Goal: Task Accomplishment & Management: Use online tool/utility

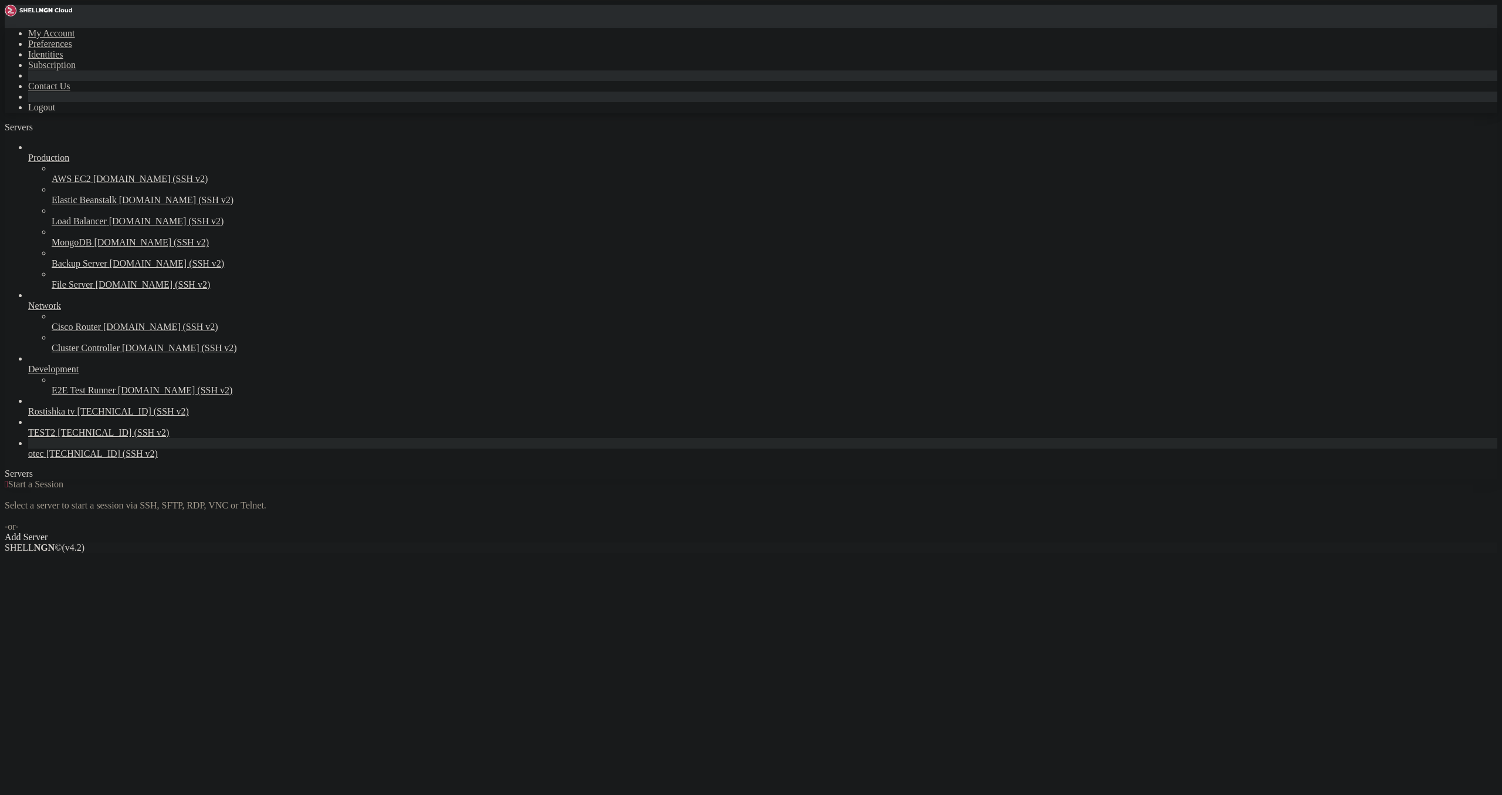
click at [72, 459] on div "otec [TECHNICAL_ID] (SSH v2)" at bounding box center [762, 453] width 1469 height 11
click at [44, 458] on span "otec" at bounding box center [36, 453] width 16 height 10
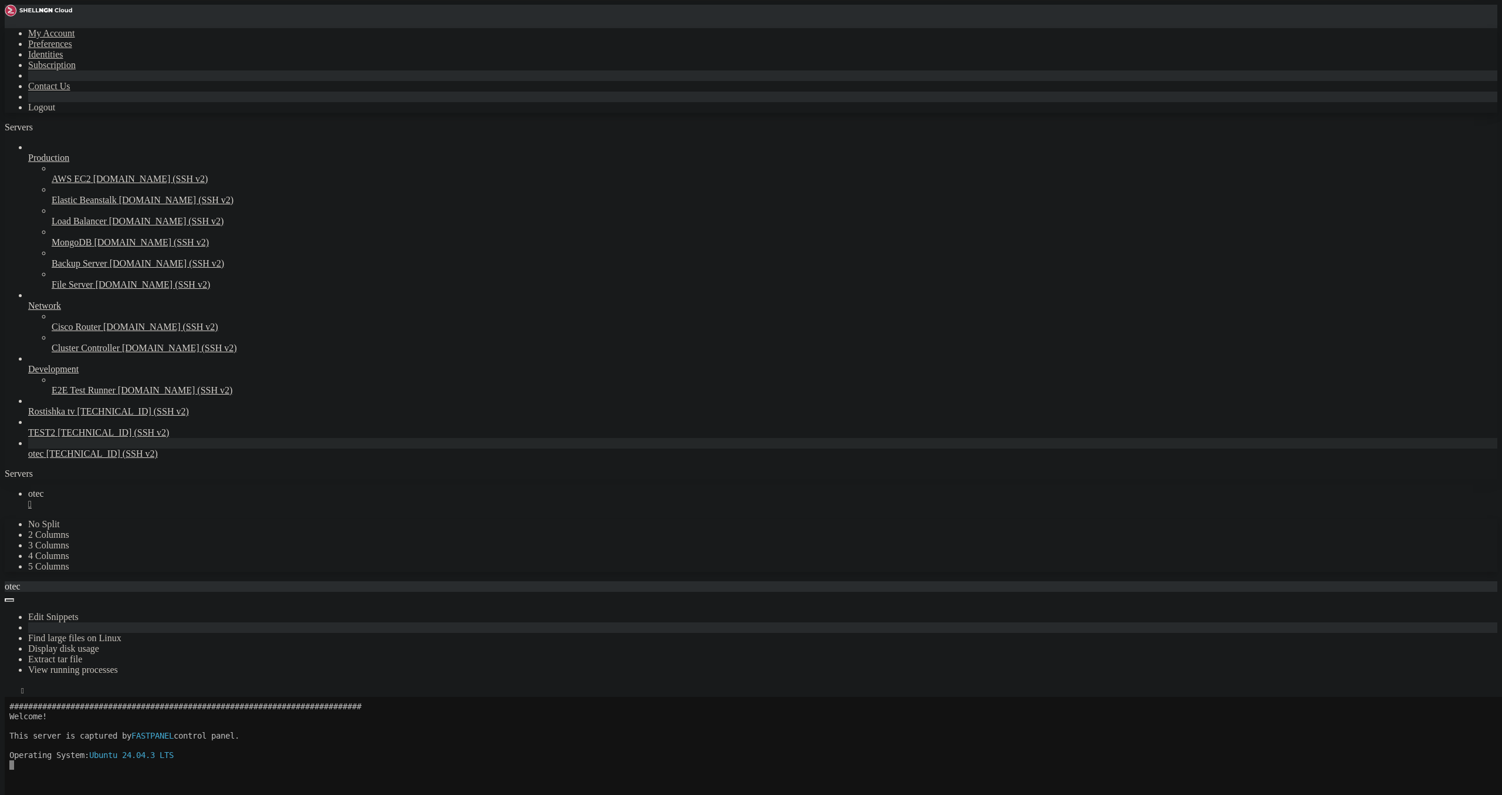
scroll to position [68, 0]
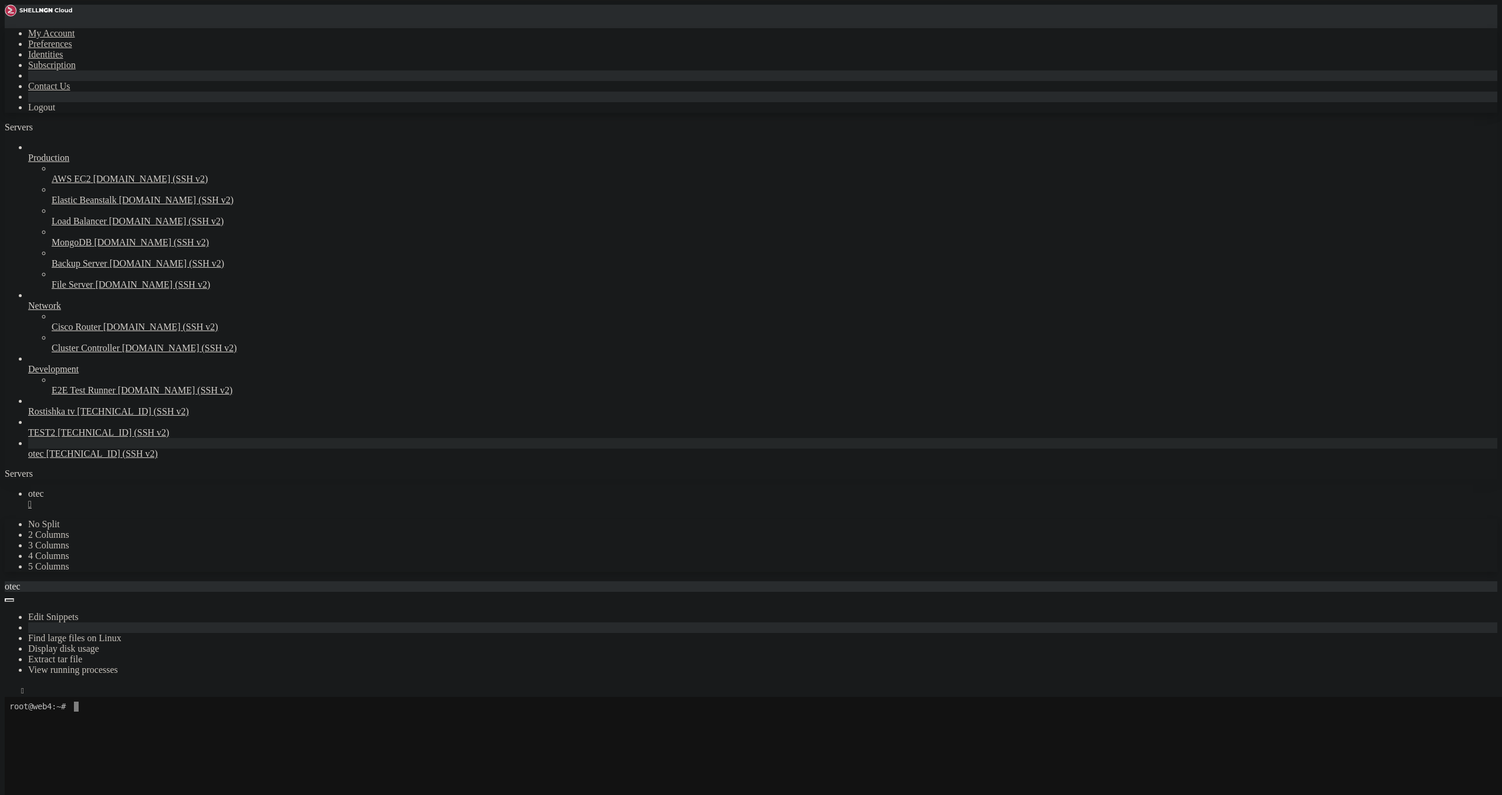
click at [14, 598] on button "button" at bounding box center [9, 600] width 9 height 4
click at [14, 691] on button "button" at bounding box center [9, 693] width 9 height 4
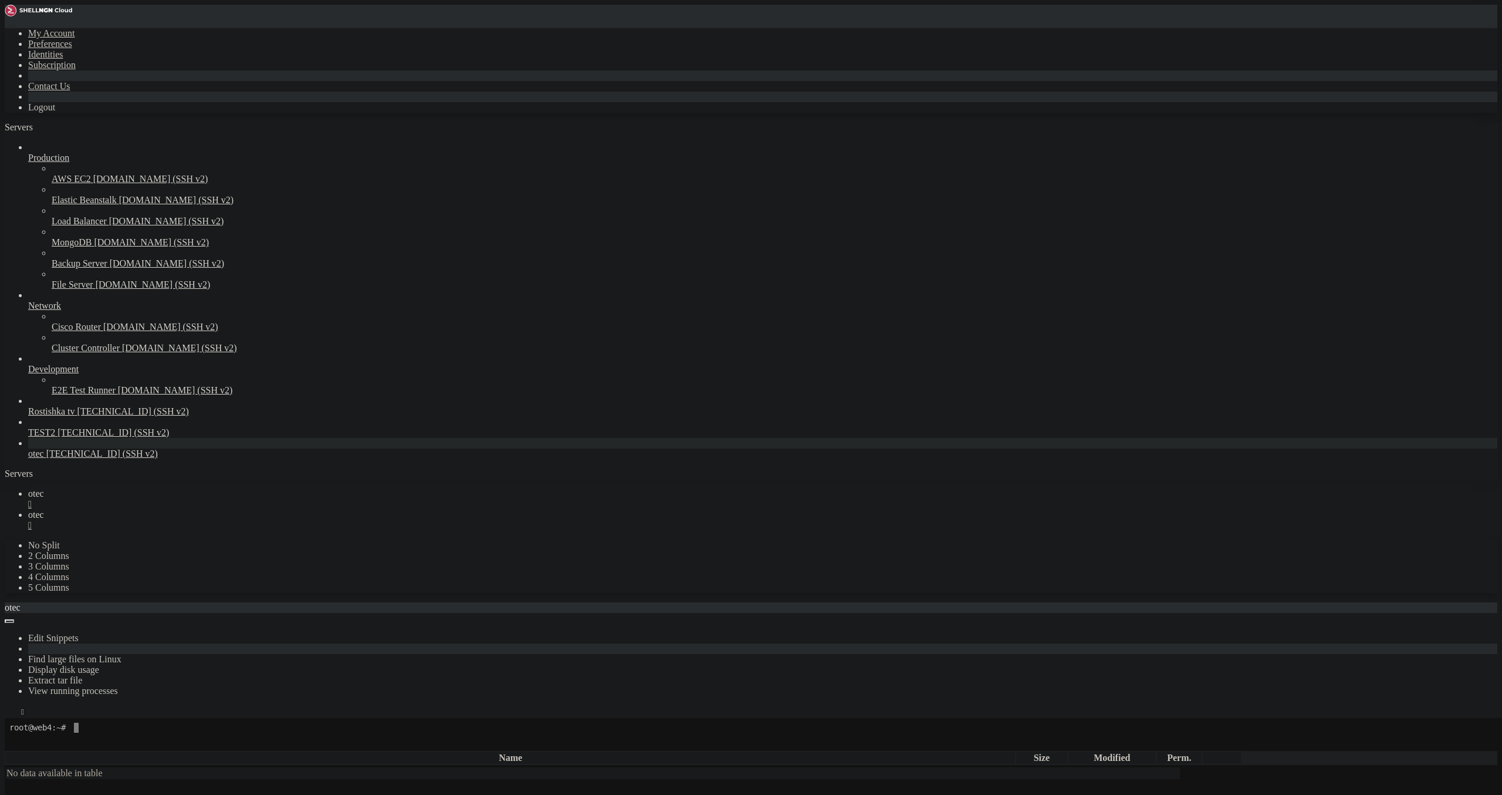
type input "/root"
click at [55, 437] on span "TEST2" at bounding box center [41, 432] width 27 height 10
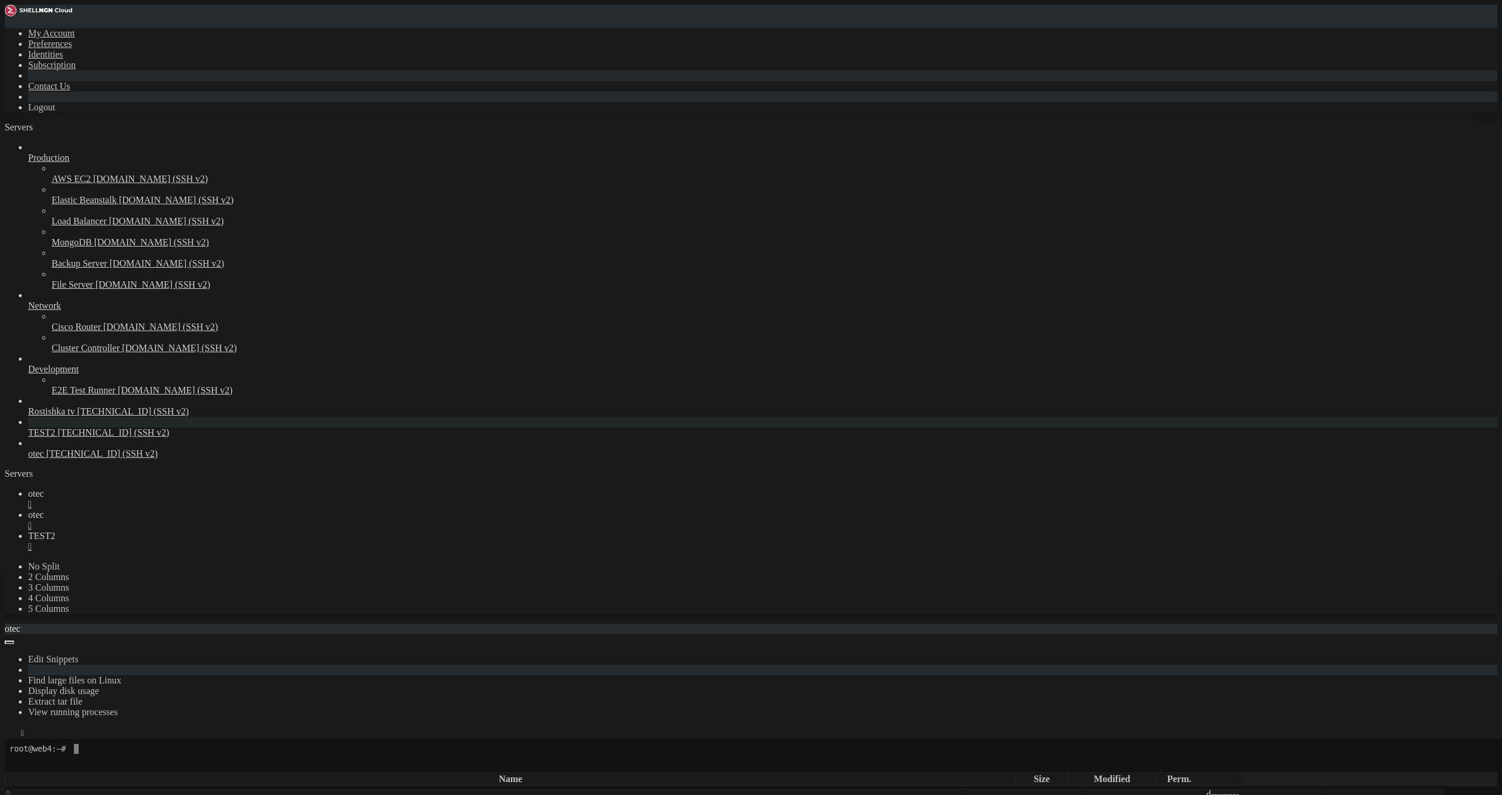
scroll to position [0, 0]
click at [251, 520] on div "" at bounding box center [762, 525] width 1469 height 11
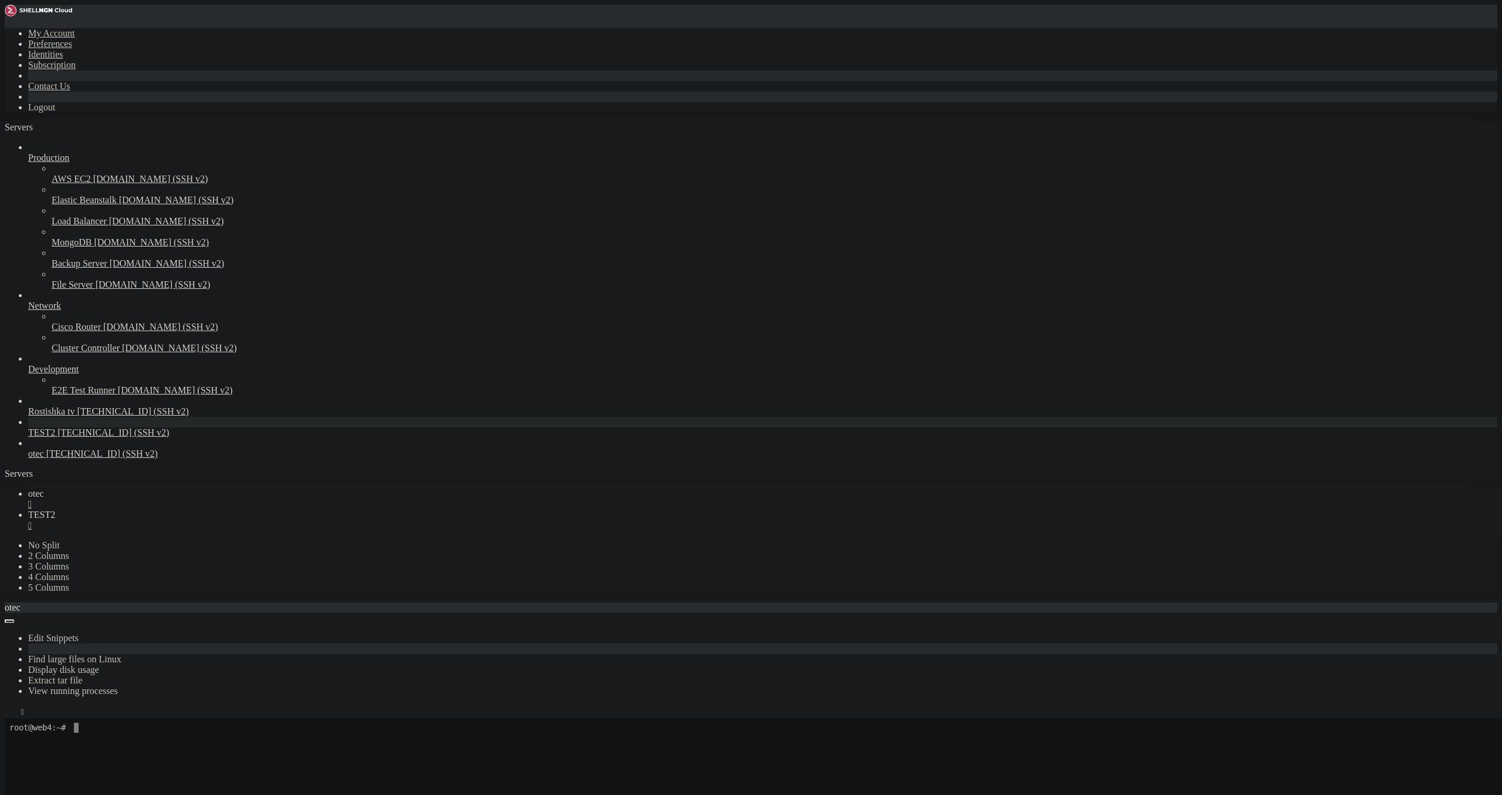
click at [195, 499] on div "" at bounding box center [762, 504] width 1469 height 11
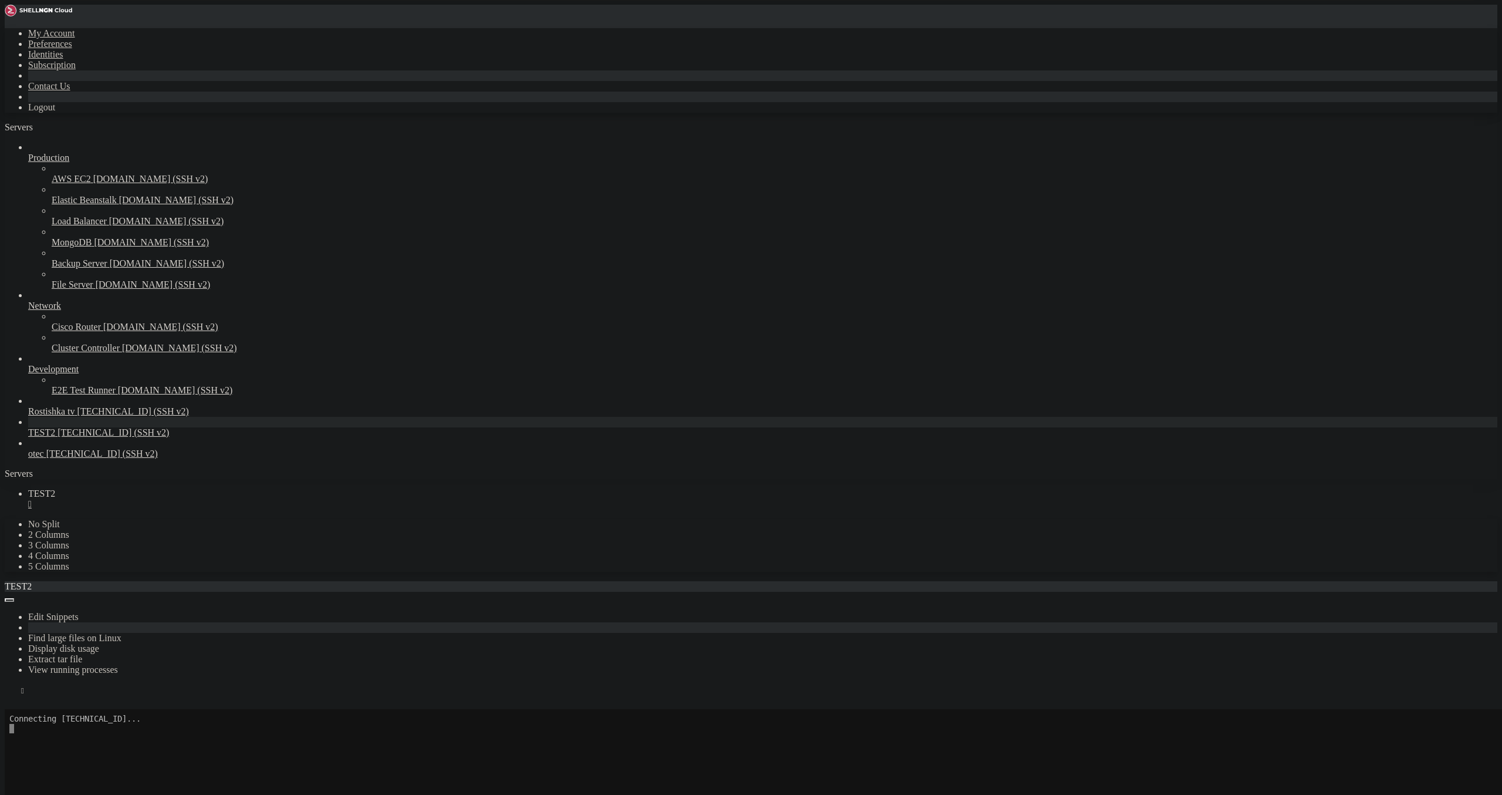
click at [52, 719] on button "Reconnect" at bounding box center [28, 725] width 47 height 12
click at [9, 693] on icon "button" at bounding box center [9, 693] width 0 height 0
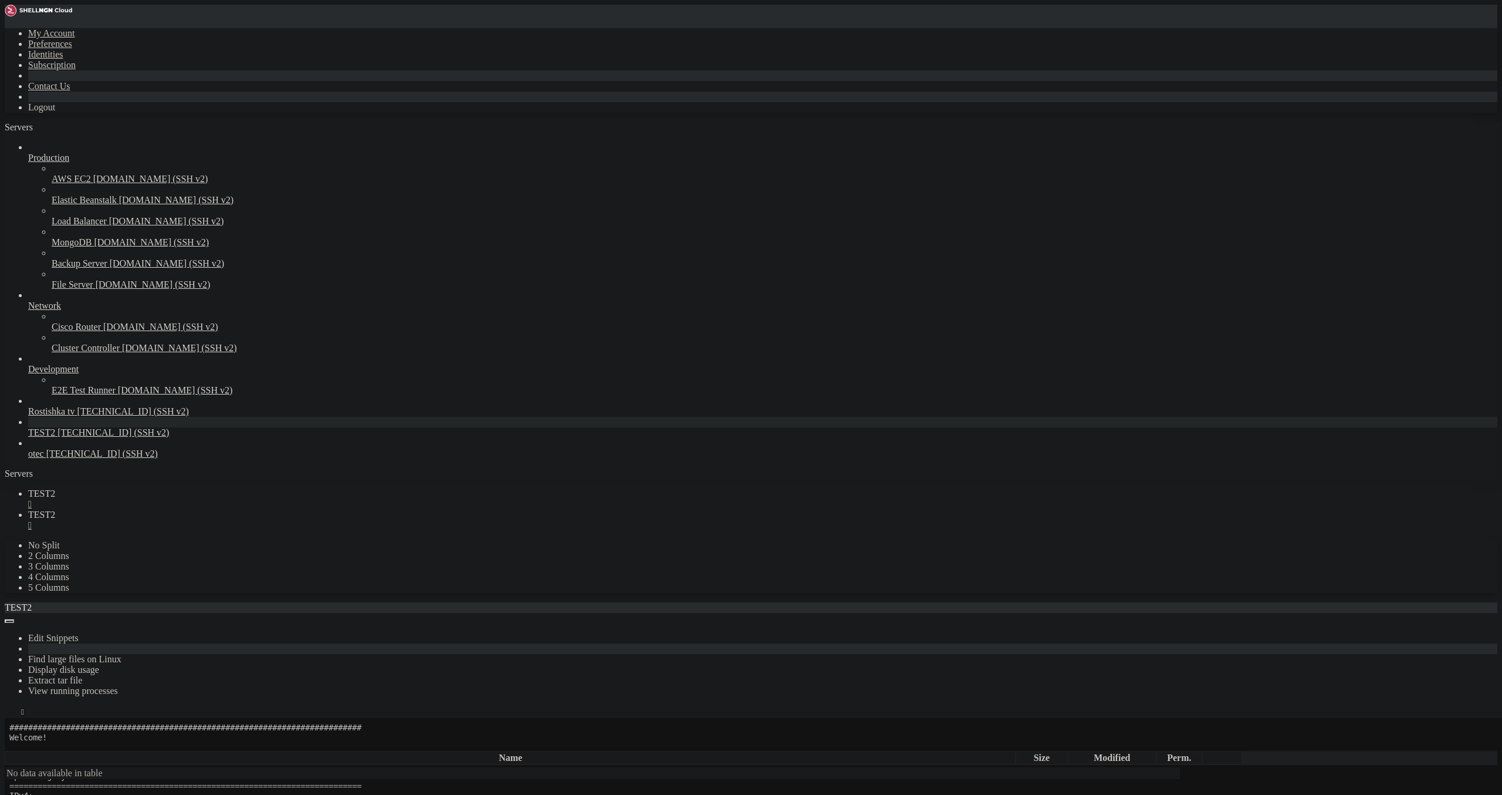
scroll to position [68, 0]
type input "/root"
click at [201, 499] on div "" at bounding box center [762, 504] width 1469 height 11
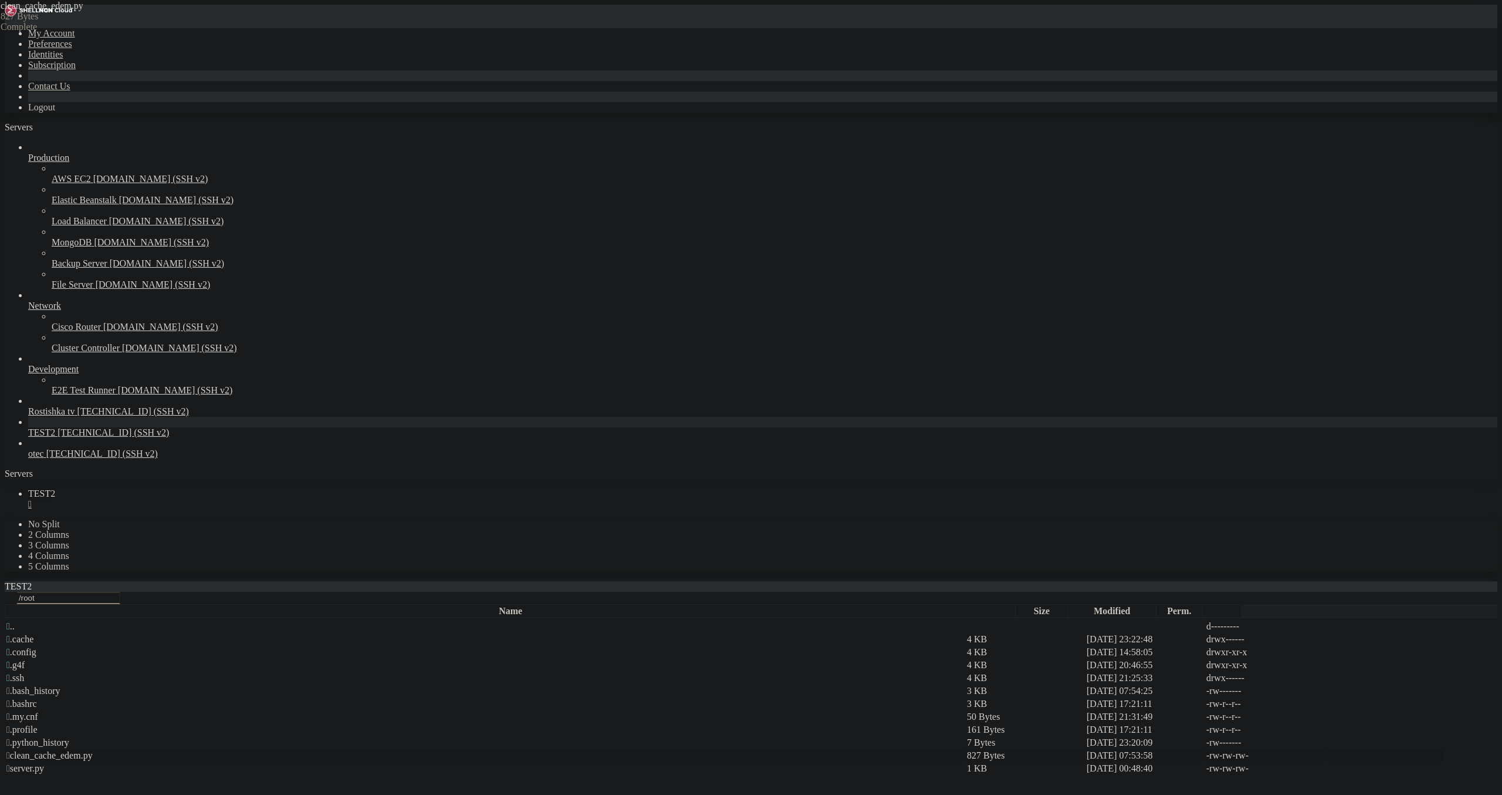
click at [201, 499] on div "" at bounding box center [762, 504] width 1469 height 11
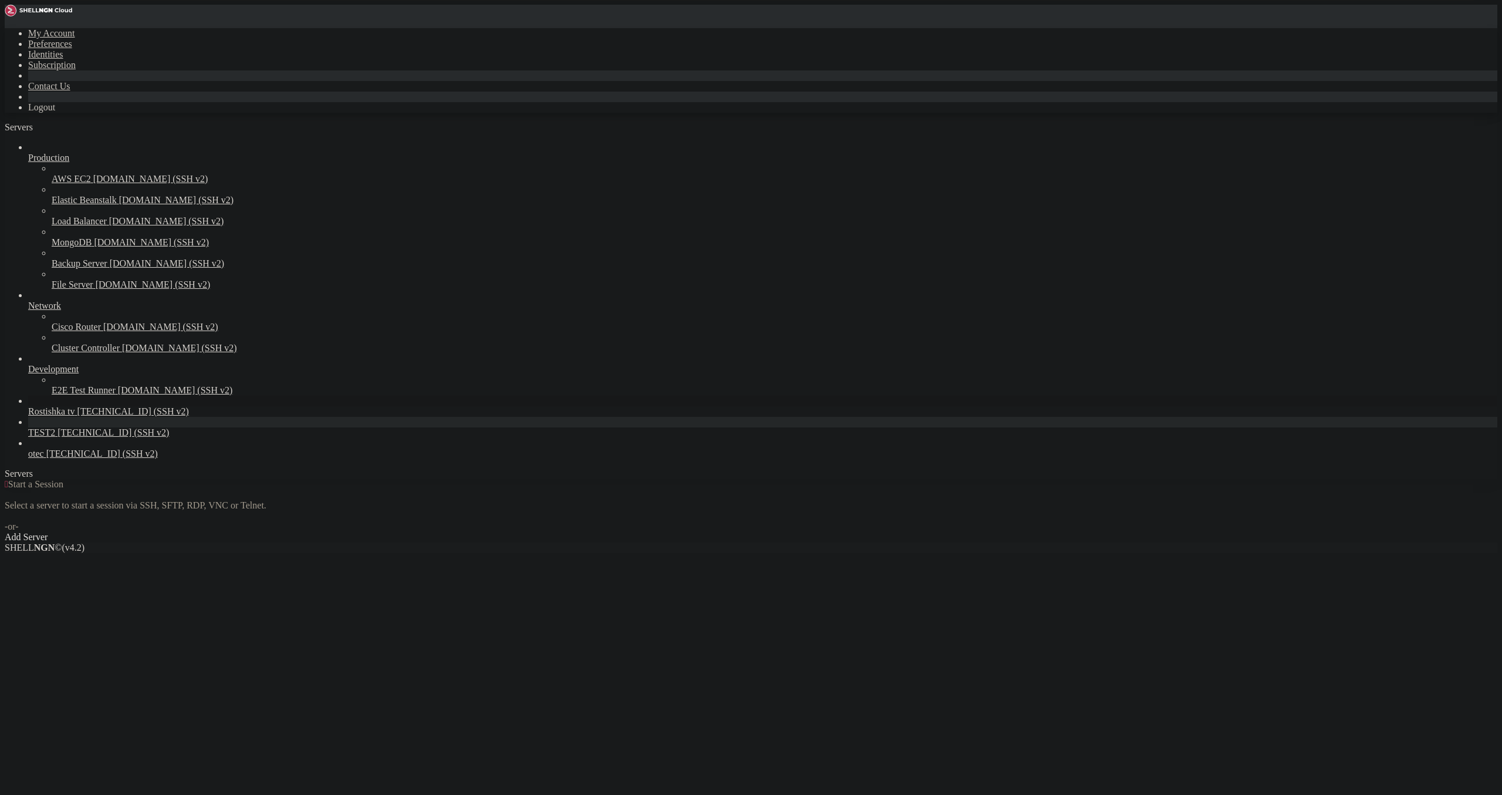
click at [58, 417] on link "Rostishka tv [TECHNICAL_ID] (SSH v2)" at bounding box center [762, 411] width 1469 height 11
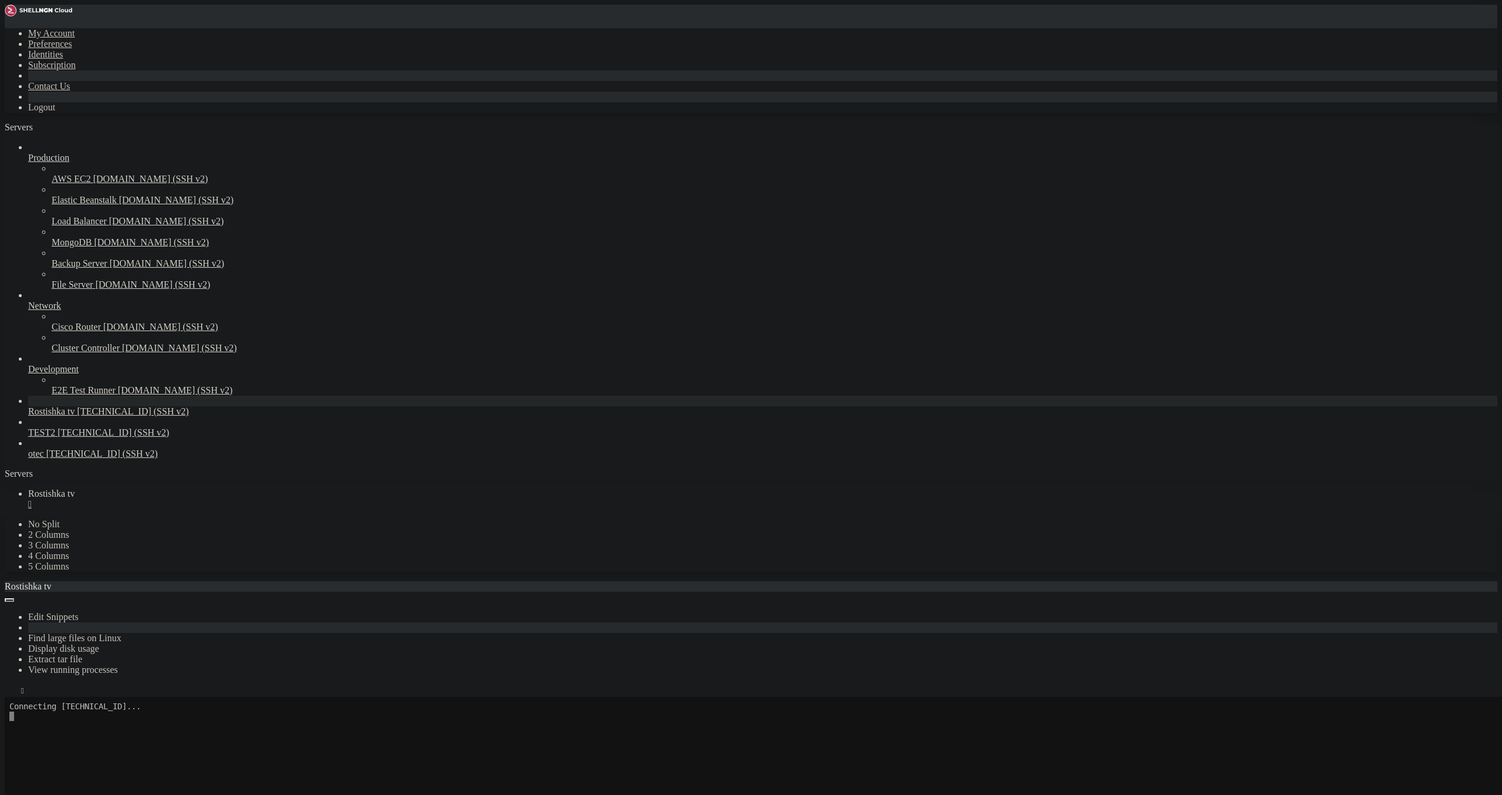
scroll to position [0, 0]
click at [9, 693] on icon "button" at bounding box center [9, 693] width 0 height 0
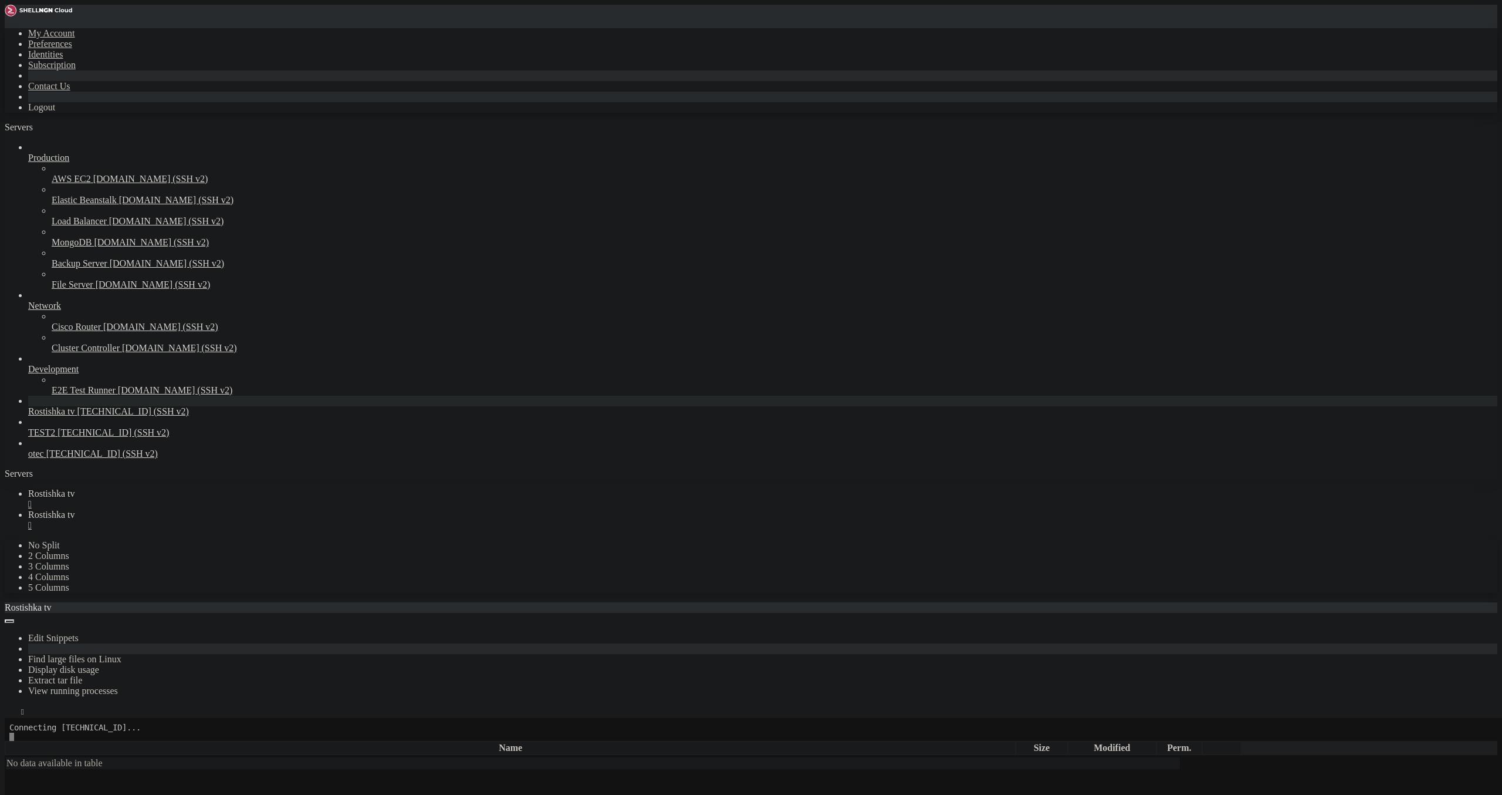
click at [220, 499] on div "" at bounding box center [762, 504] width 1469 height 11
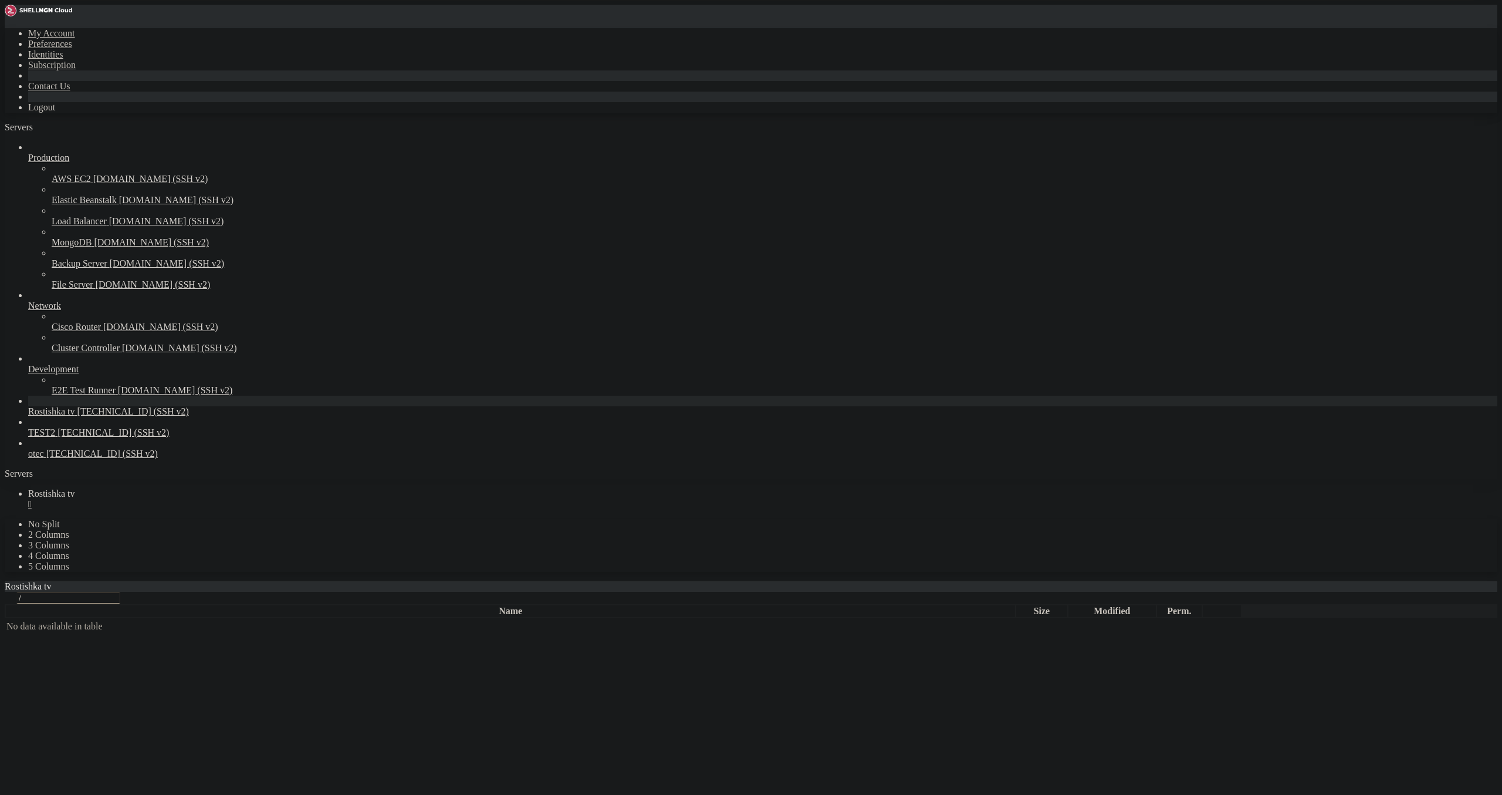
type input "/root"
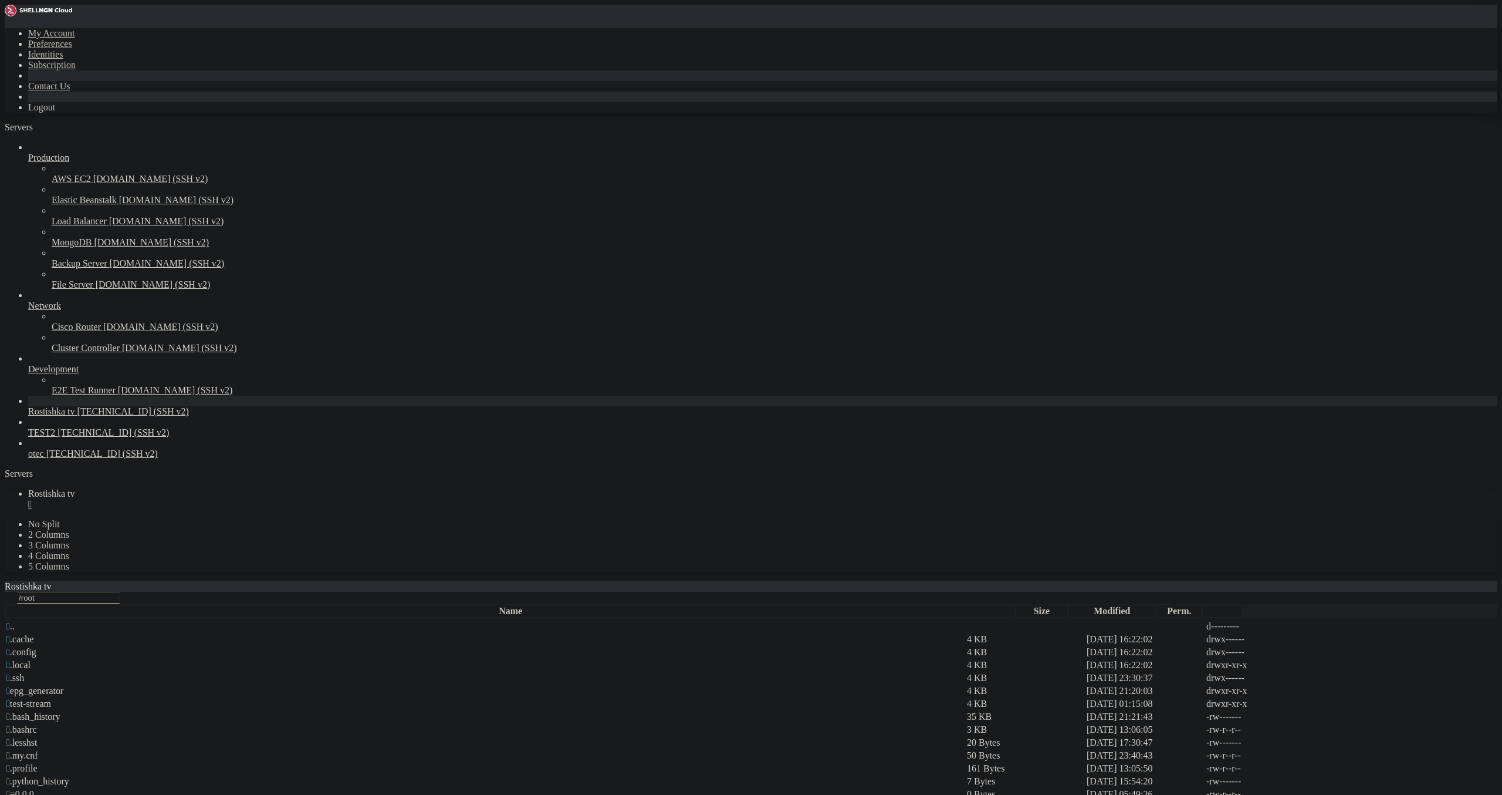
scroll to position [9, 0]
click at [222, 499] on div "" at bounding box center [762, 504] width 1469 height 11
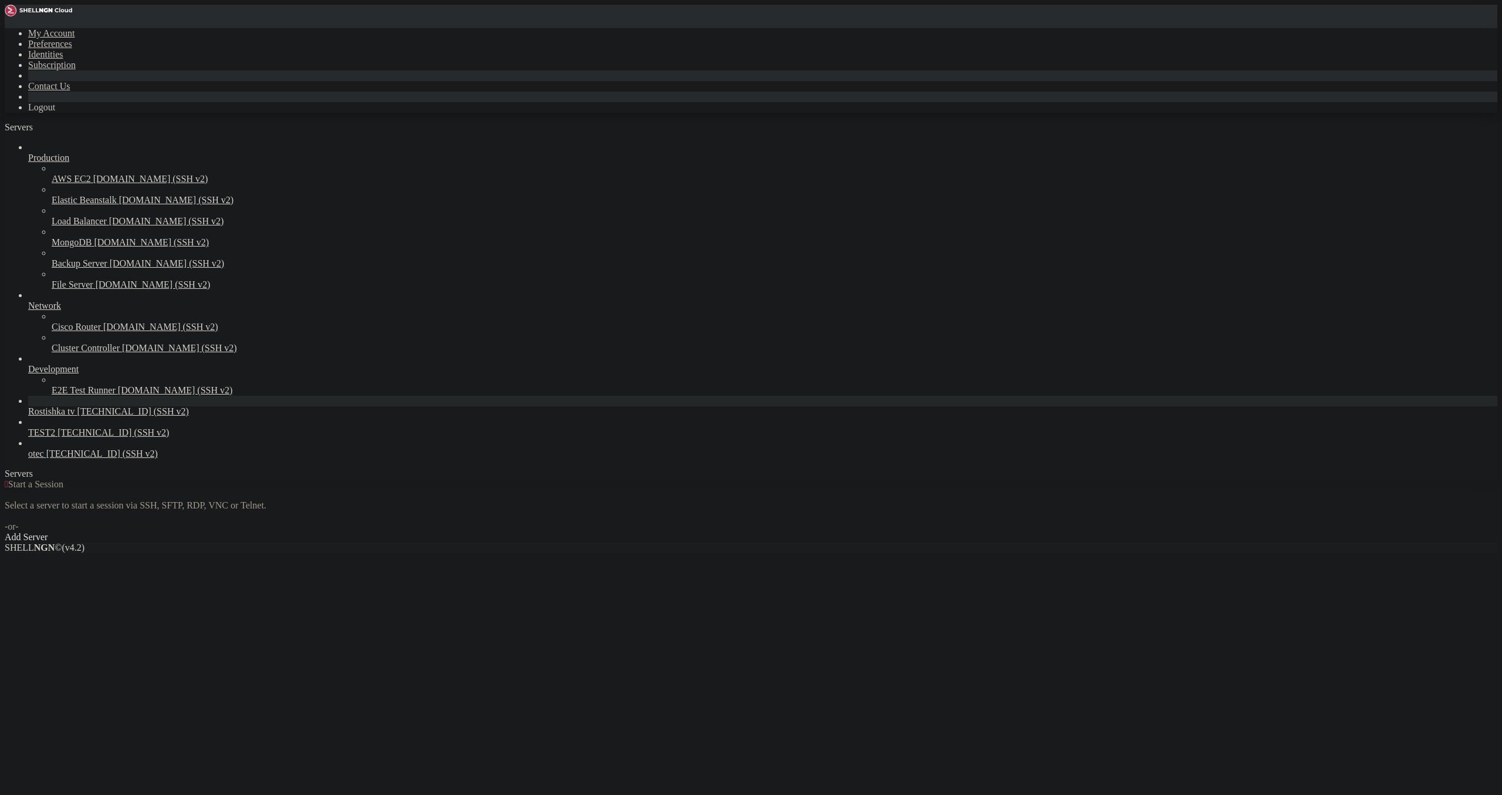
click at [113, 417] on link "Rostishka tv [TECHNICAL_ID] (SSH v2)" at bounding box center [762, 411] width 1469 height 11
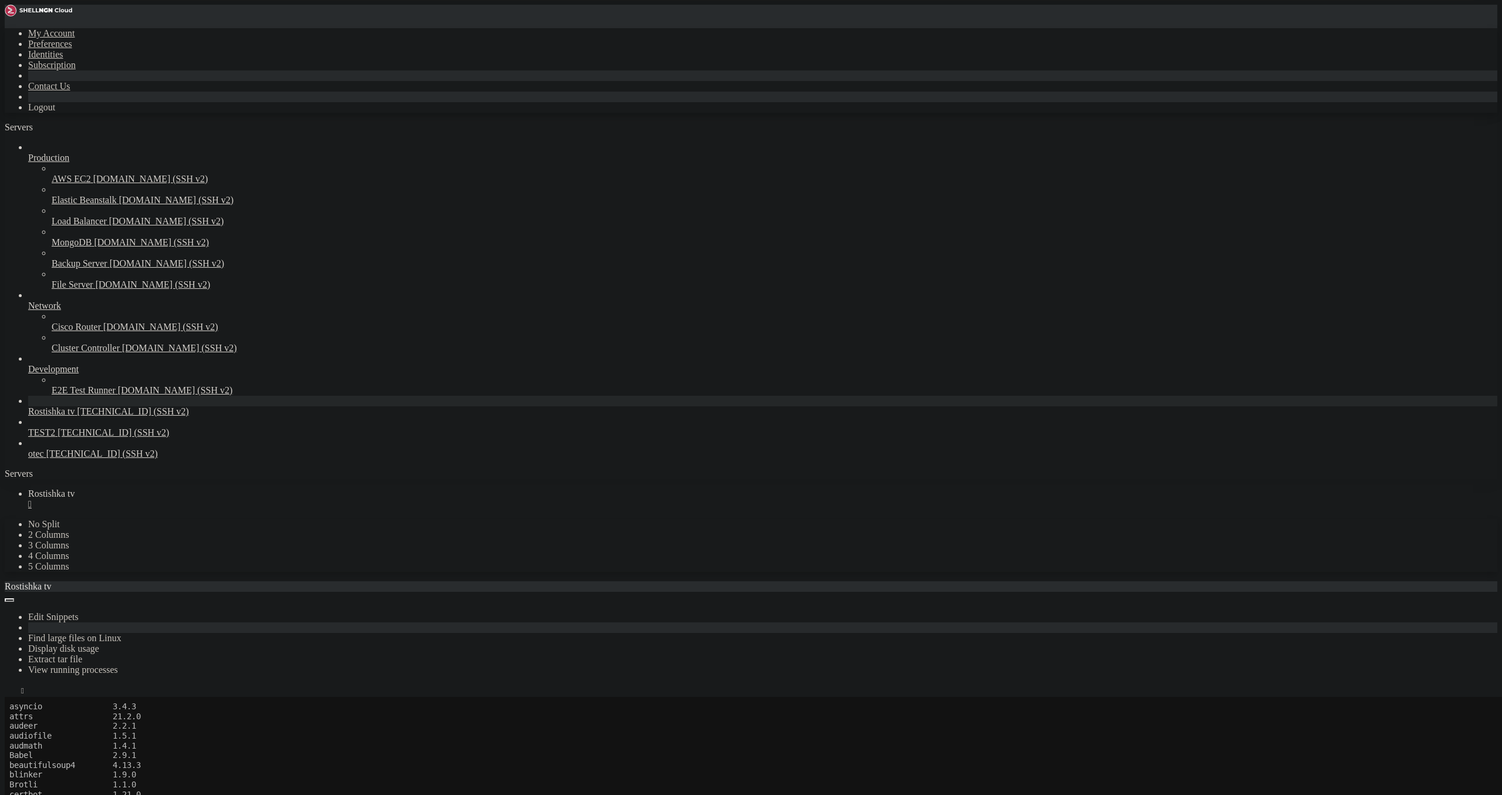
scroll to position [57, 0]
click at [224, 499] on div "" at bounding box center [762, 504] width 1469 height 11
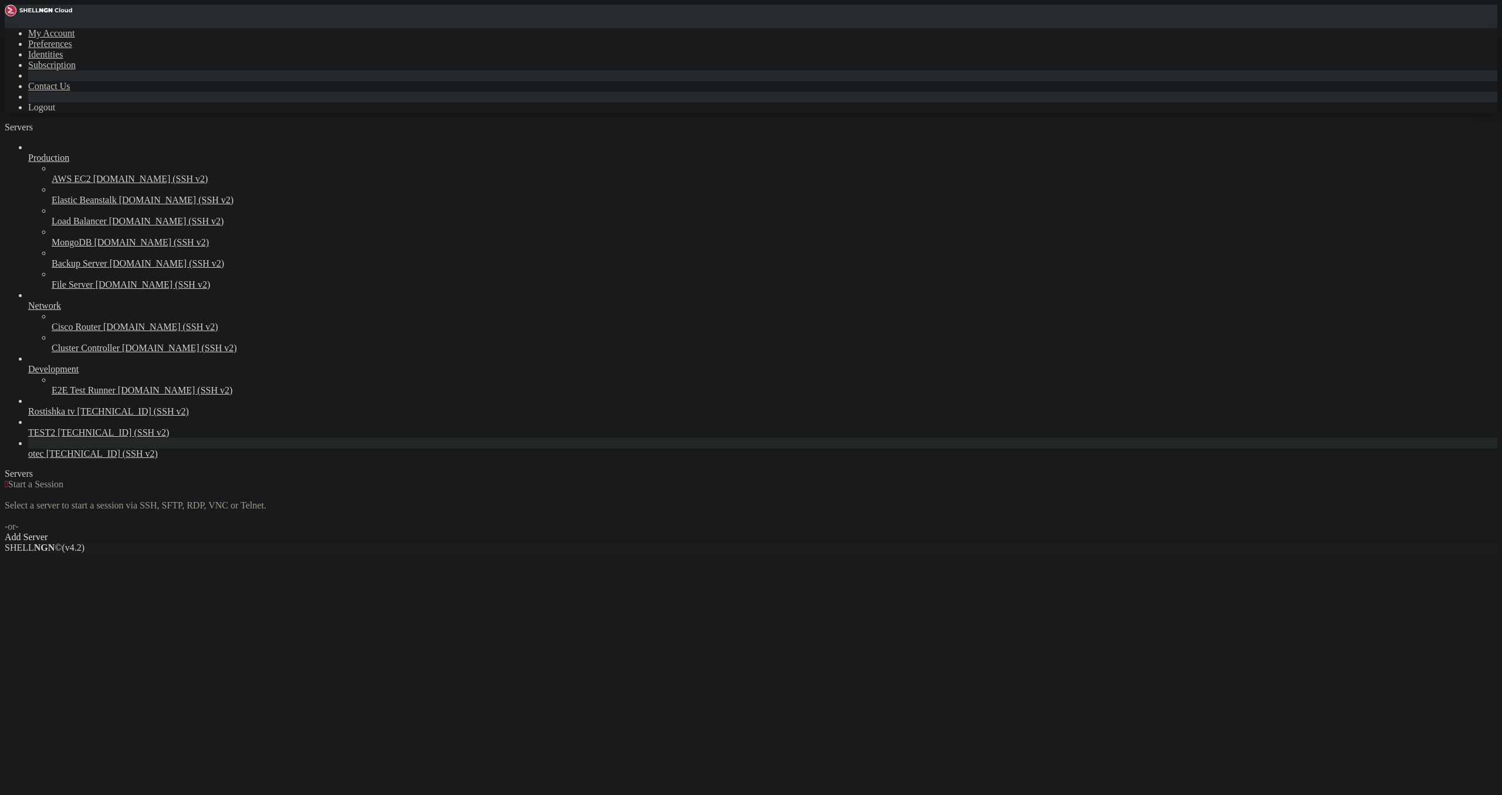
click at [44, 458] on span "otec" at bounding box center [36, 453] width 16 height 10
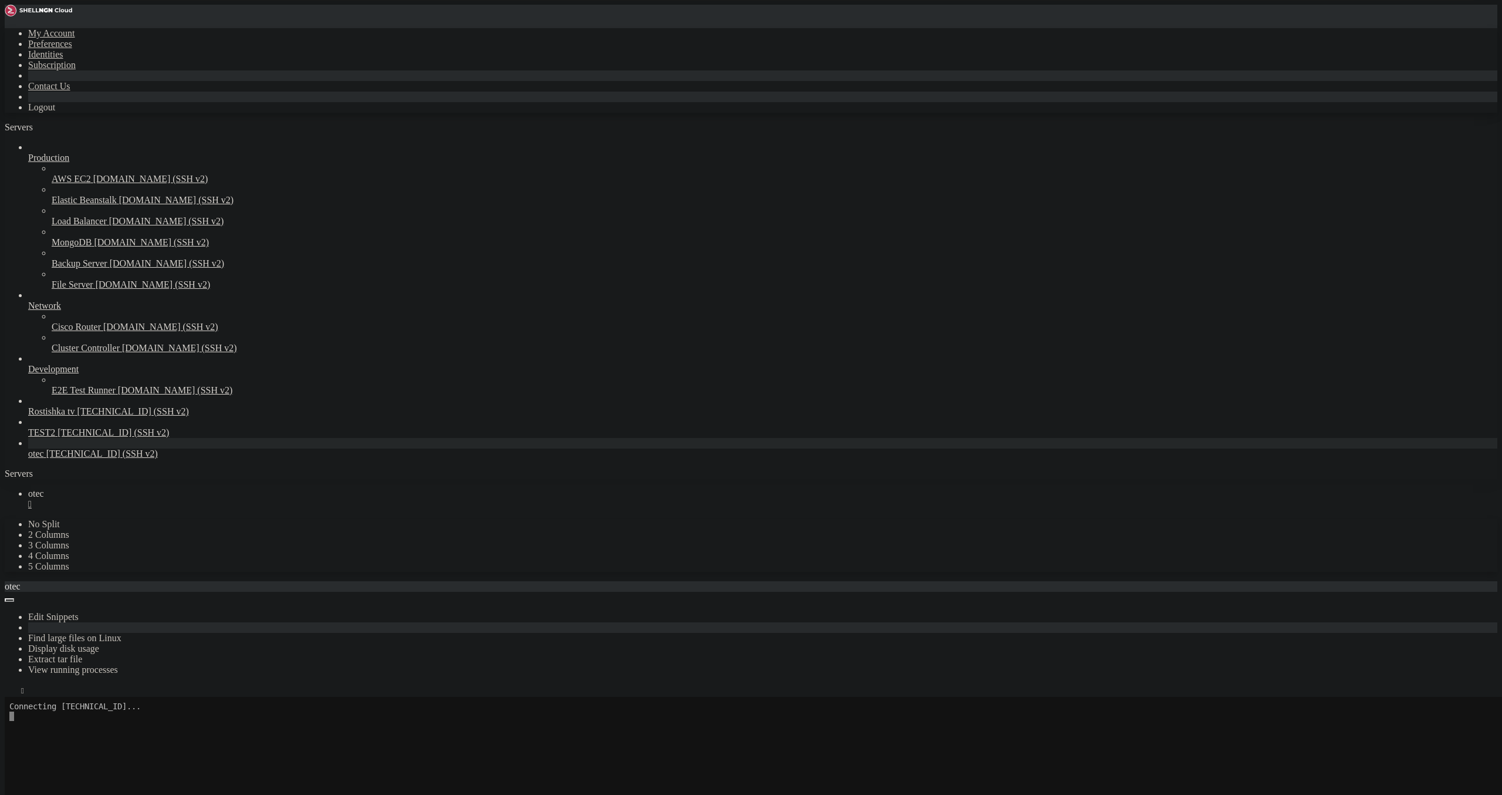
scroll to position [68, 0]
click at [72, 416] on span "Rostishka tv" at bounding box center [51, 411] width 47 height 10
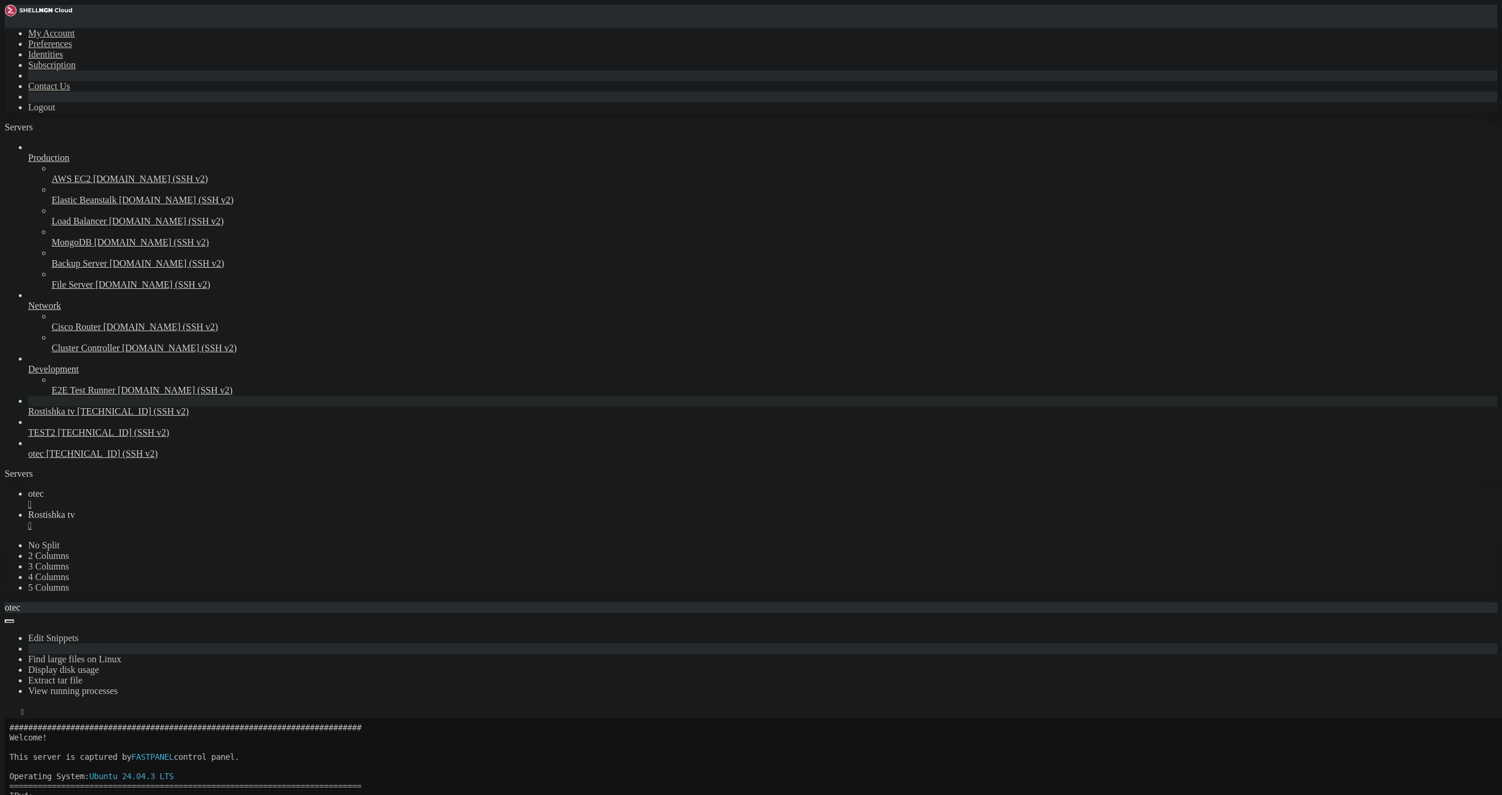
scroll to position [0, 0]
click at [189, 488] on link "otec " at bounding box center [762, 498] width 1469 height 21
click at [196, 499] on div "" at bounding box center [762, 504] width 1469 height 11
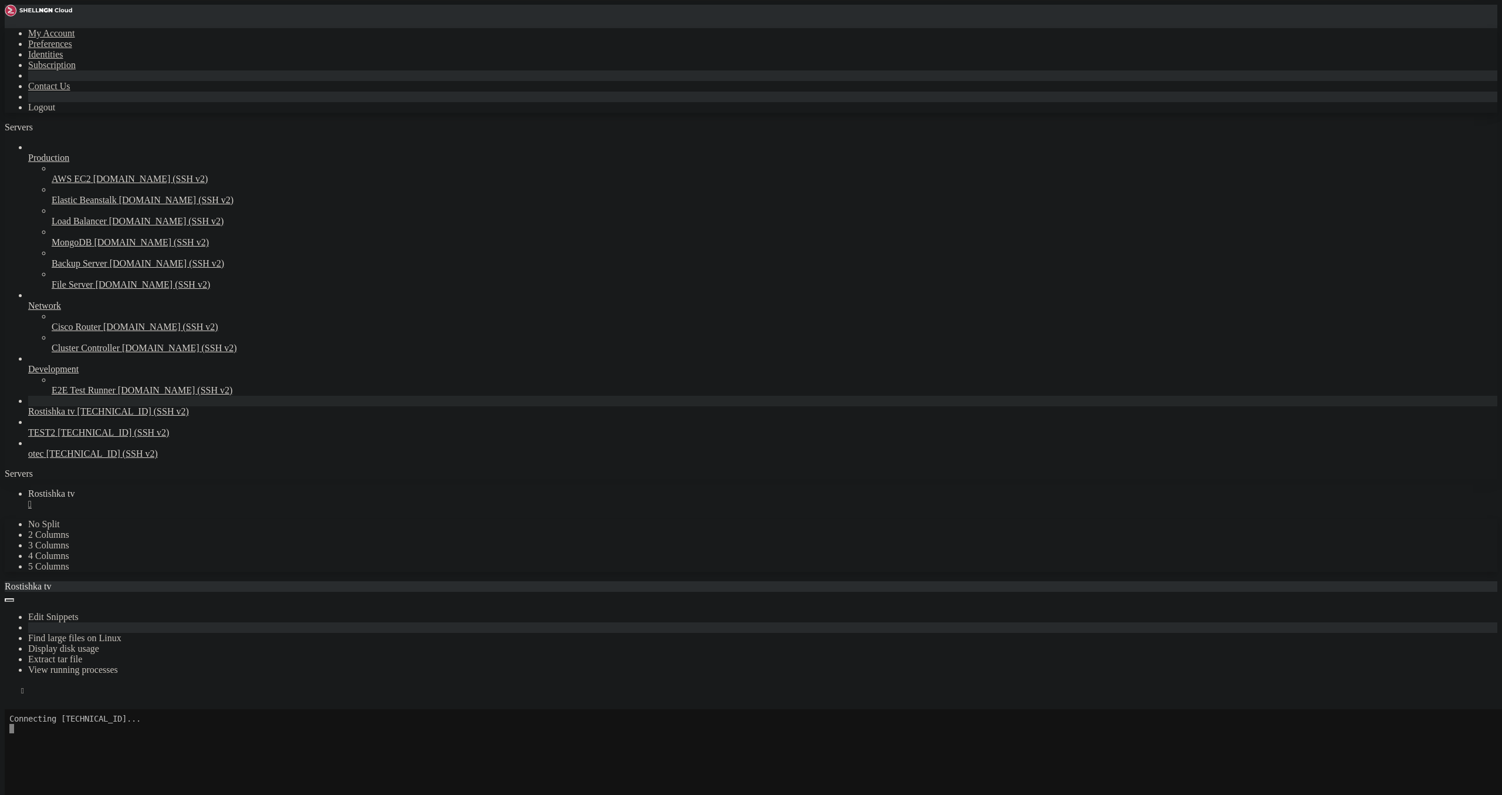
click at [52, 719] on button "Reconnect" at bounding box center [28, 725] width 47 height 12
drag, startPoint x: 215, startPoint y: 8, endPoint x: 218, endPoint y: 14, distance: 6.3
click at [215, 488] on link "Rostishka tv " at bounding box center [762, 498] width 1469 height 21
click at [222, 499] on div "" at bounding box center [762, 504] width 1469 height 11
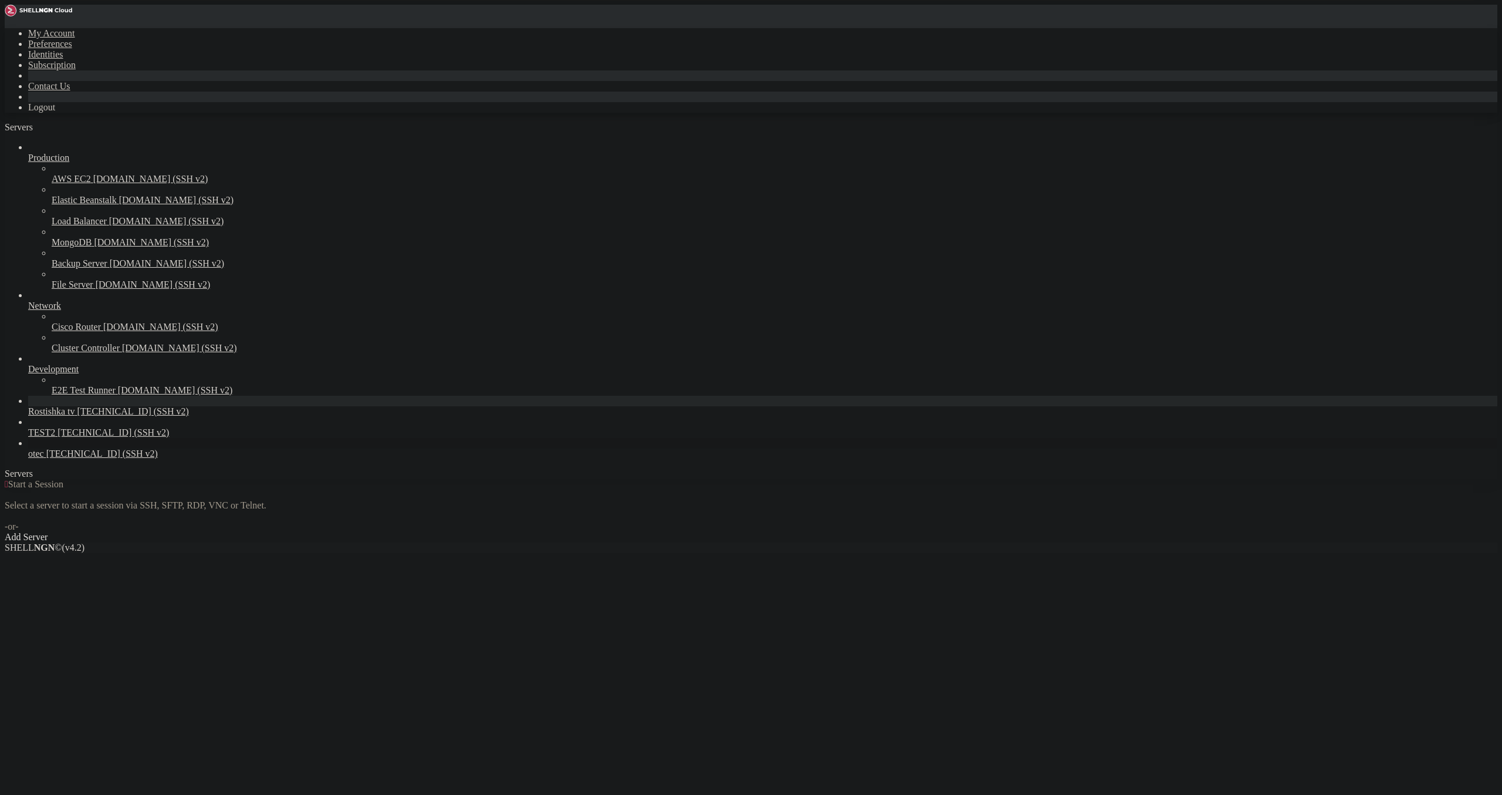
click at [69, 458] on span "[TECHNICAL_ID] (SSH v2)" at bounding box center [101, 453] width 111 height 10
click at [70, 458] on span "[TECHNICAL_ID] (SSH v2)" at bounding box center [101, 453] width 111 height 10
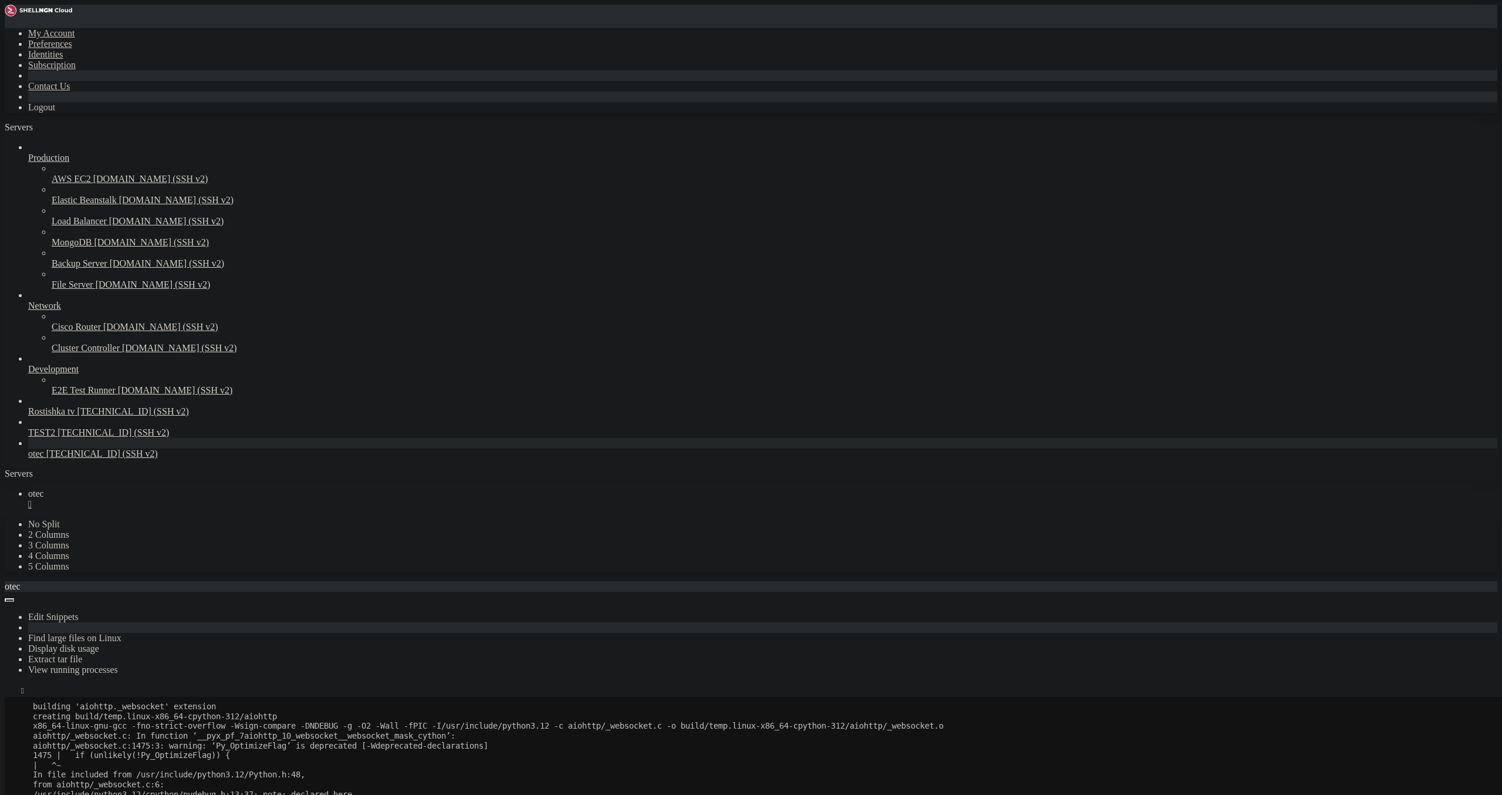
scroll to position [1776, 0]
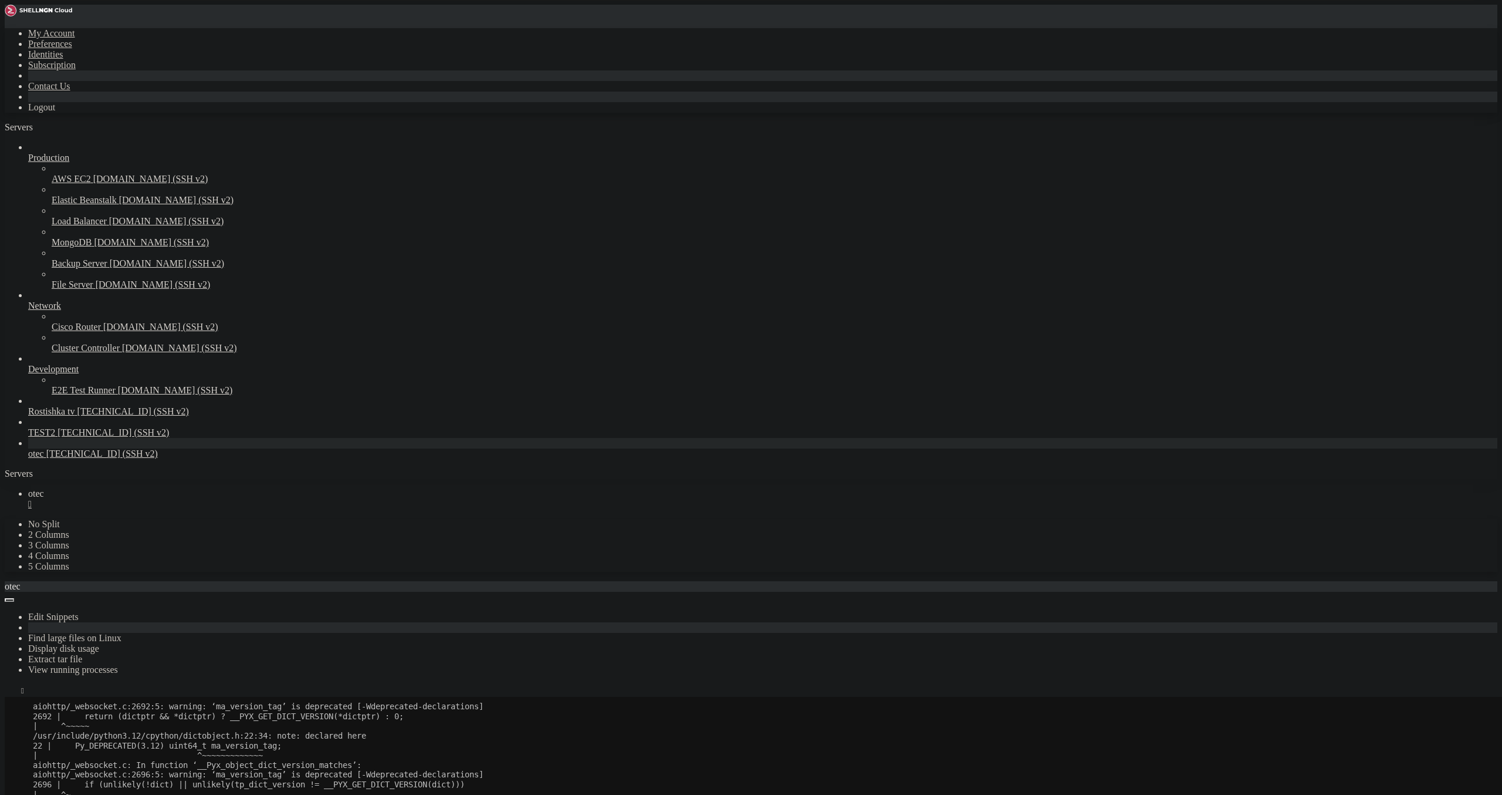
scroll to position [1981, 0]
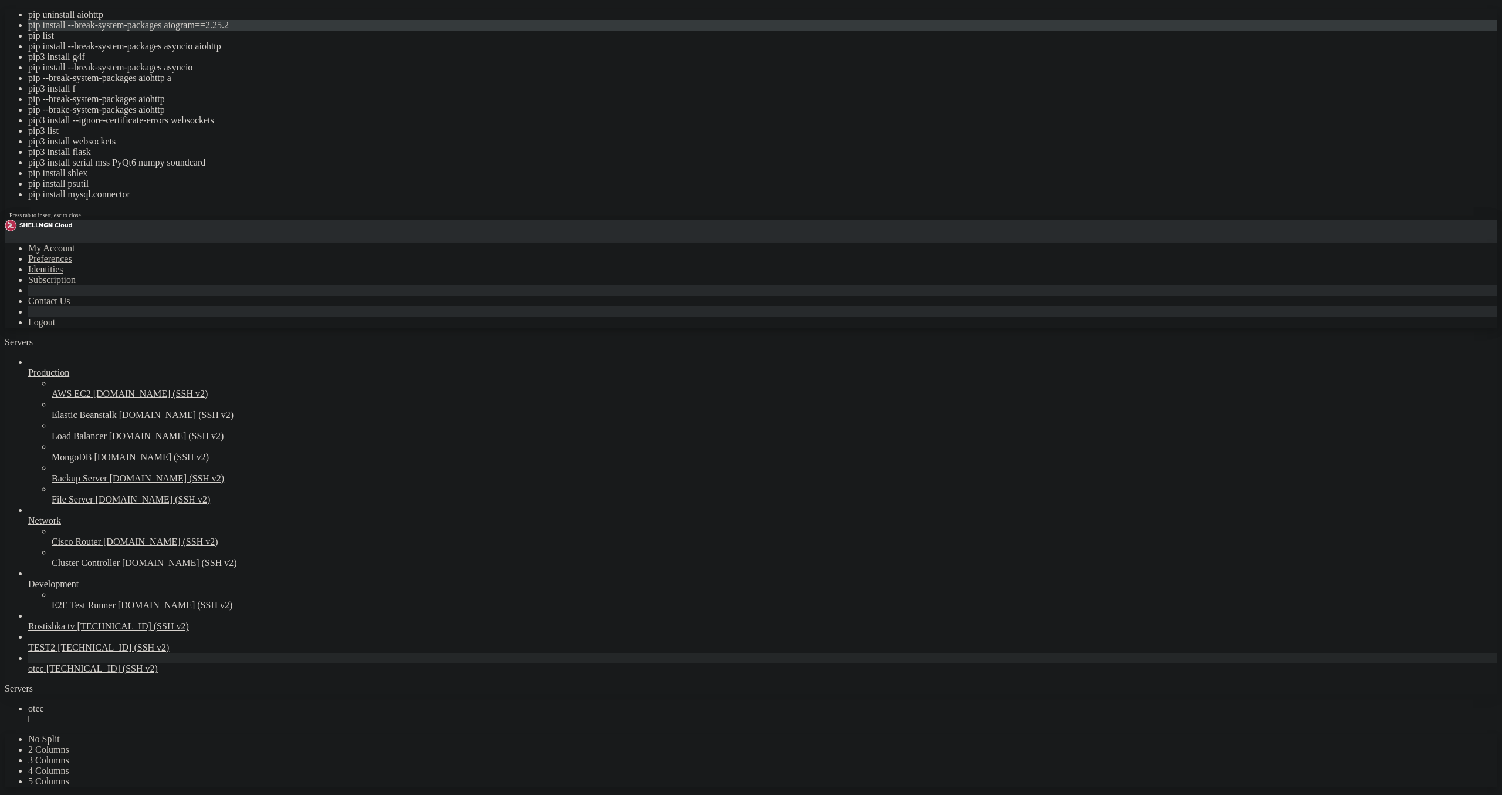
drag, startPoint x: 321, startPoint y: 654, endPoint x: 164, endPoint y: 605, distance: 164.3
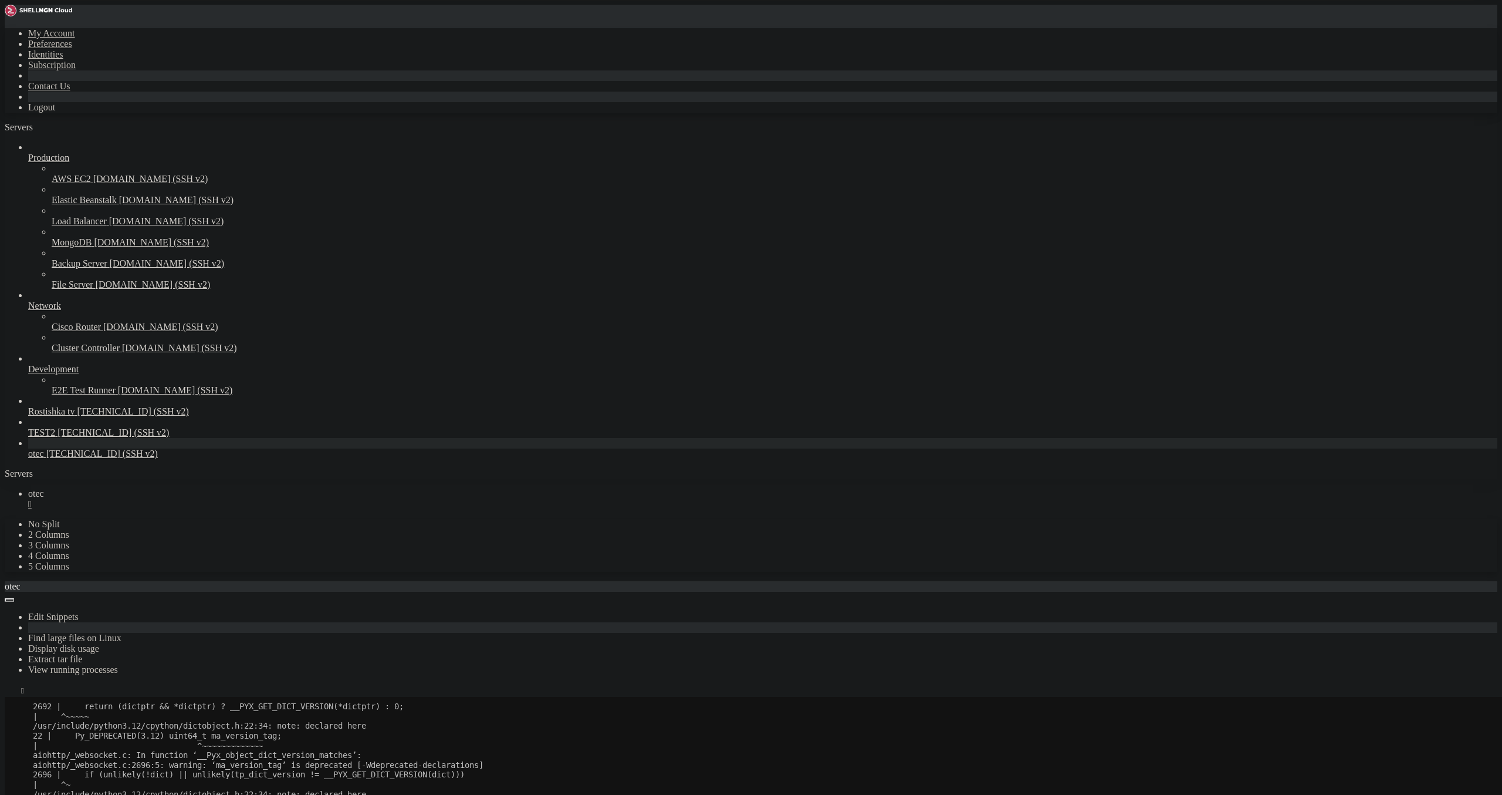
scroll to position [2001, 0]
drag, startPoint x: 81, startPoint y: 1389, endPoint x: 89, endPoint y: 1390, distance: 7.7
drag, startPoint x: 89, startPoint y: 1401, endPoint x: 23, endPoint y: 1396, distance: 65.4
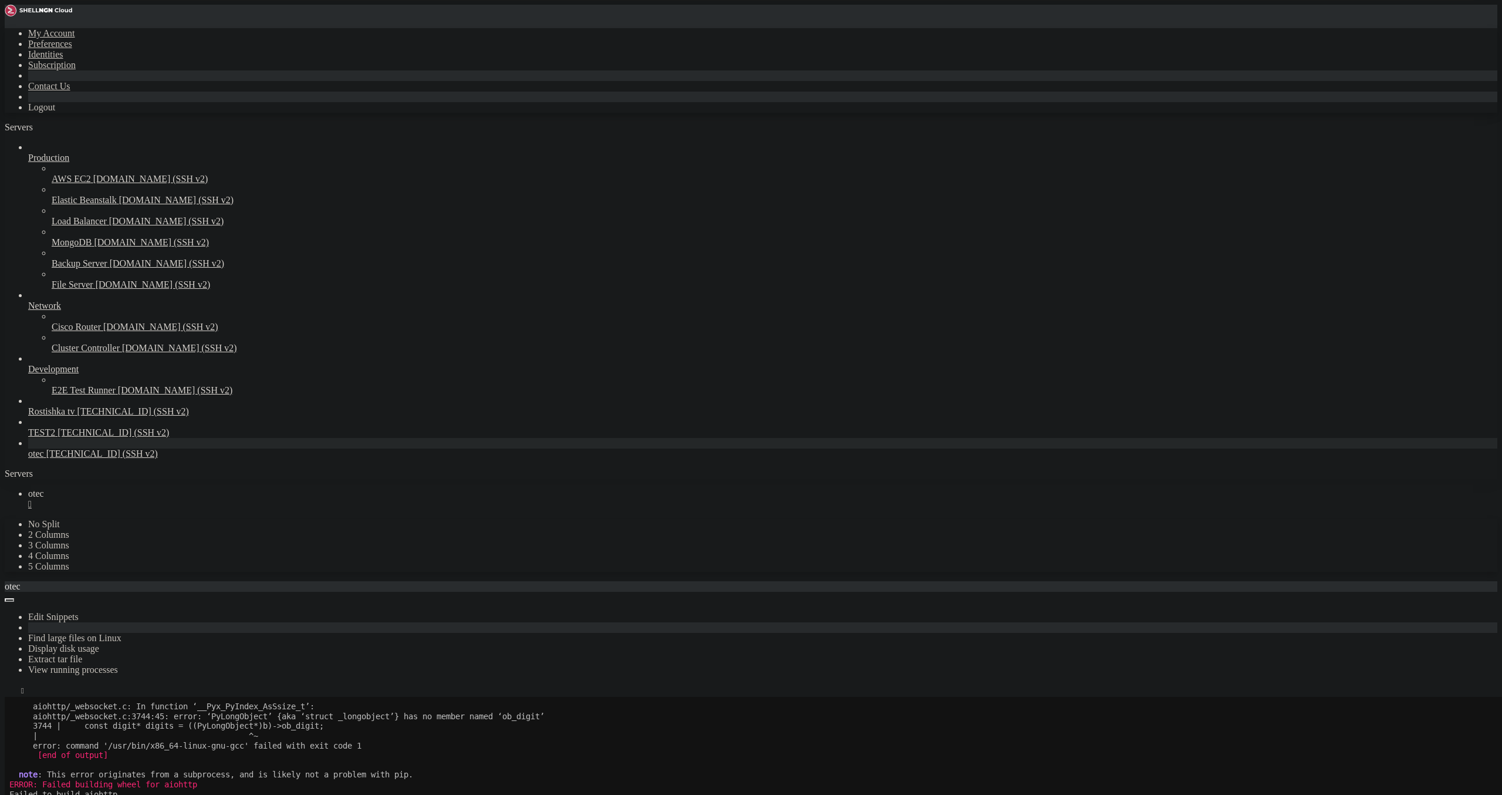
scroll to position [2426, 0]
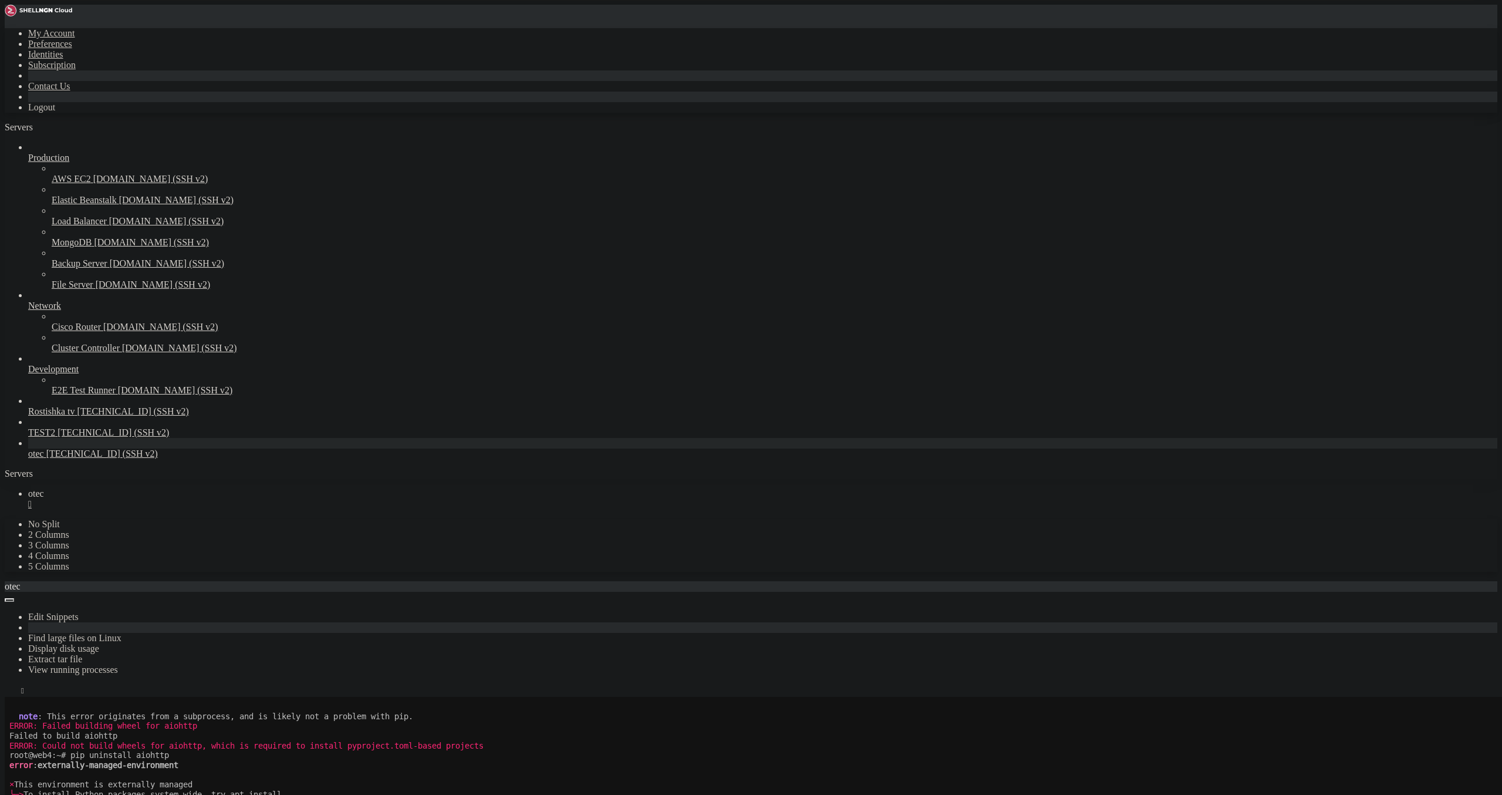
drag, startPoint x: 75, startPoint y: 1106, endPoint x: 361, endPoint y: 1103, distance: 286.4
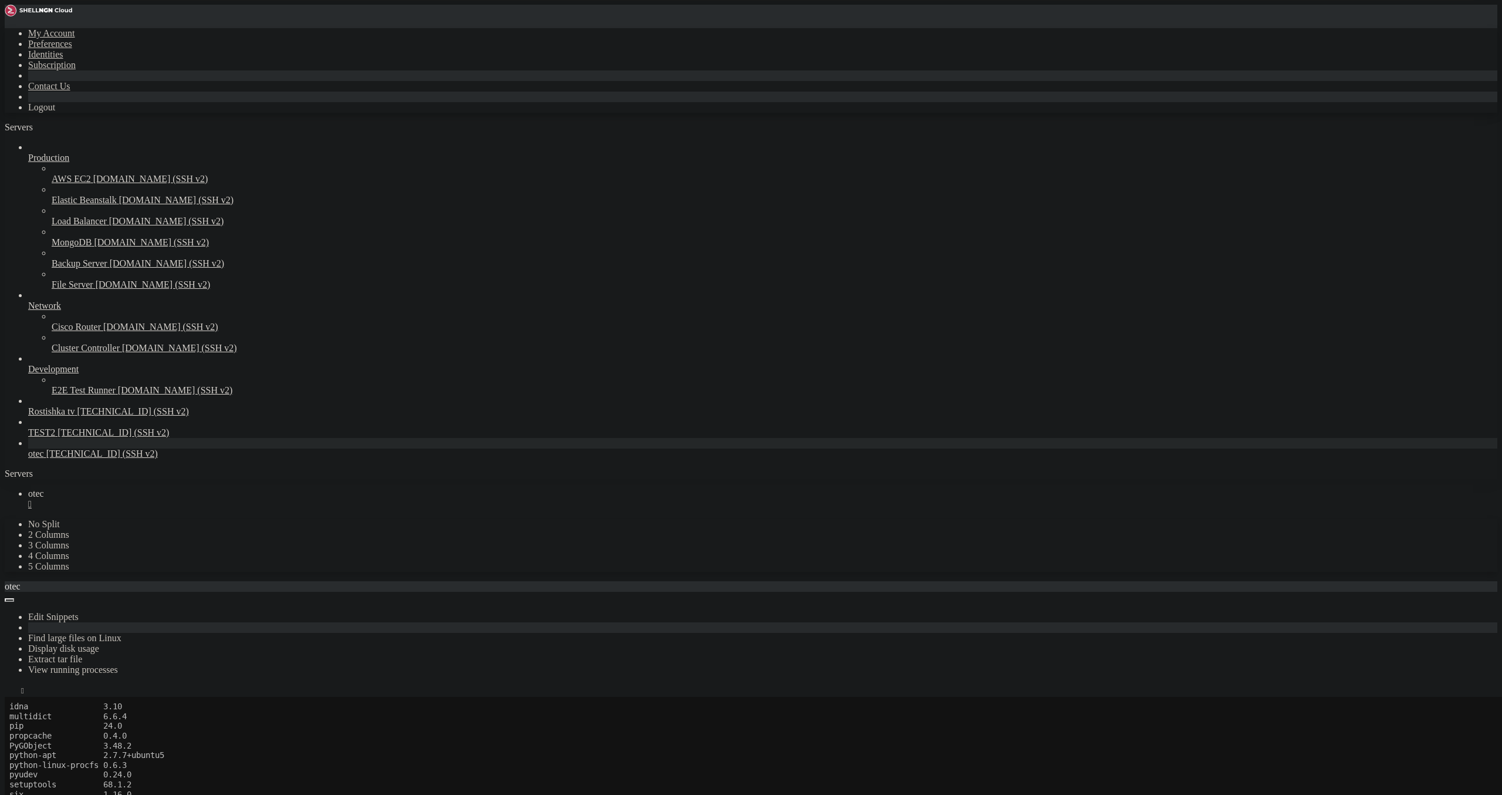
scroll to position [6754, 0]
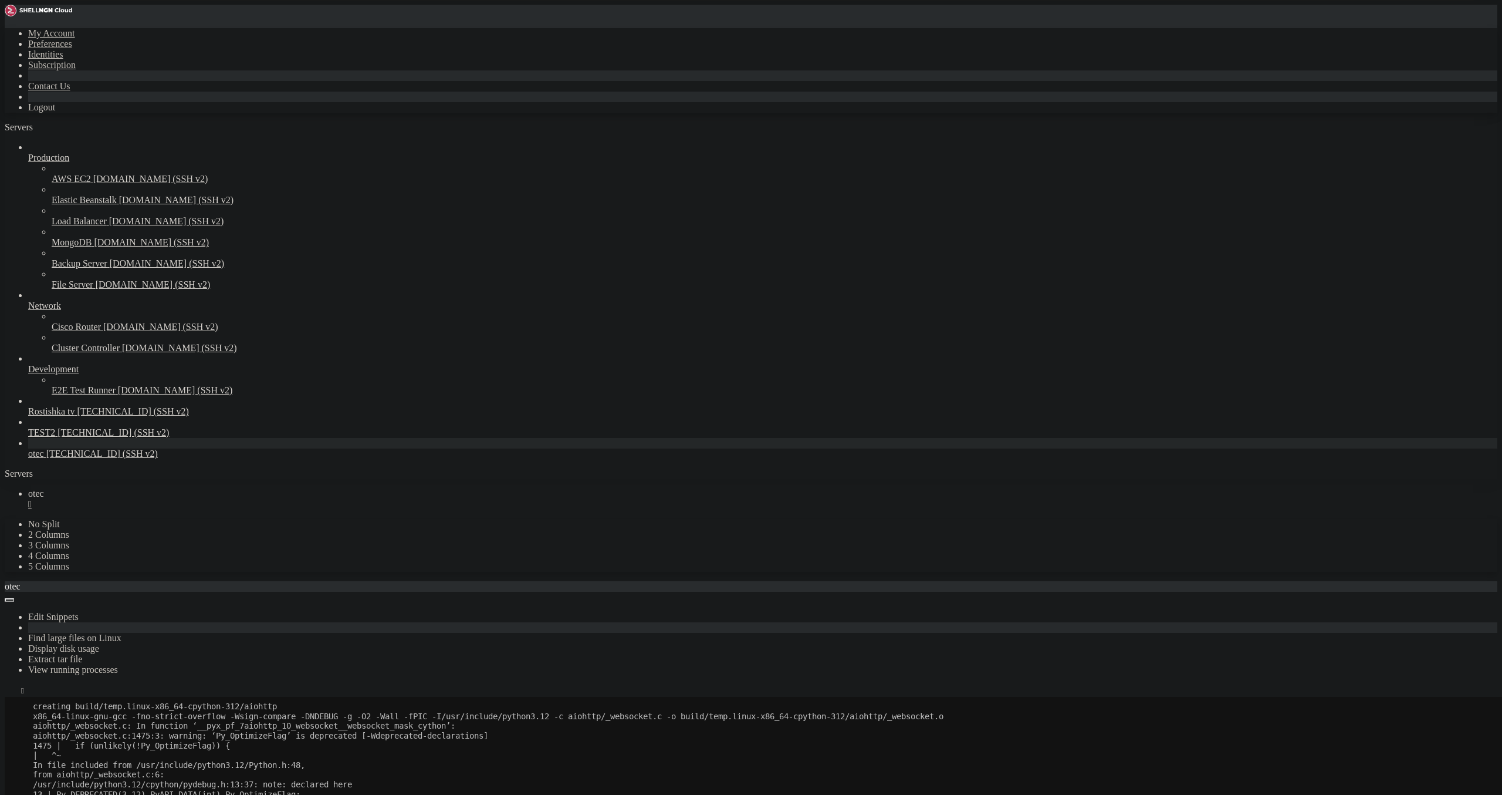
drag, startPoint x: 516, startPoint y: 1399, endPoint x: 14, endPoint y: 1037, distance: 619.2
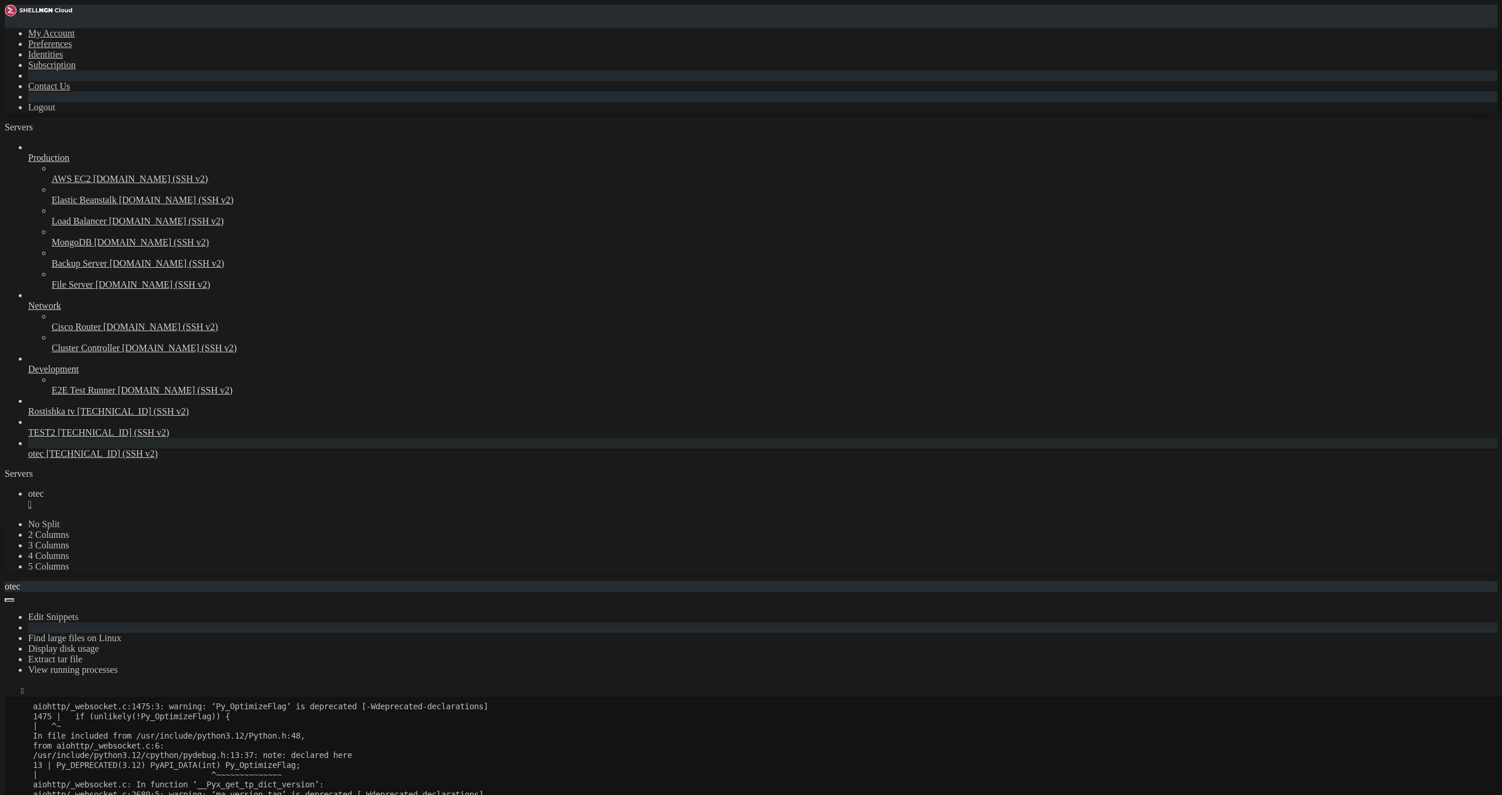
scroll to position [6764, 0]
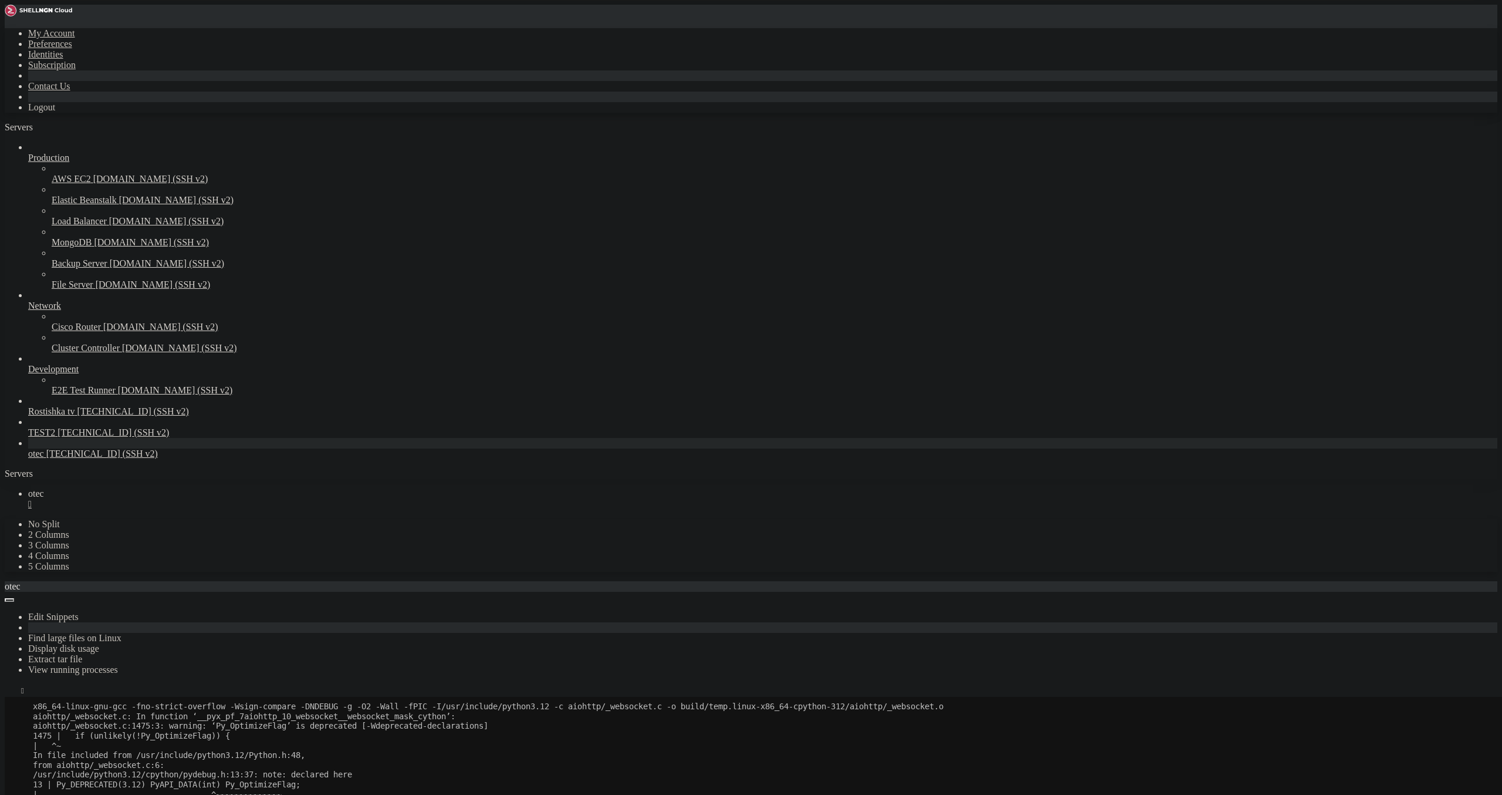
drag, startPoint x: 326, startPoint y: 1155, endPoint x: 329, endPoint y: 1165, distance: 9.7
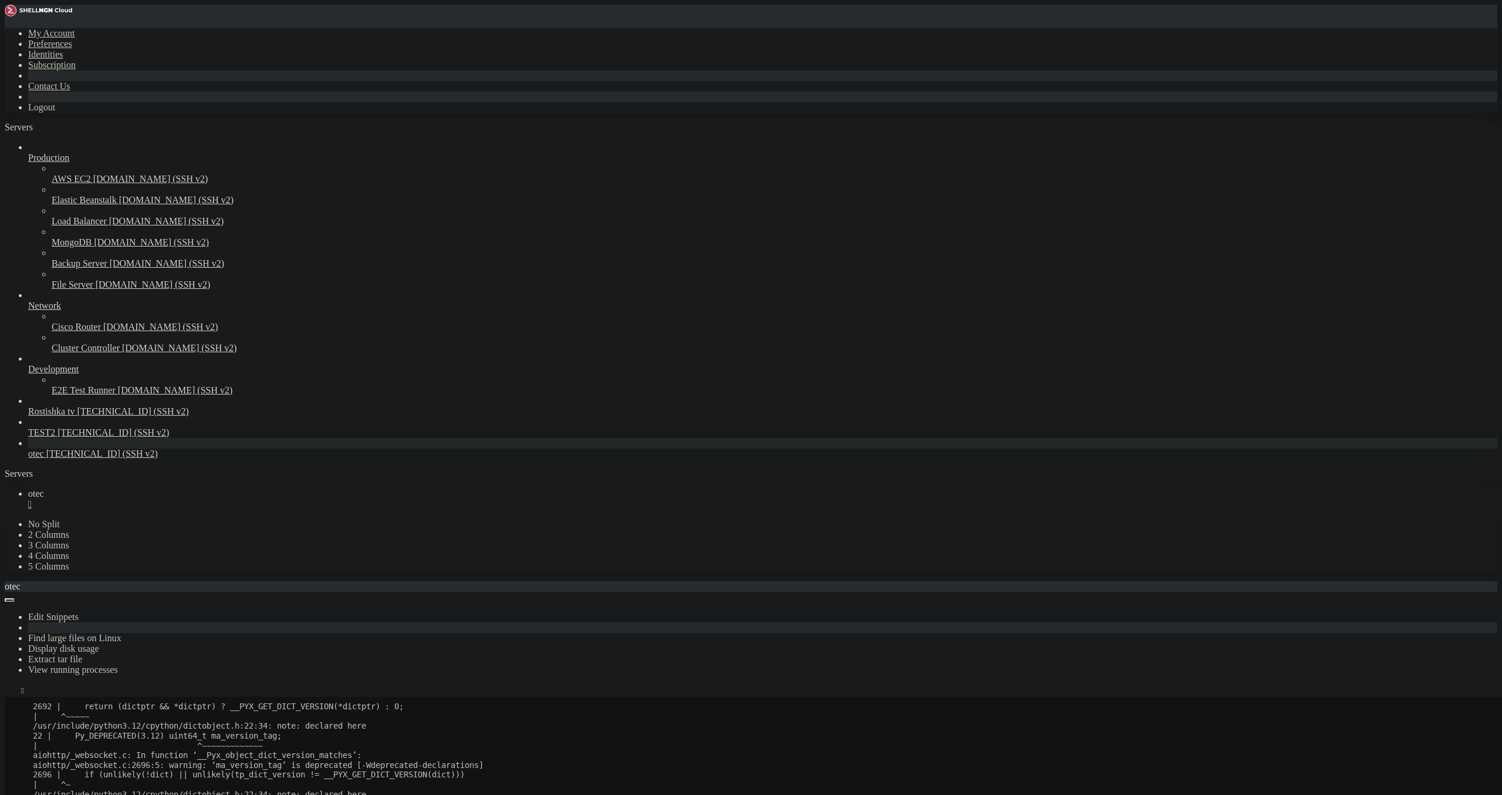
drag, startPoint x: 1061, startPoint y: 1185, endPoint x: 1051, endPoint y: 1184, distance: 10.0
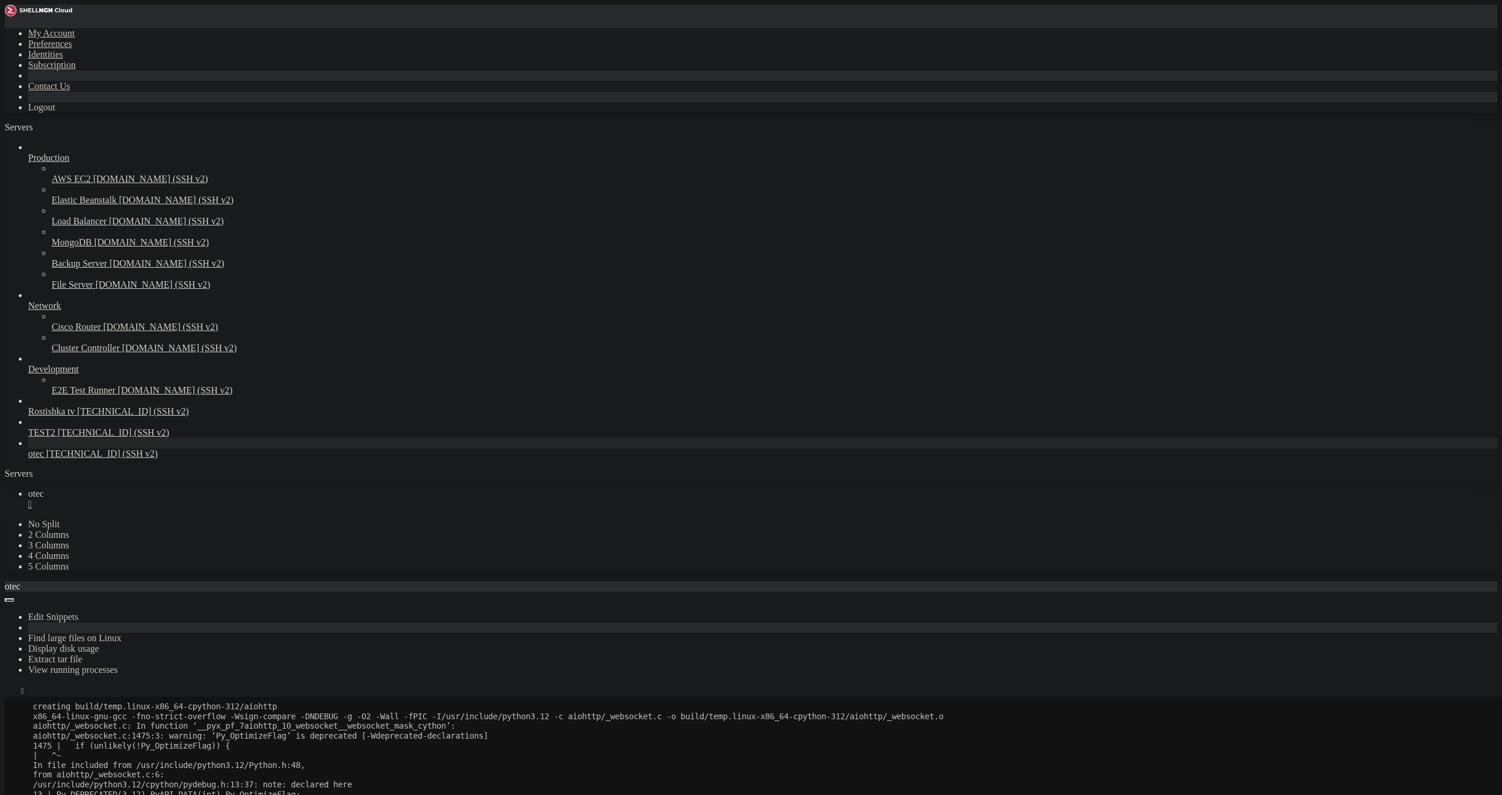
click at [196, 499] on div "" at bounding box center [762, 504] width 1469 height 11
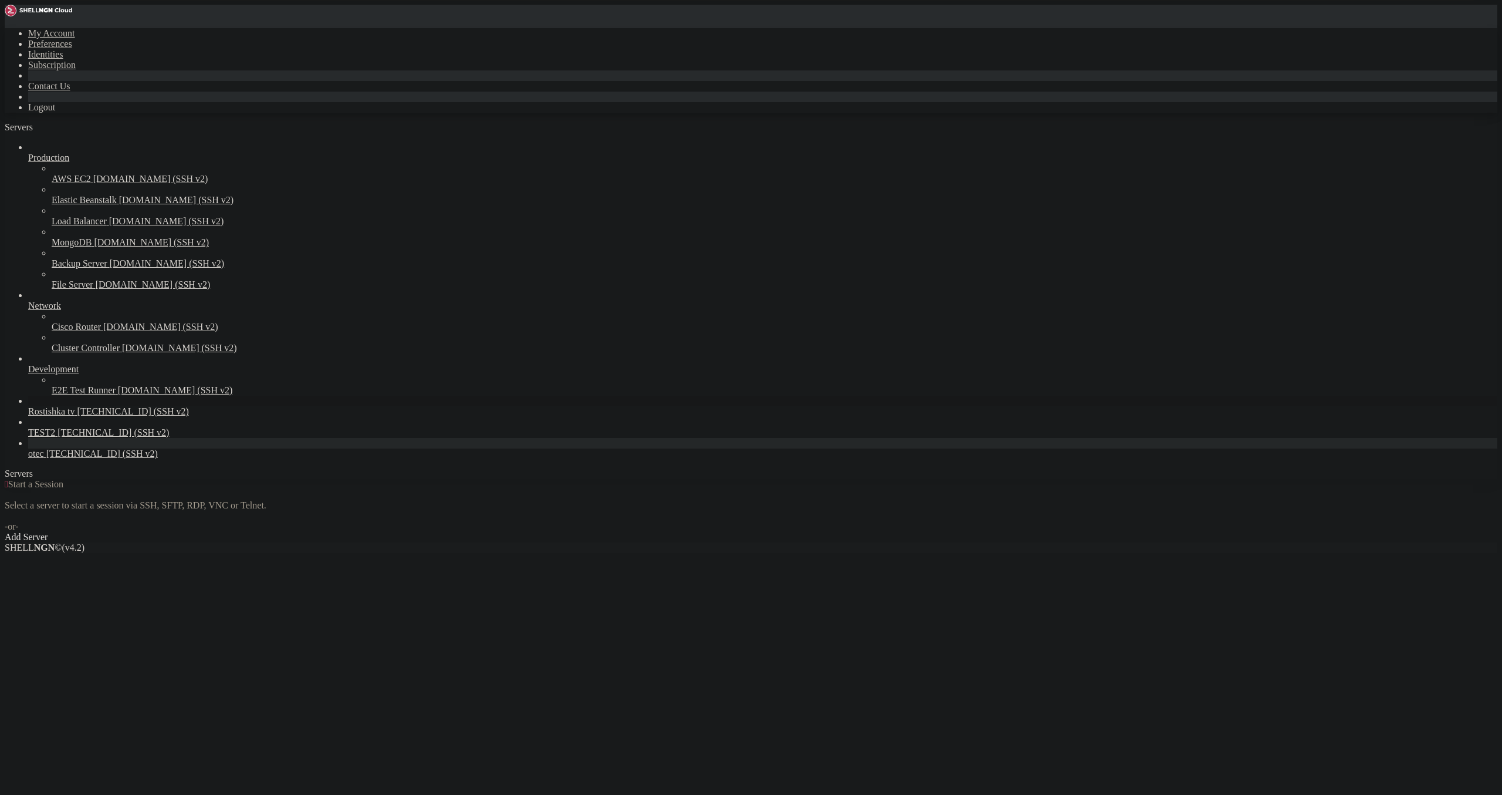
click at [77, 416] on span "[TECHNICAL_ID] (SSH v2)" at bounding box center [132, 411] width 111 height 10
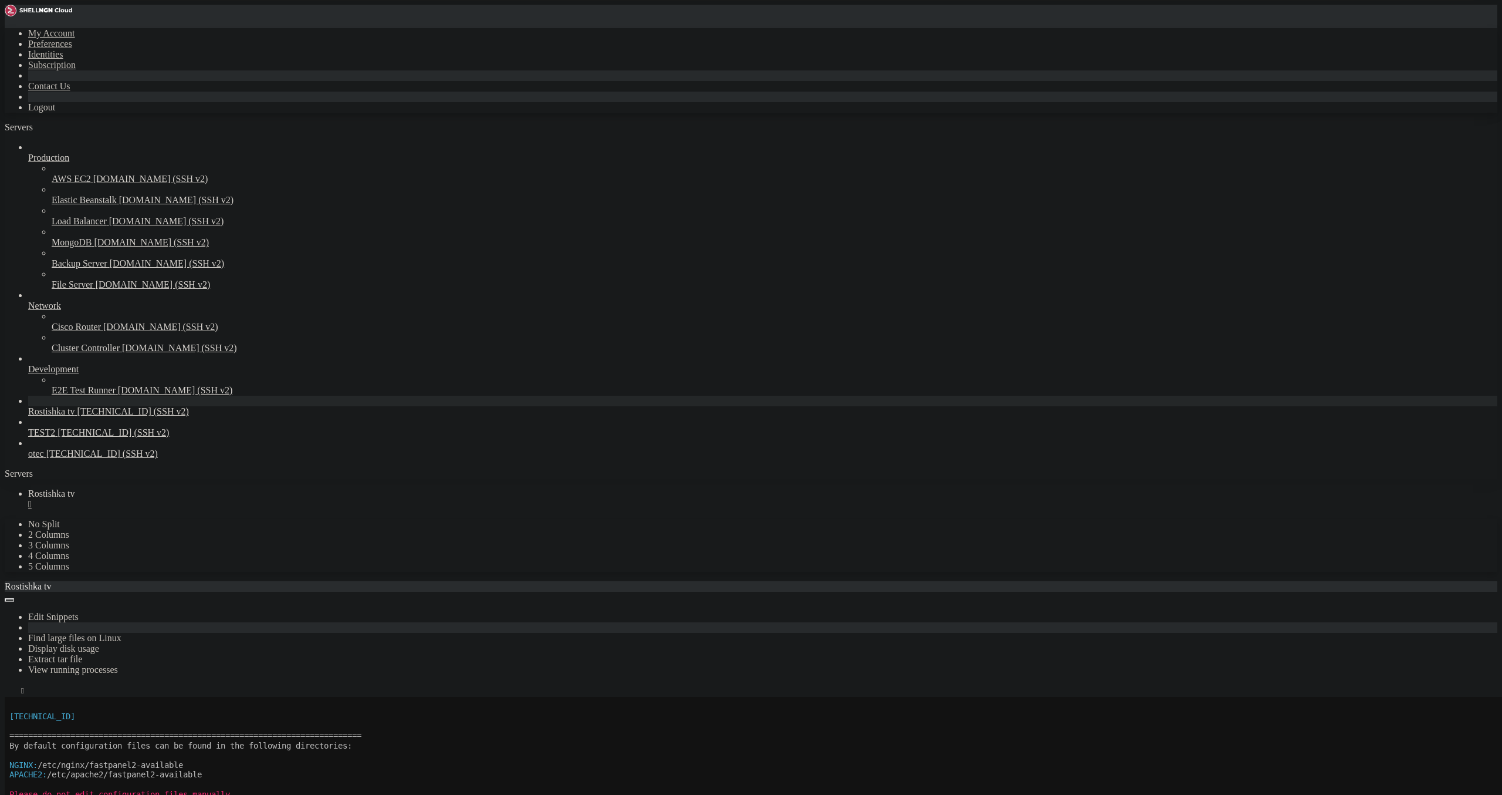
scroll to position [59, 0]
drag, startPoint x: 8, startPoint y: 1019, endPoint x: 138, endPoint y: 1046, distance: 132.6
drag, startPoint x: 151, startPoint y: 1057, endPoint x: 12, endPoint y: 1017, distance: 144.7
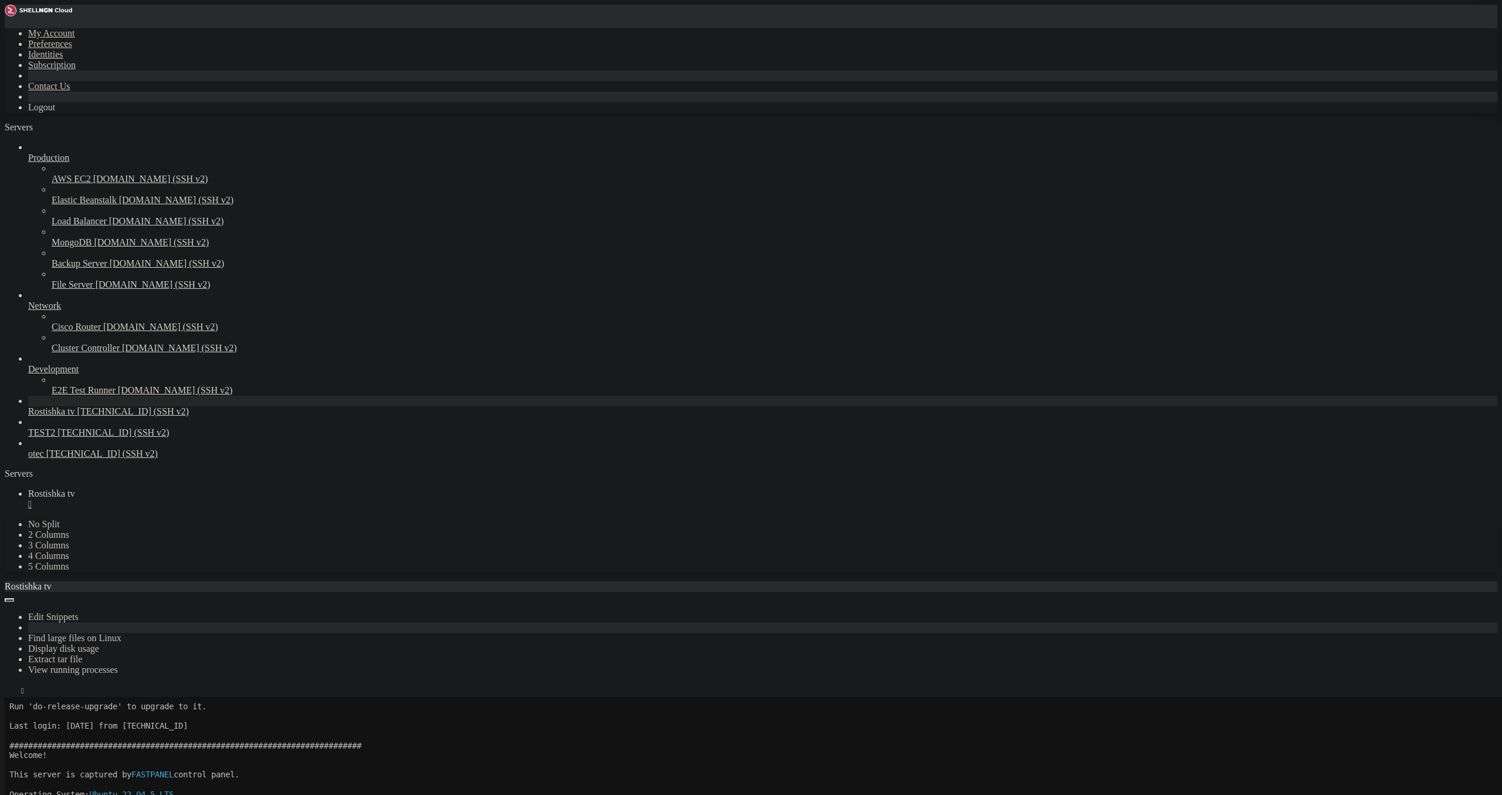
drag, startPoint x: 12, startPoint y: 1017, endPoint x: 19, endPoint y: 1016, distance: 7.1
copy div "aiogram 2.25.2 aiohttp 3.8.6 aiosignal 1.3.1 async-timeout 4.0.3 asyncio 3.4.3"
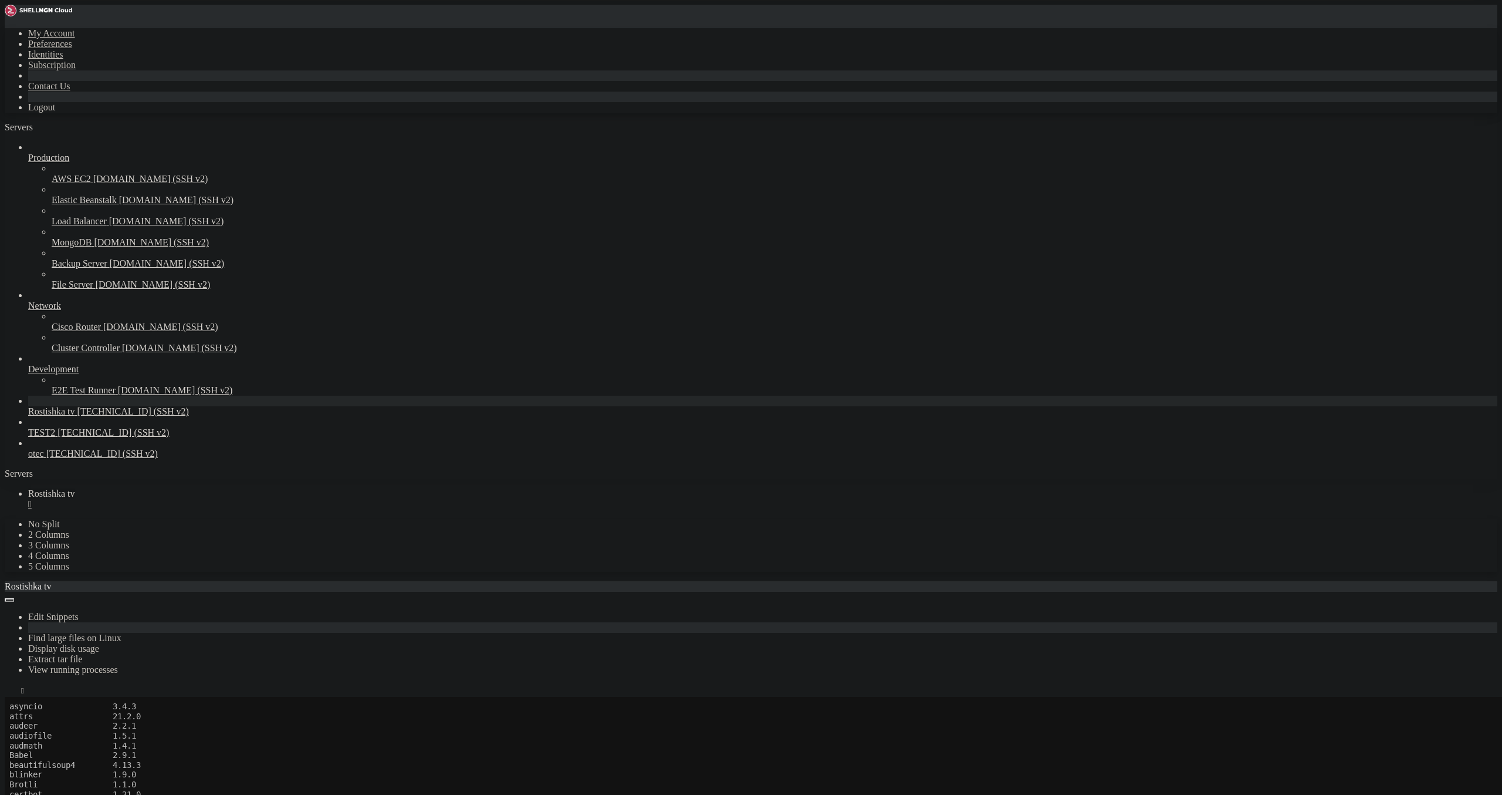
click at [227, 499] on div "" at bounding box center [762, 504] width 1469 height 11
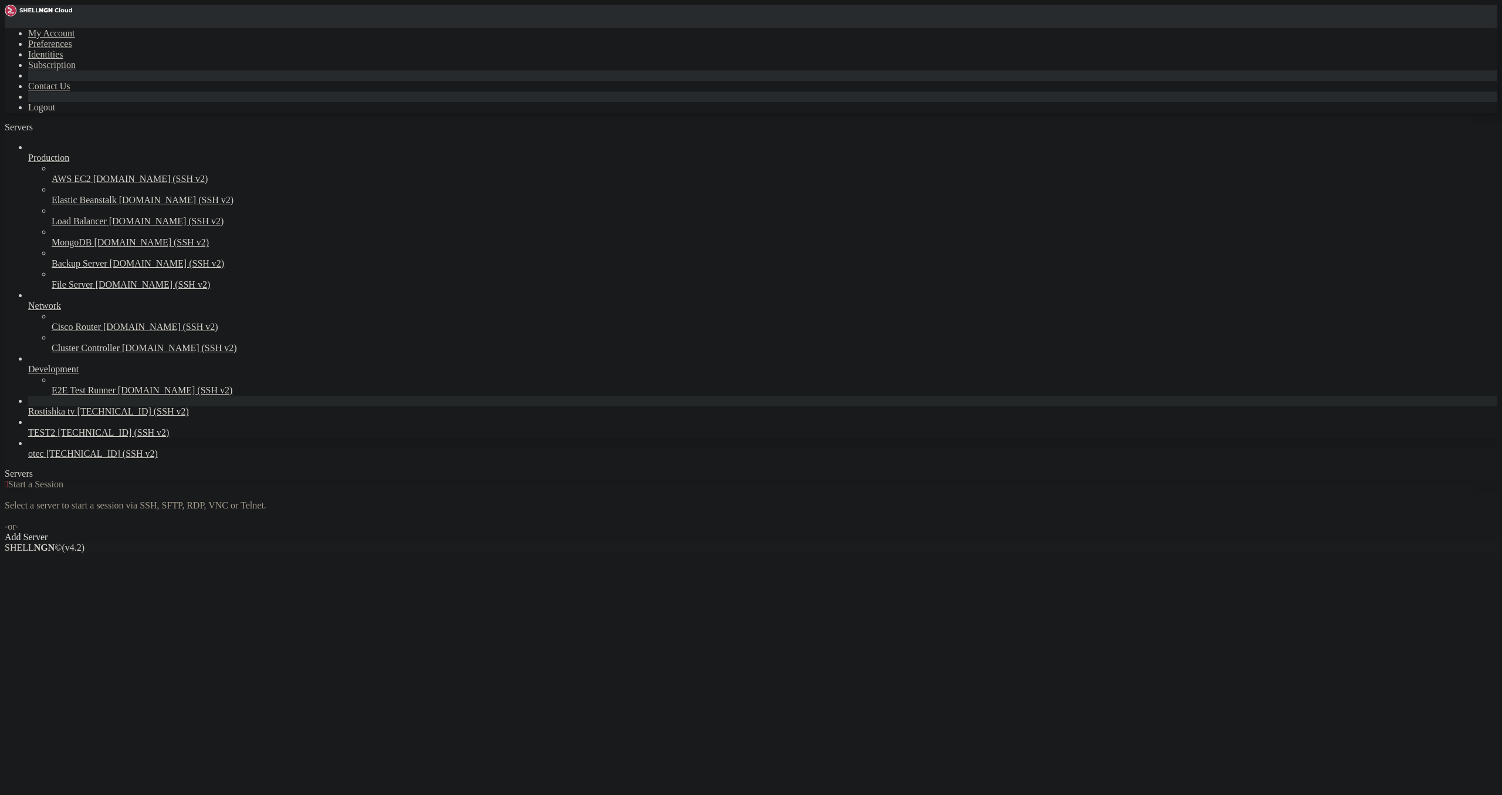
click at [44, 458] on span "otec" at bounding box center [36, 453] width 16 height 10
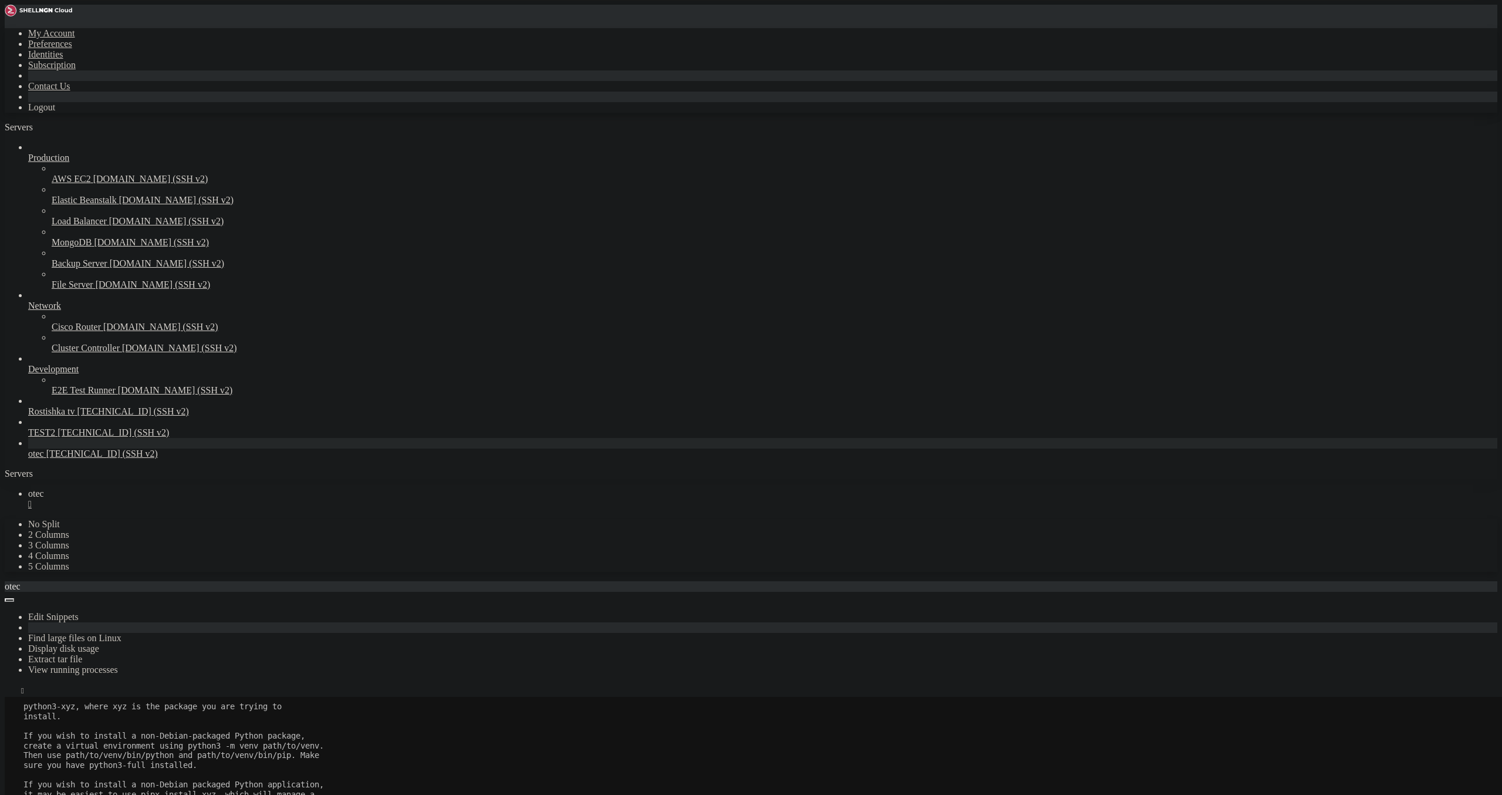
scroll to position [2118, 0]
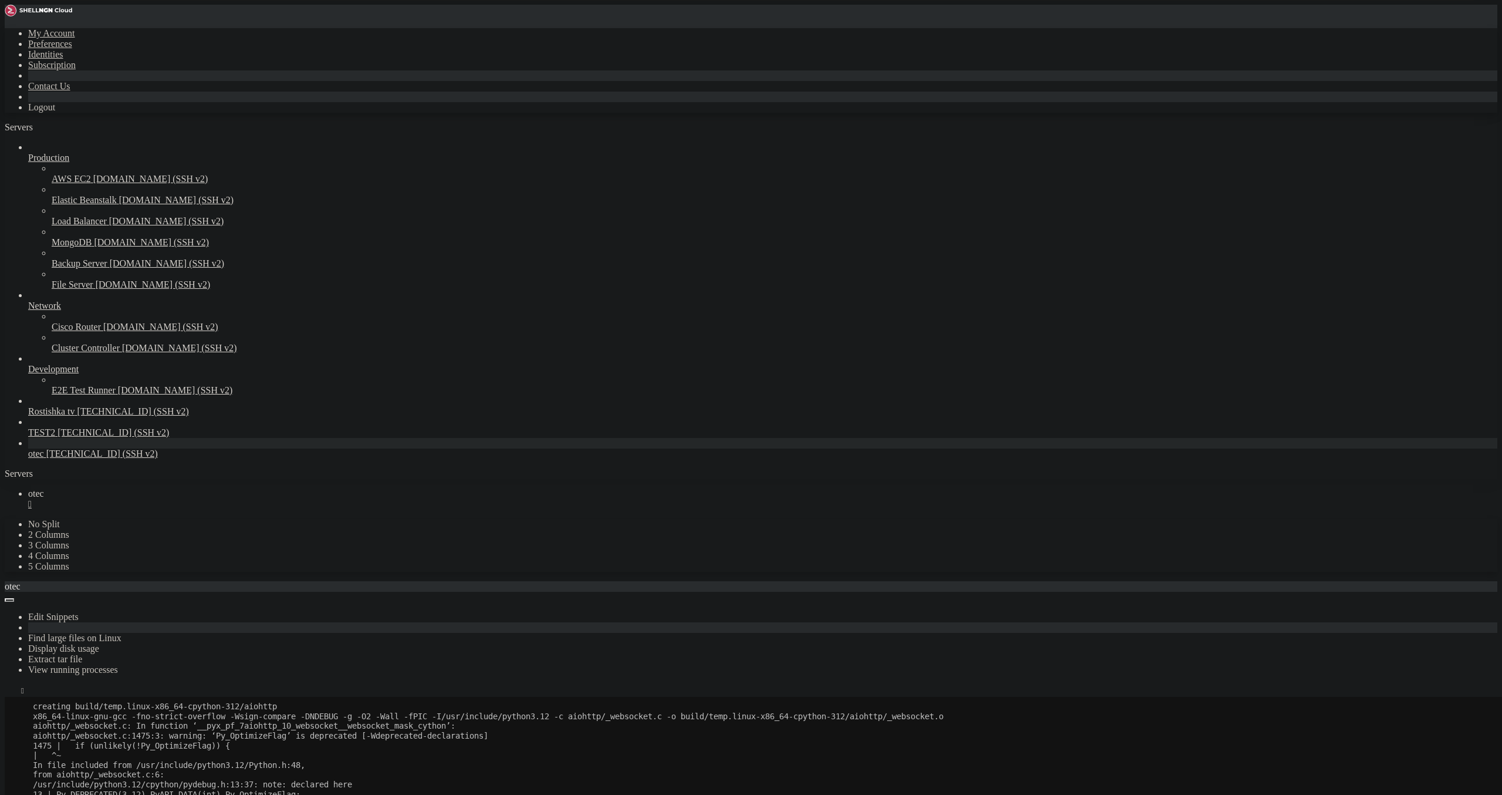
drag, startPoint x: 519, startPoint y: 1393, endPoint x: 433, endPoint y: 1221, distance: 192.6
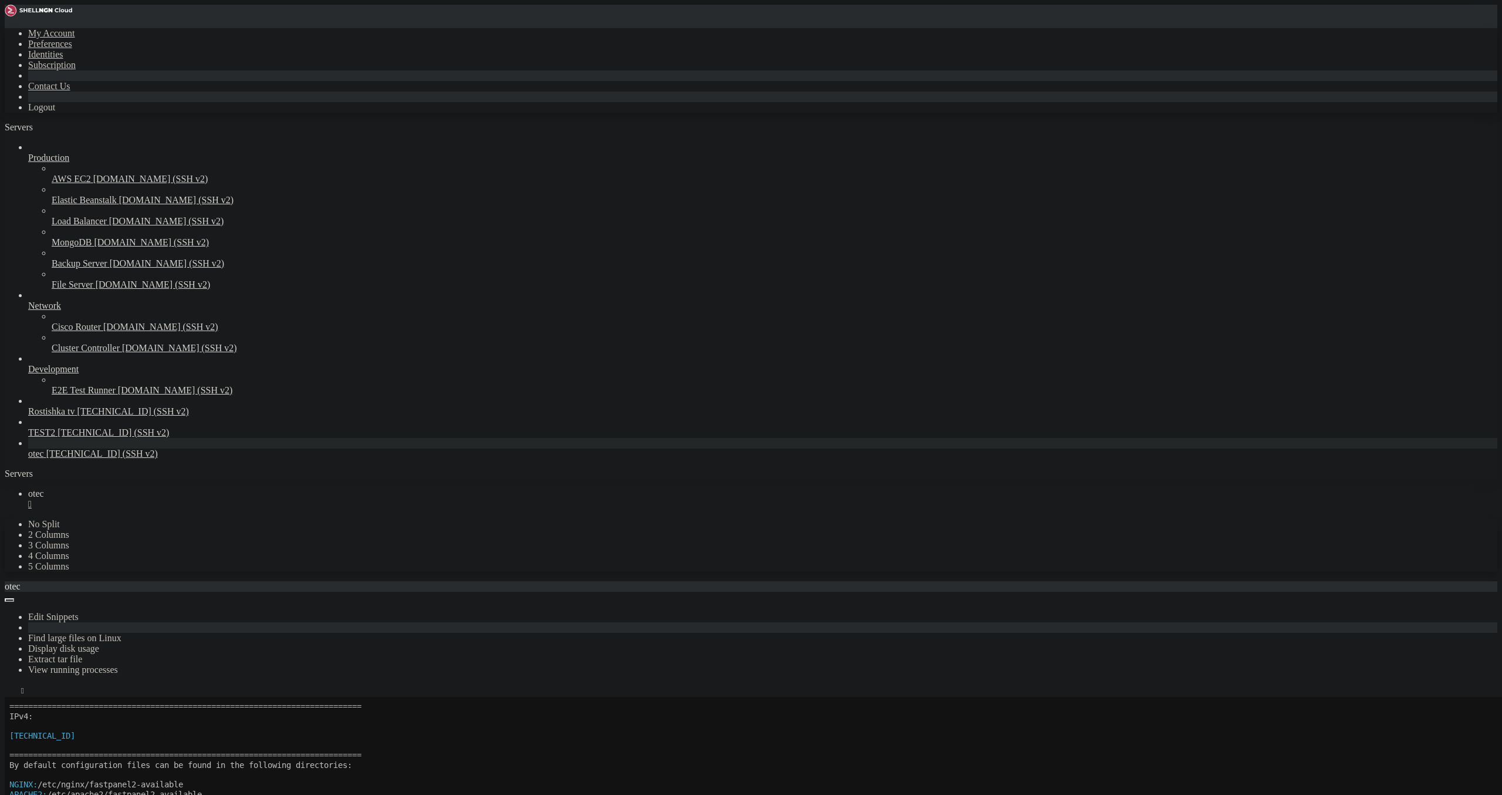
scroll to position [0, 0]
drag, startPoint x: 517, startPoint y: 1400, endPoint x: 16, endPoint y: 1001, distance: 640.6
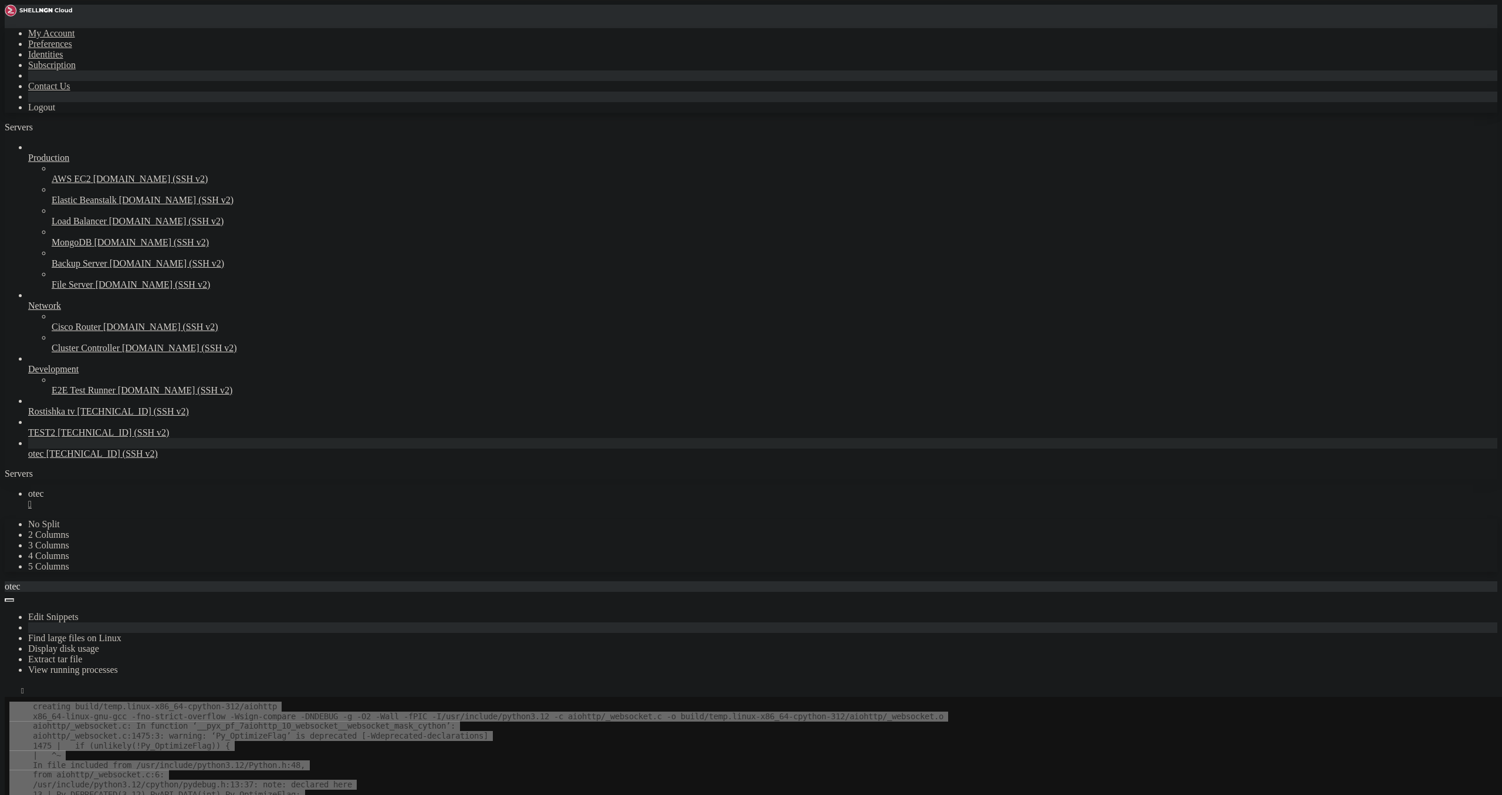
scroll to position [2128, 0]
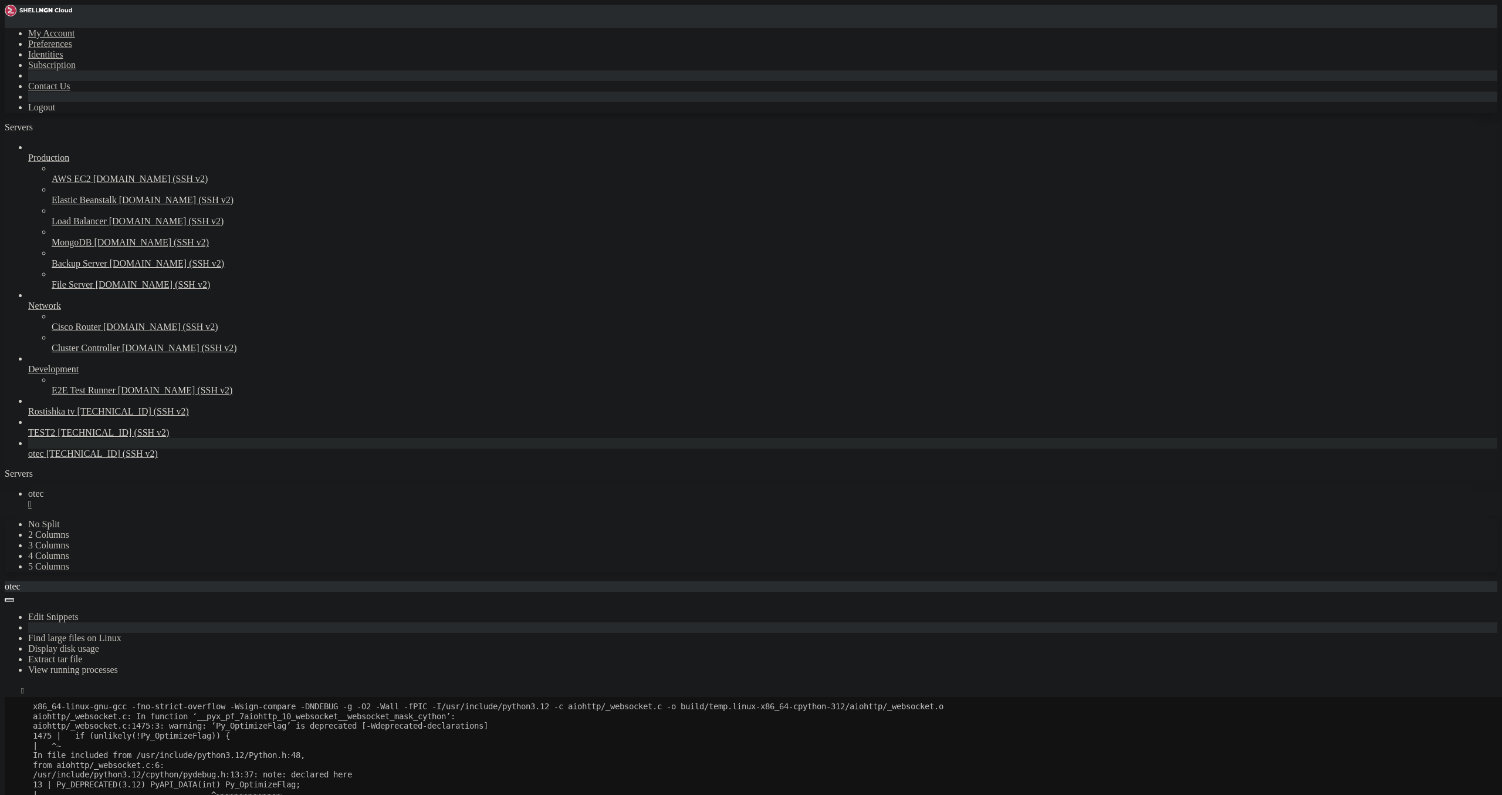
drag, startPoint x: 614, startPoint y: 1188, endPoint x: 612, endPoint y: 1195, distance: 6.9
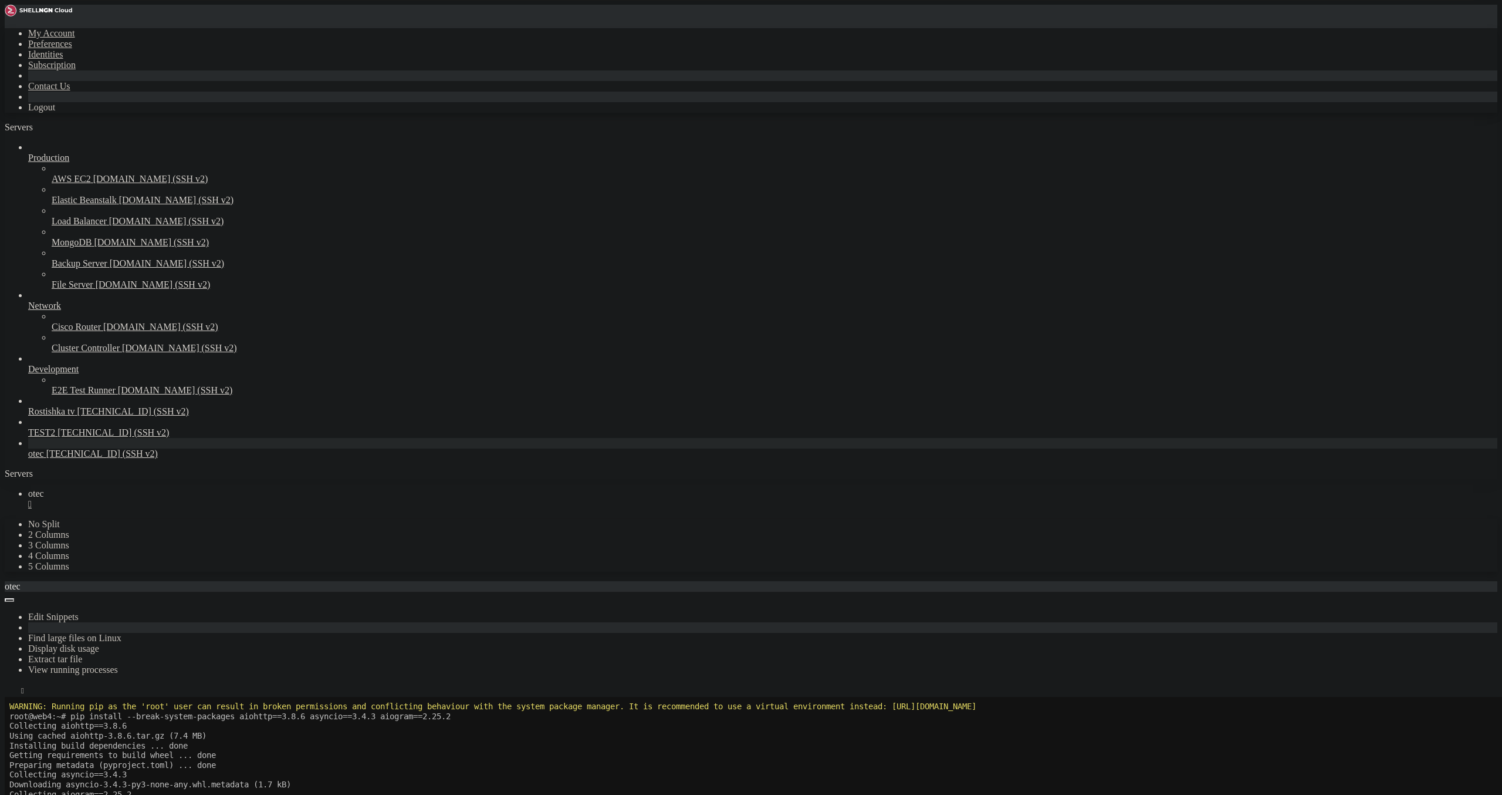
scroll to position [528, 0]
drag, startPoint x: 66, startPoint y: 832, endPoint x: 483, endPoint y: 835, distance: 416.7
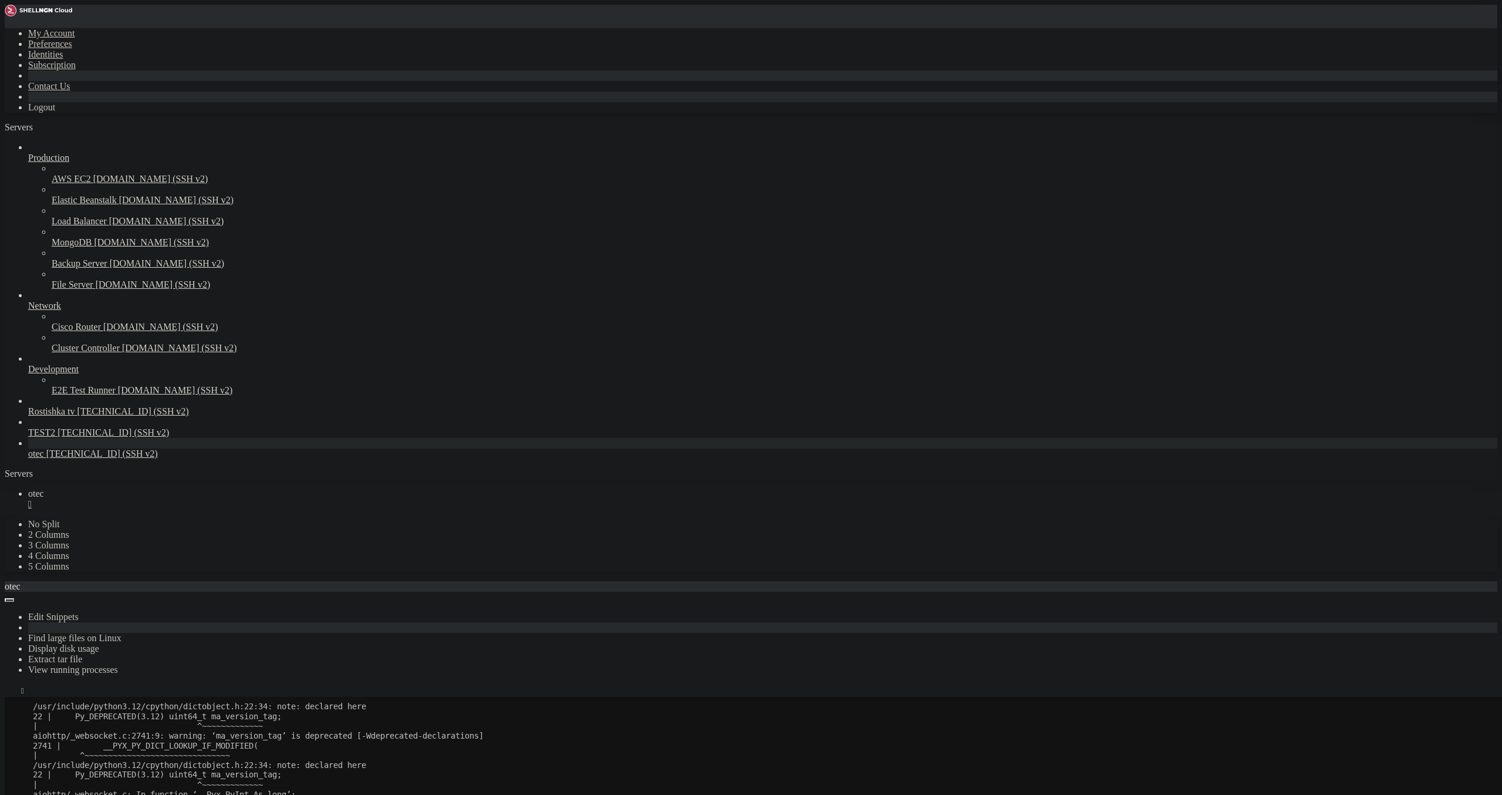
scroll to position [2499, 0]
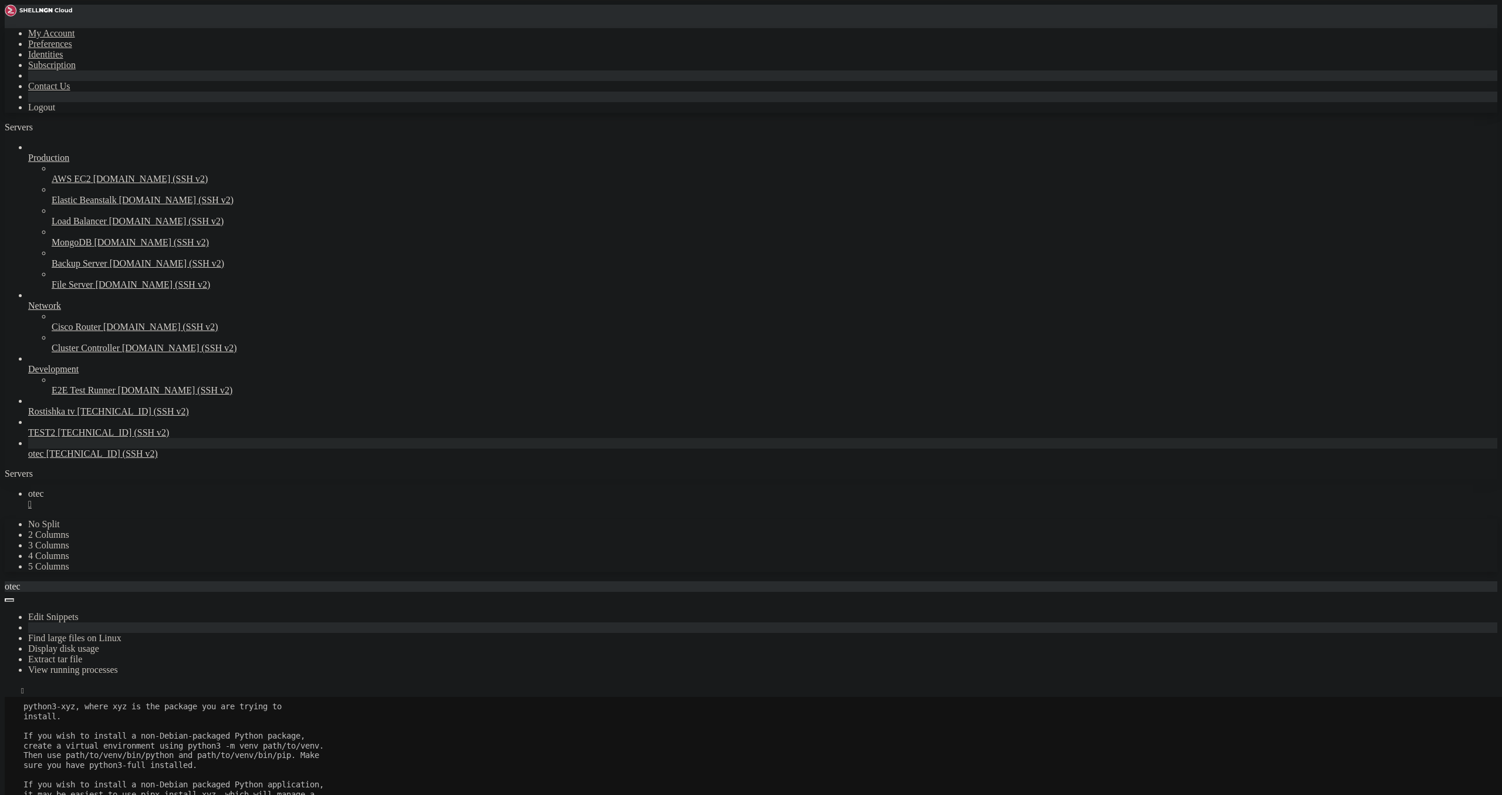
scroll to position [4655, 0]
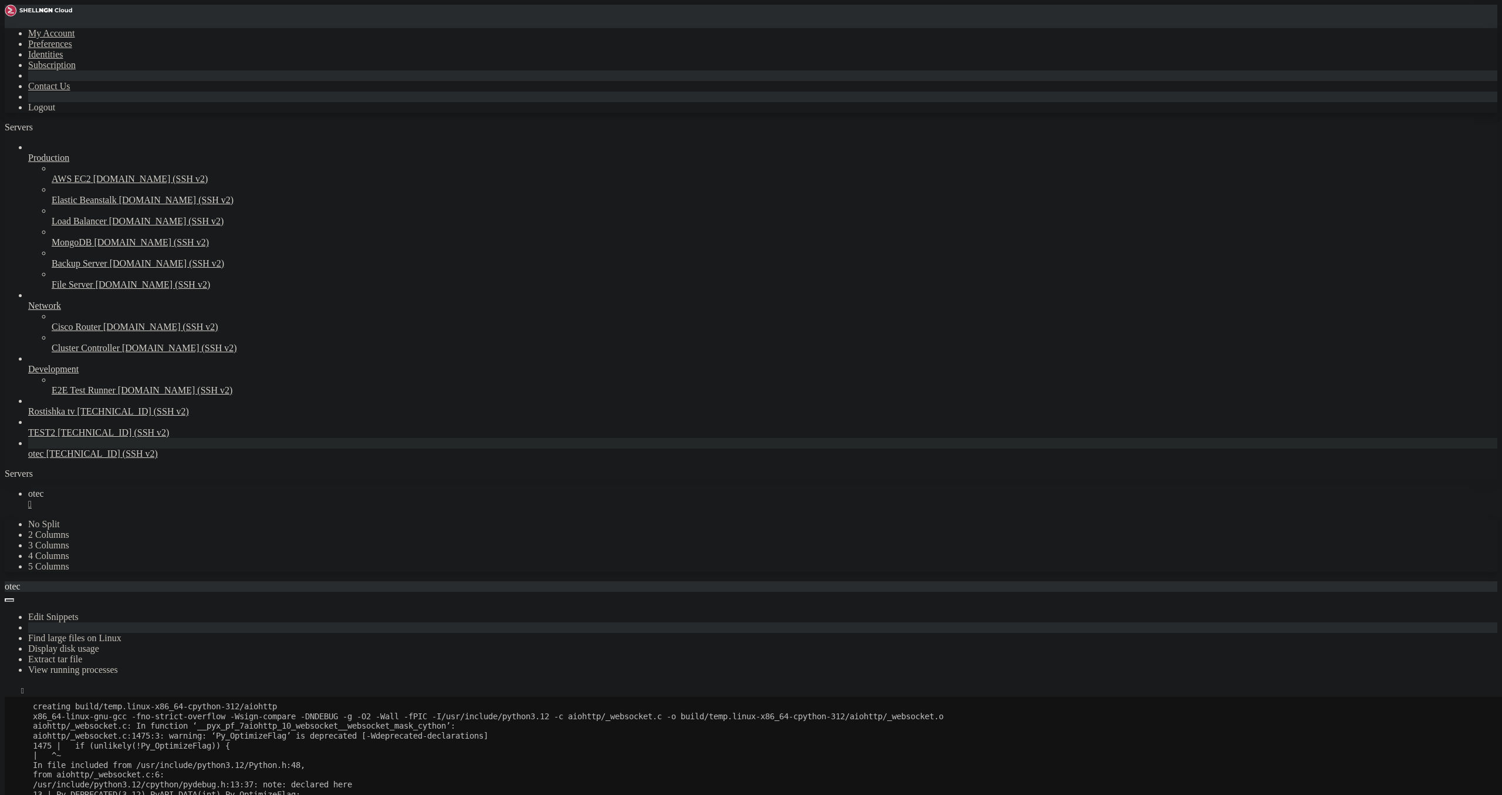
drag, startPoint x: 526, startPoint y: 1384, endPoint x: 521, endPoint y: 1396, distance: 12.6
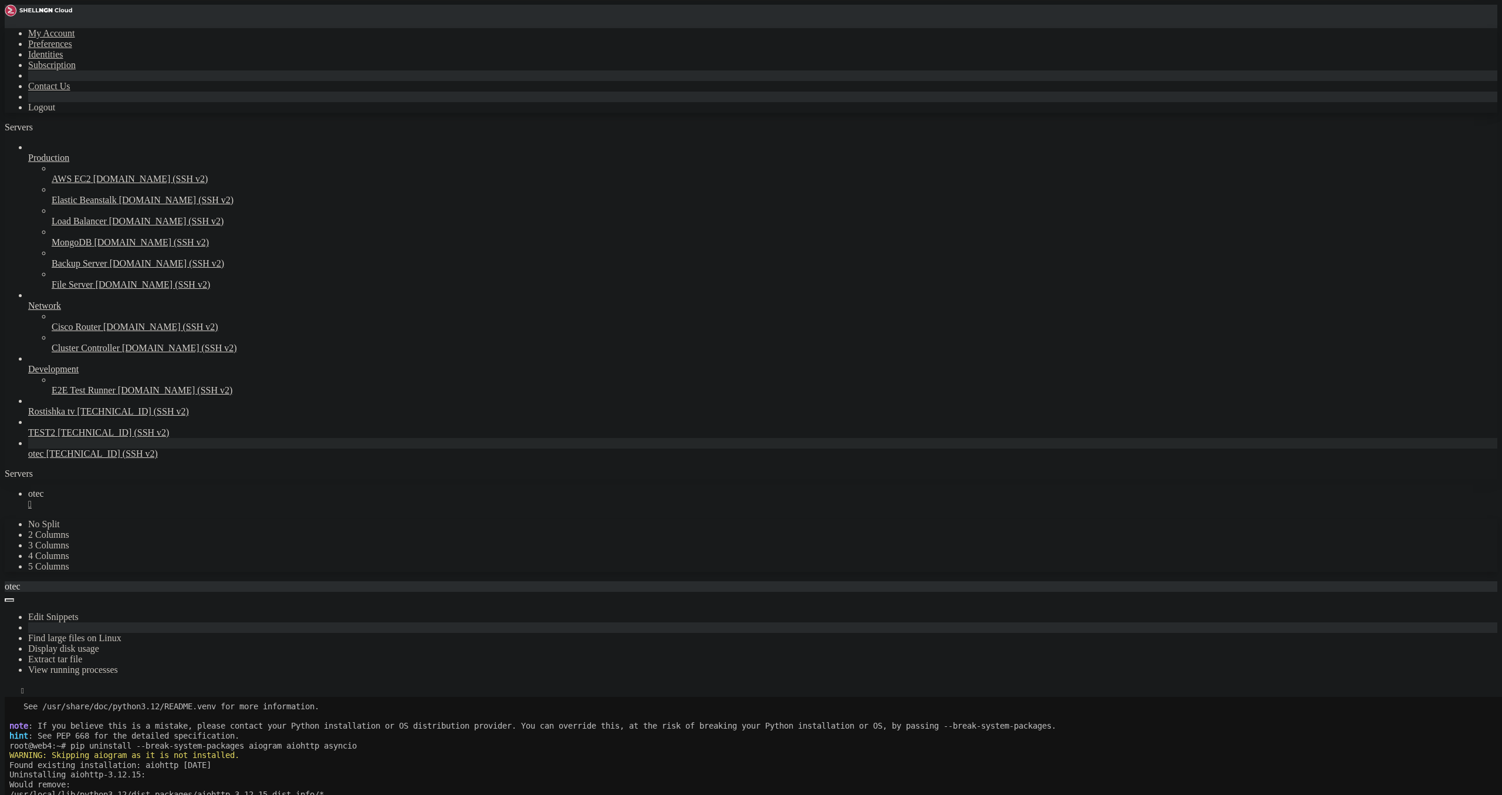
scroll to position [342, 0]
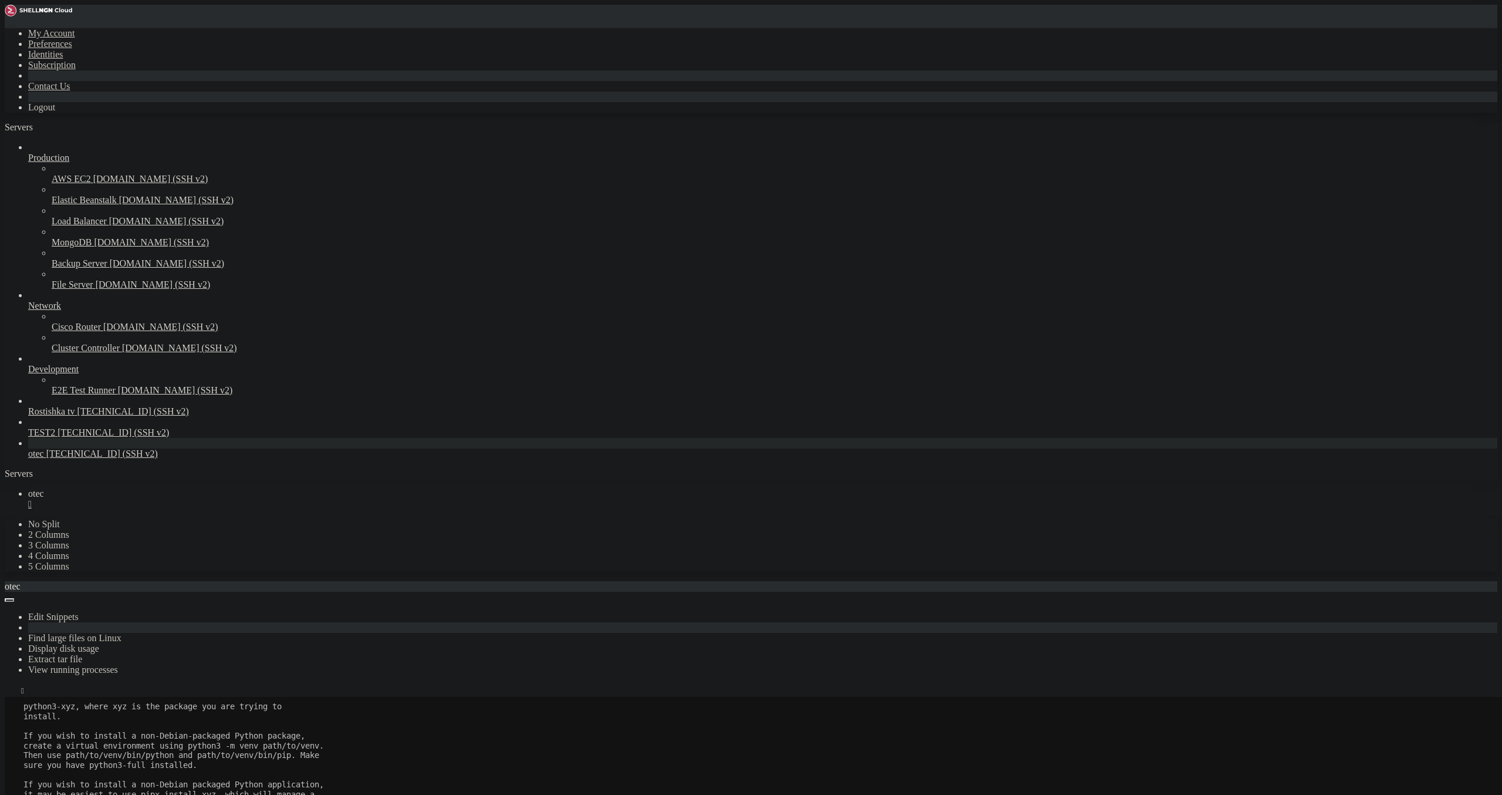
drag, startPoint x: 74, startPoint y: 1020, endPoint x: 488, endPoint y: 1016, distance: 413.7
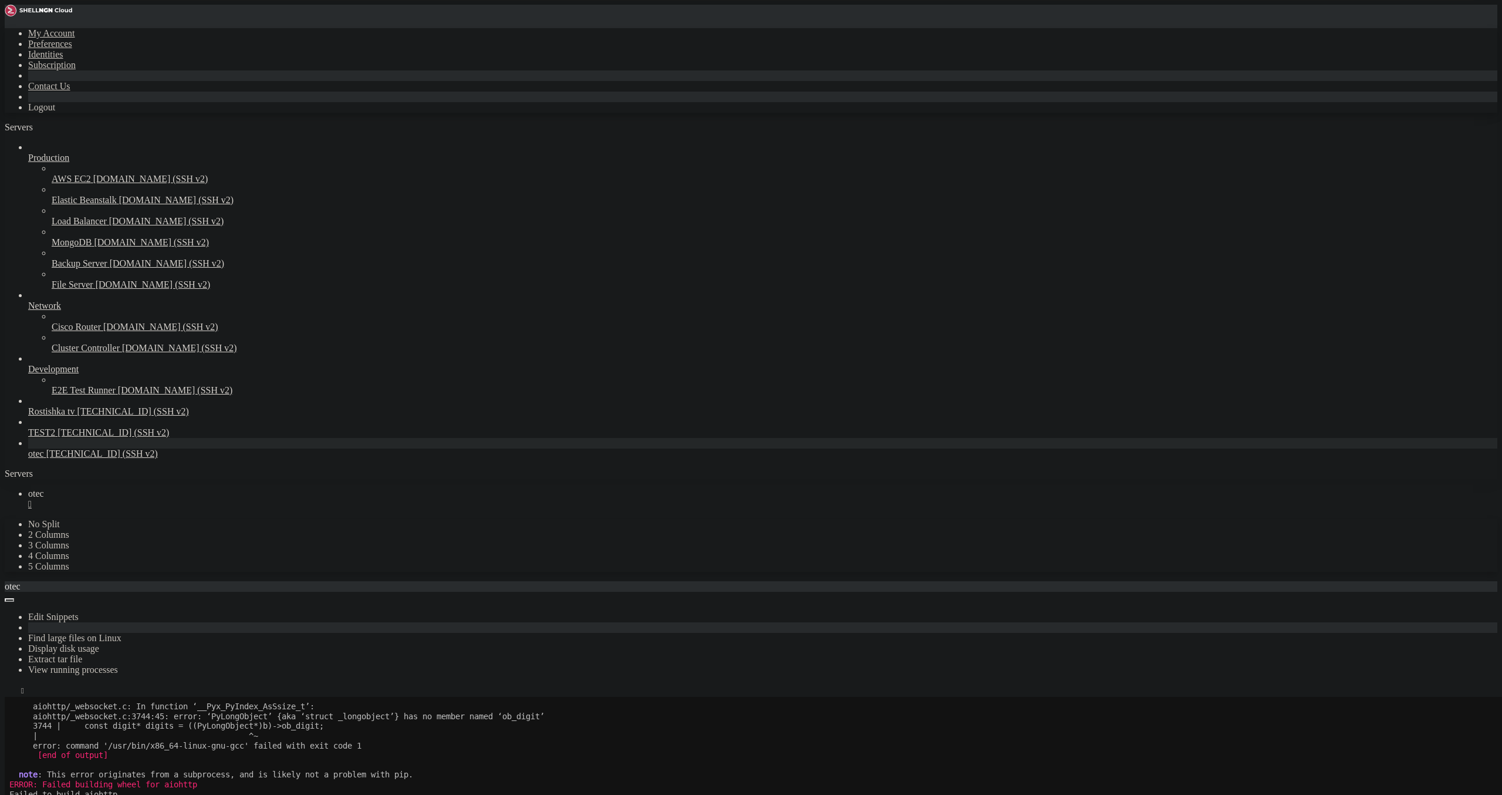
scroll to position [4954, 0]
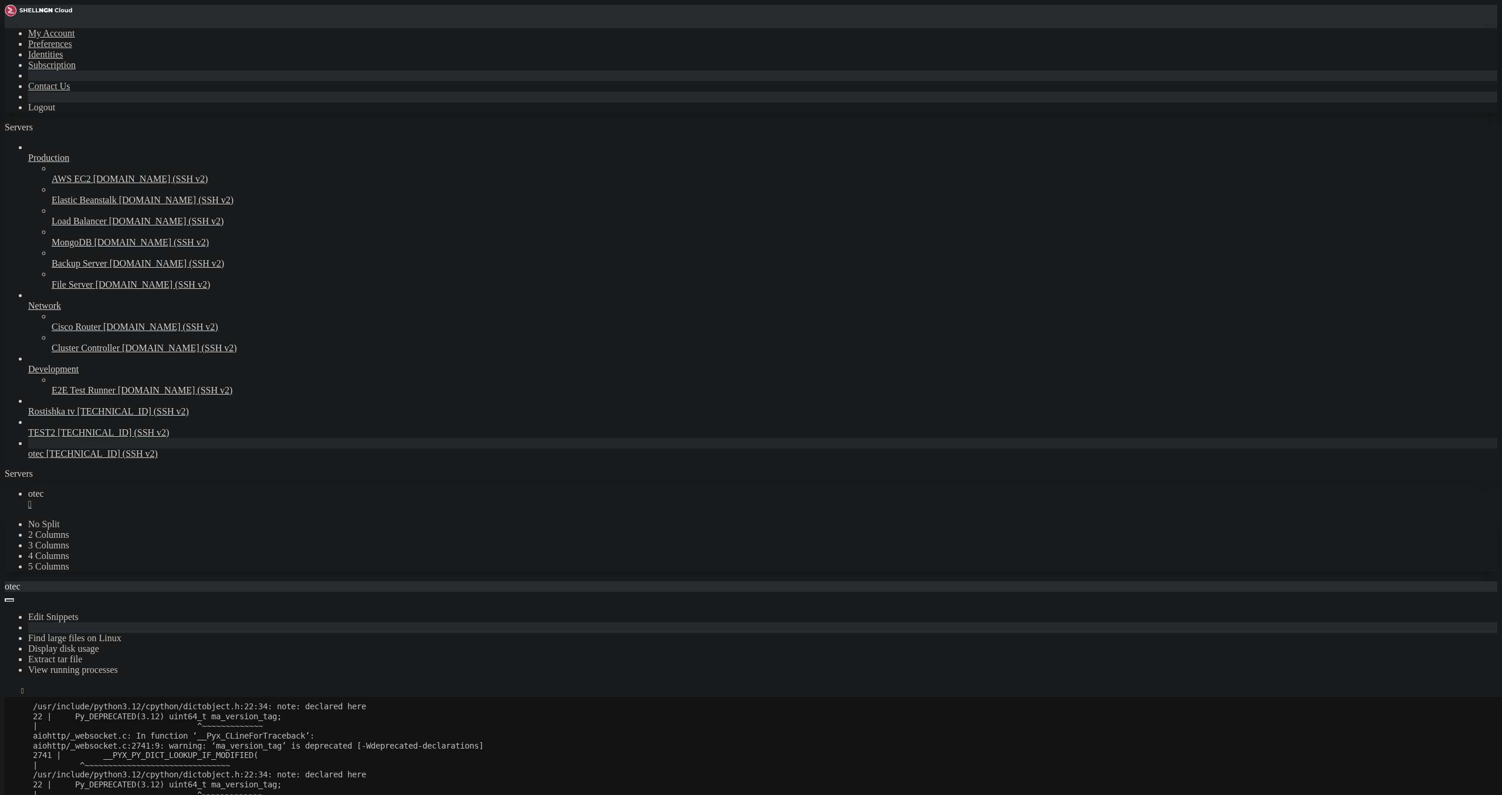
drag, startPoint x: 83, startPoint y: 1104, endPoint x: 491, endPoint y: 1101, distance: 407.9
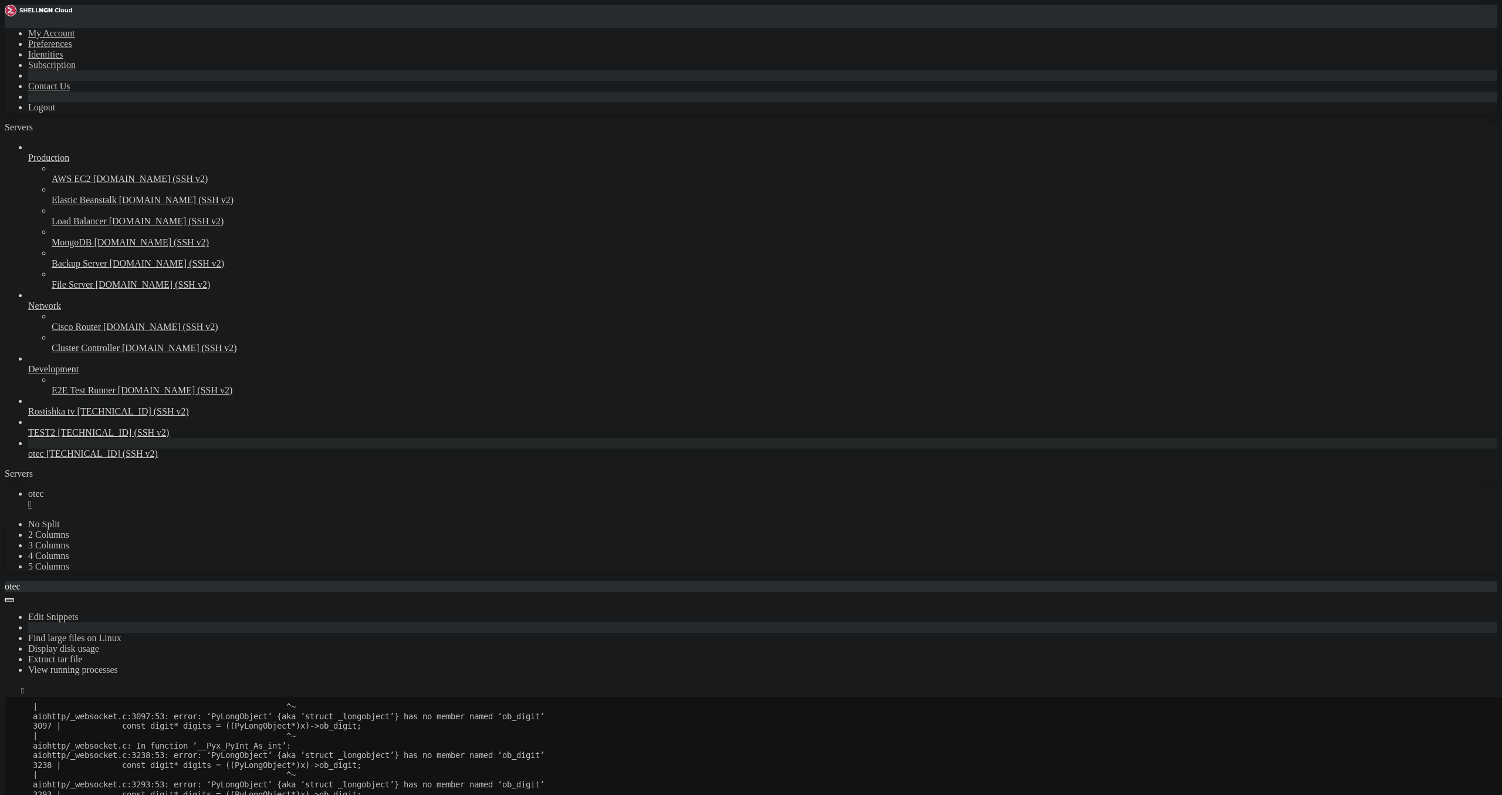
scroll to position [5022, 0]
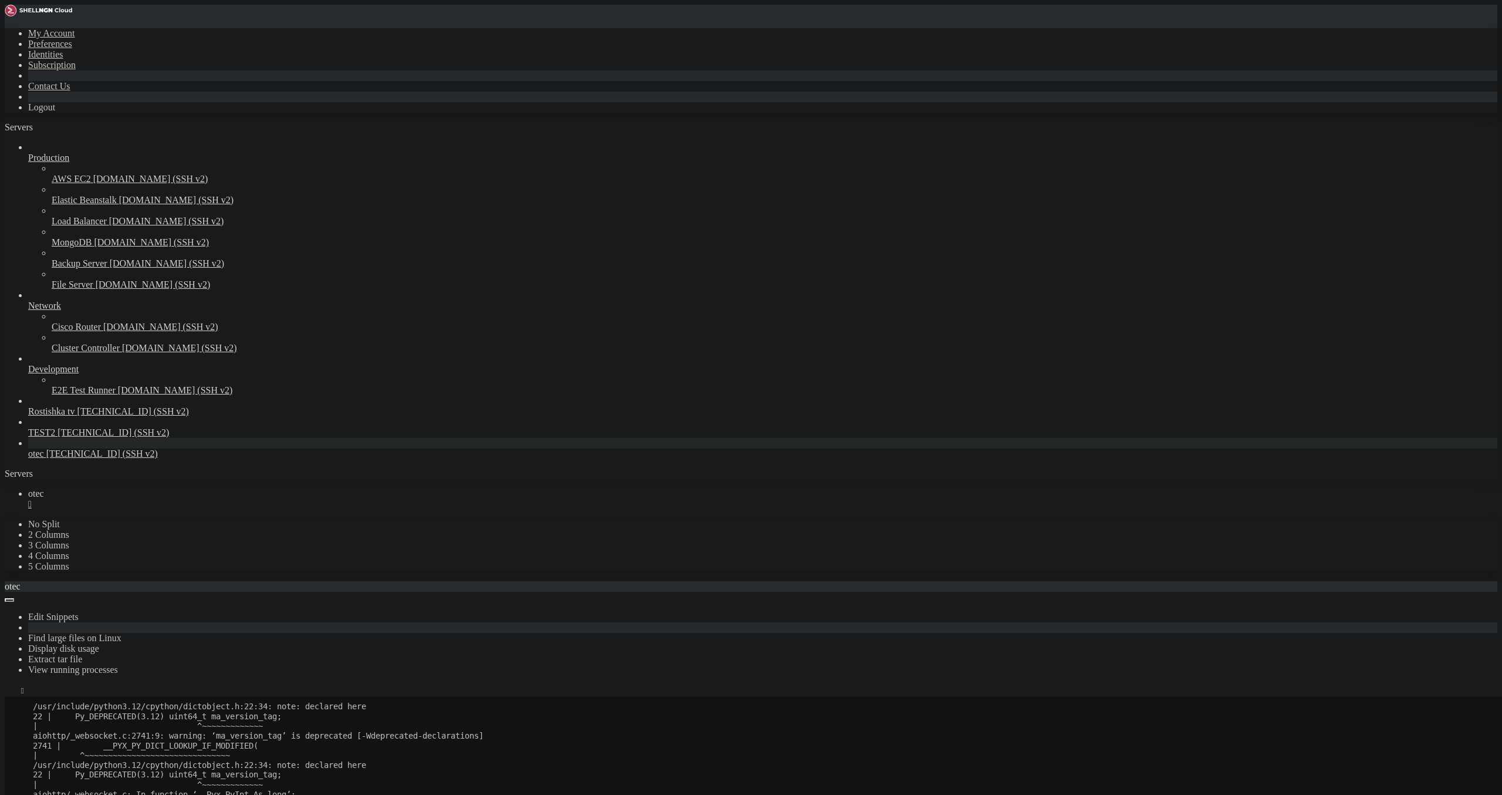
copy x-row "build"
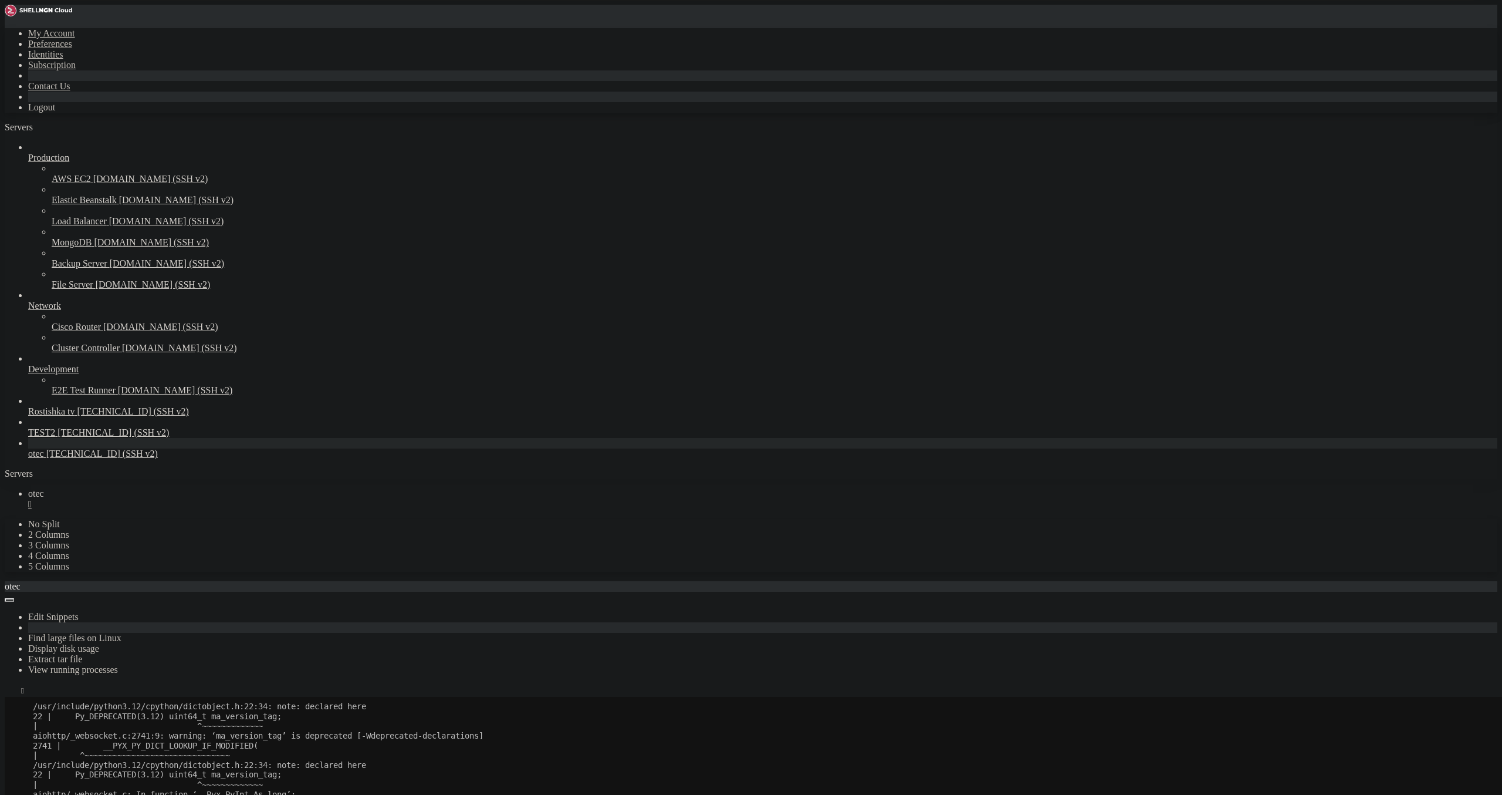
drag, startPoint x: 73, startPoint y: 1074, endPoint x: 619, endPoint y: 1079, distance: 545.2
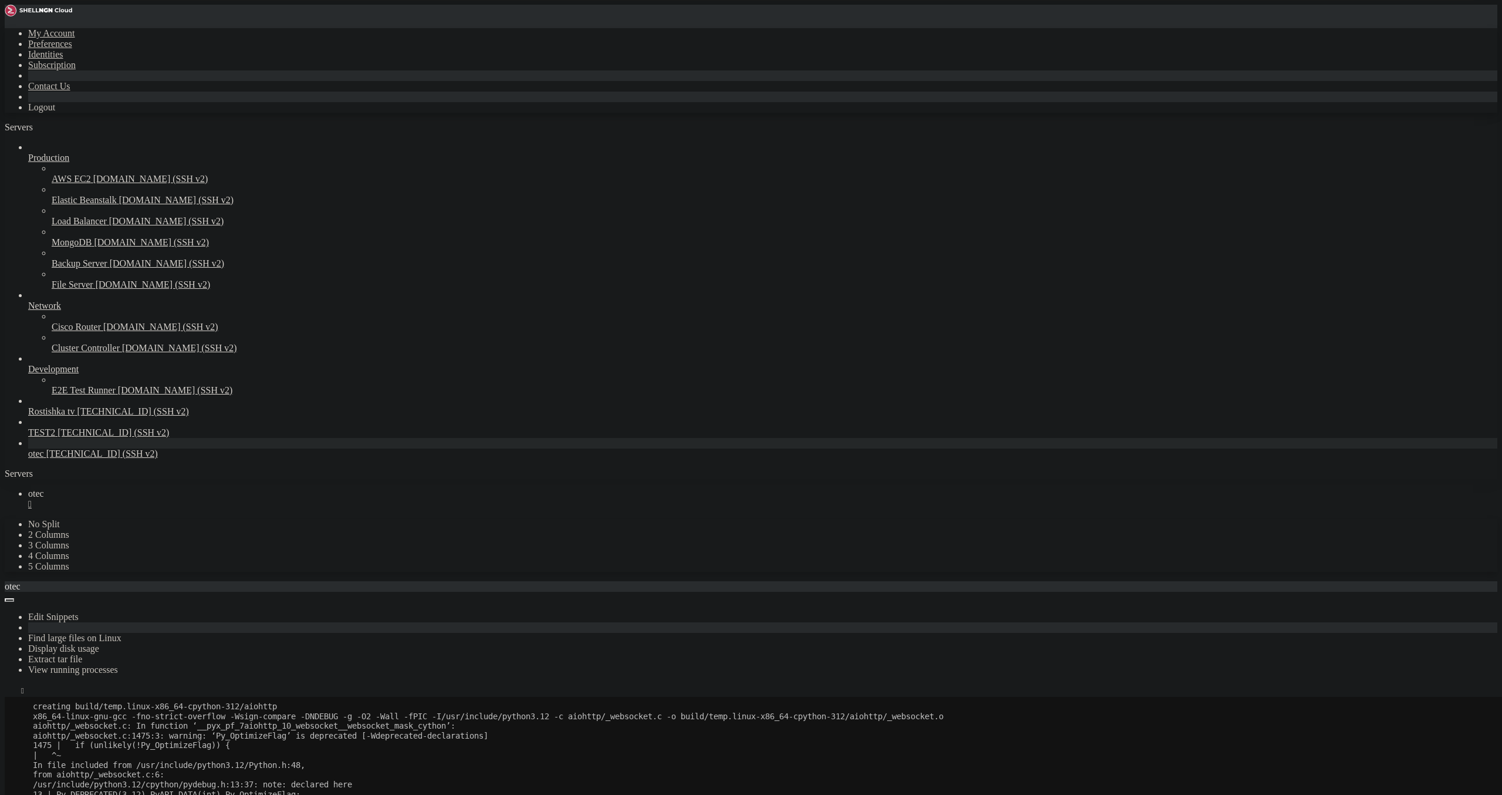
scroll to position [9243, 0]
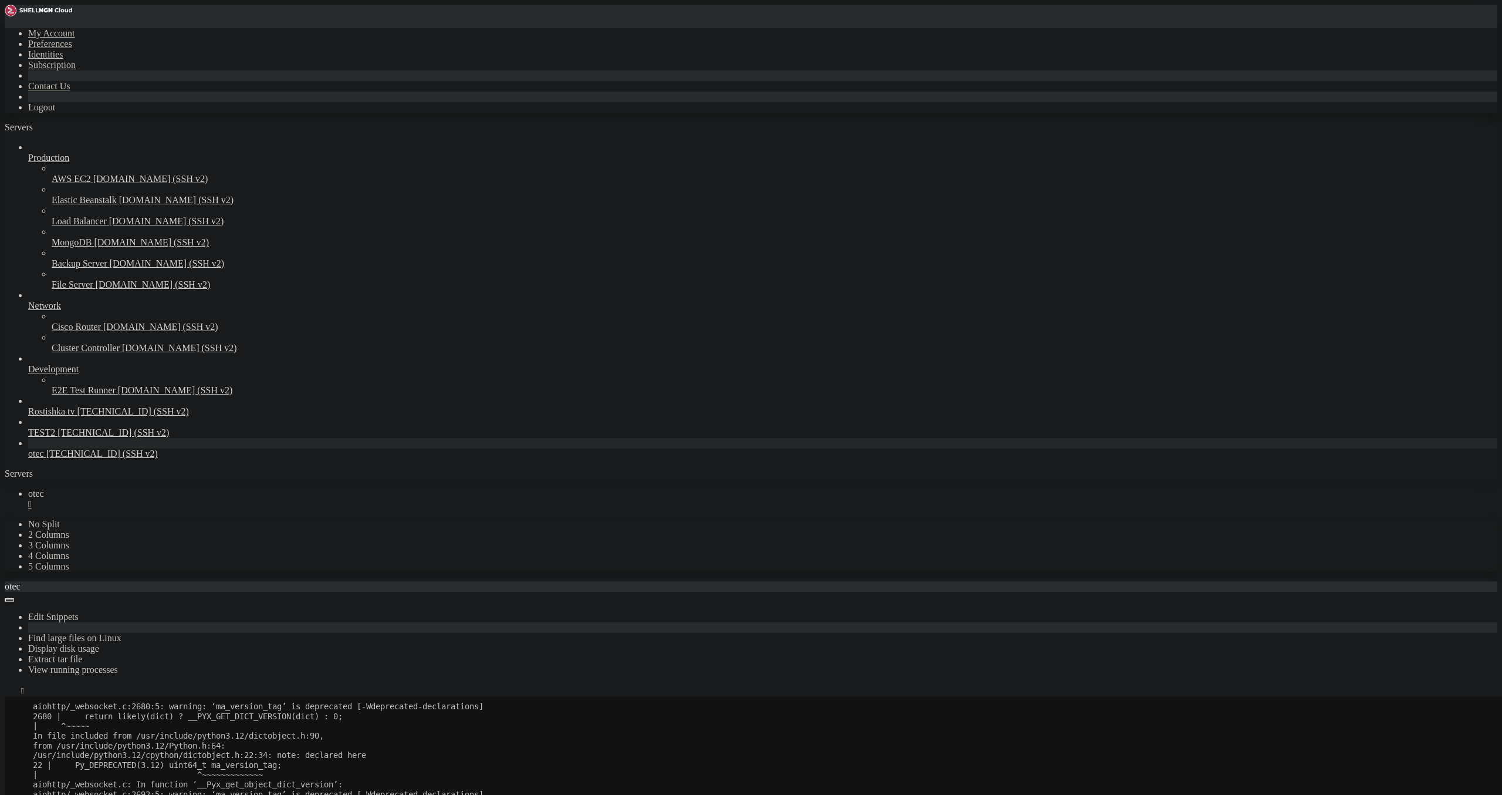
drag, startPoint x: 246, startPoint y: 1412, endPoint x: 82, endPoint y: 1403, distance: 165.1
drag, startPoint x: 93, startPoint y: 1352, endPoint x: 607, endPoint y: 1346, distance: 514.1
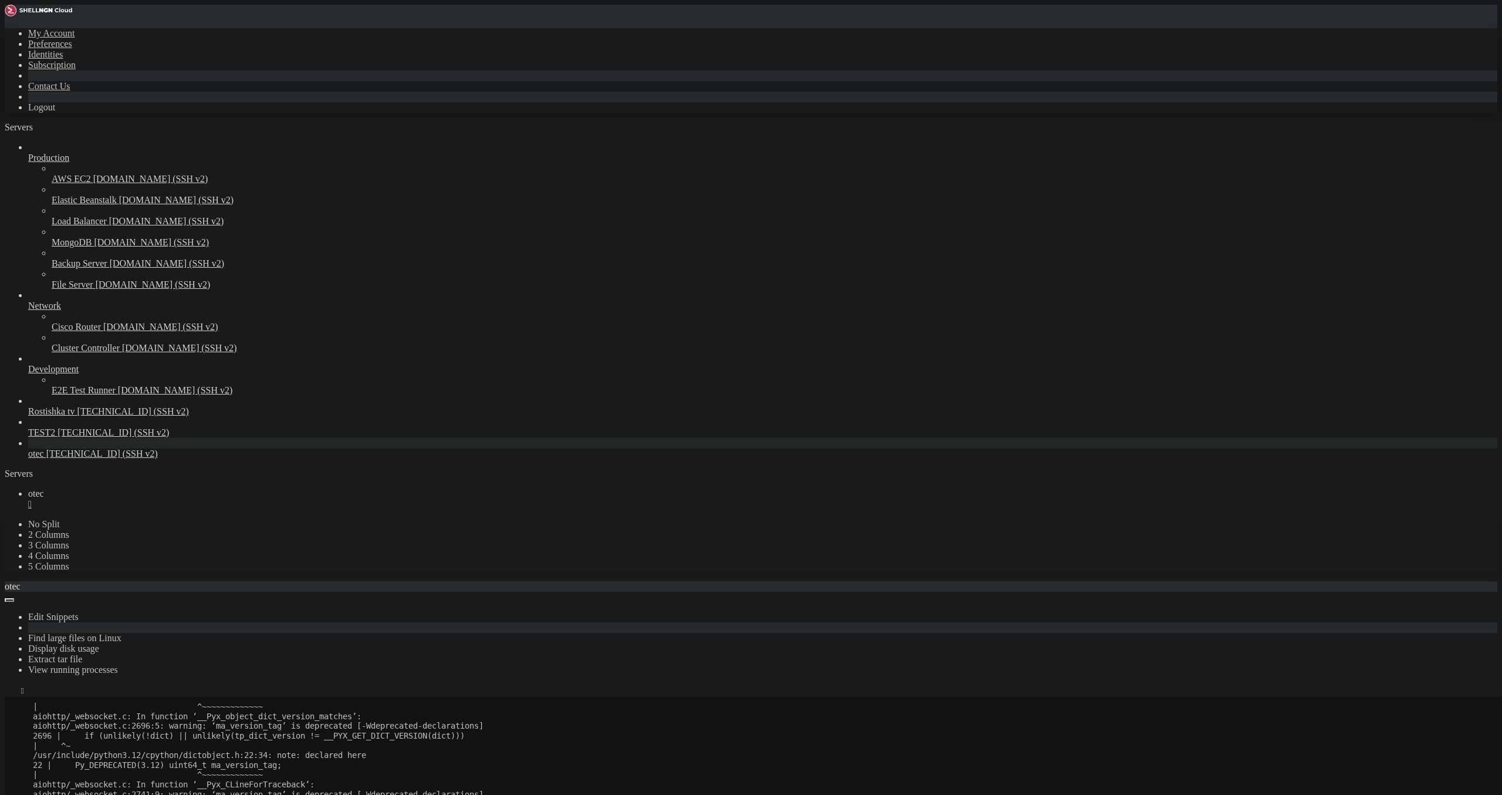
drag, startPoint x: 180, startPoint y: 1371, endPoint x: 87, endPoint y: 1370, distance: 92.7
drag, startPoint x: 72, startPoint y: 1349, endPoint x: 89, endPoint y: 1347, distance: 16.5
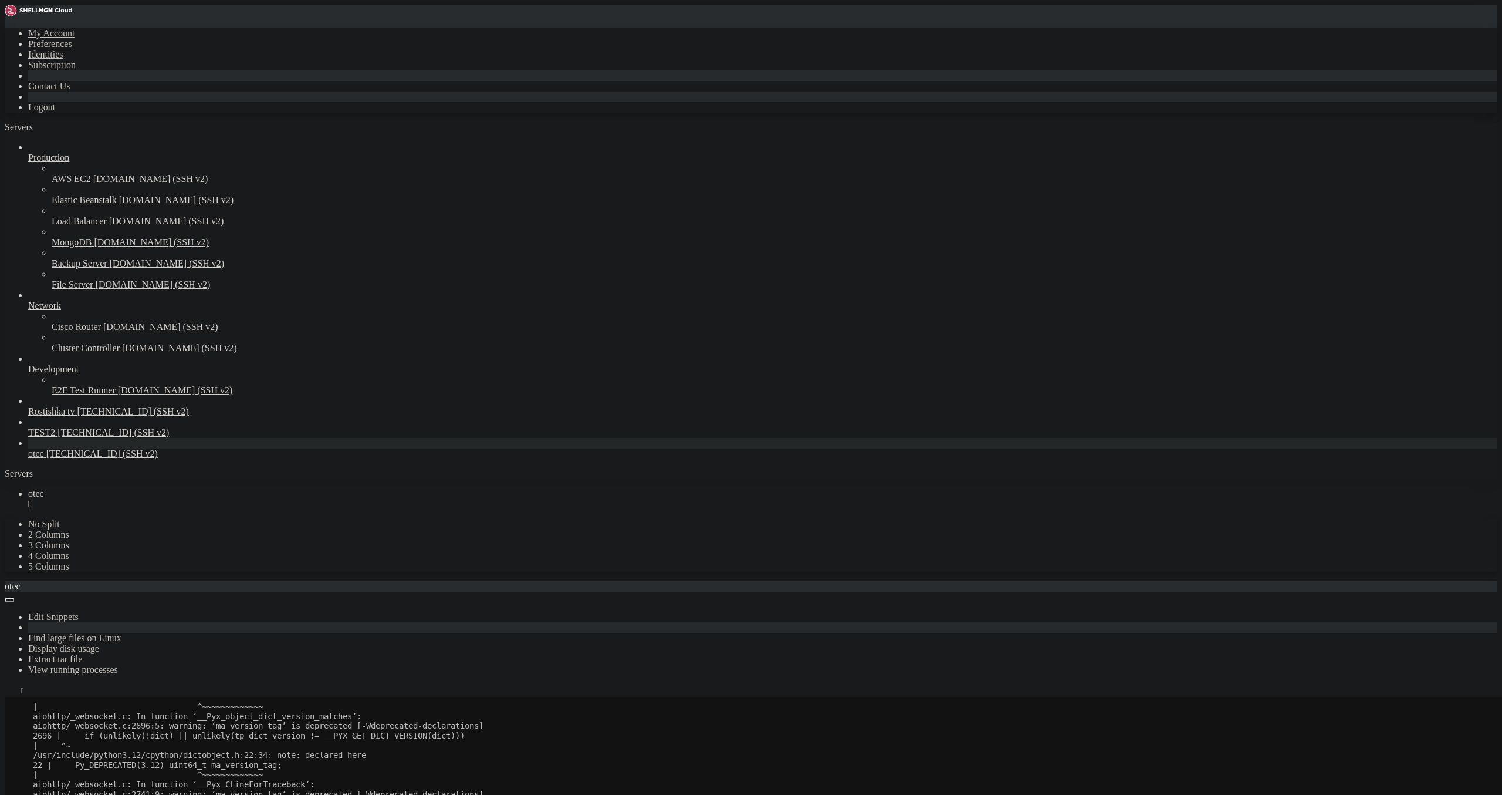
drag, startPoint x: 210, startPoint y: 1350, endPoint x: 510, endPoint y: 1370, distance: 301.1
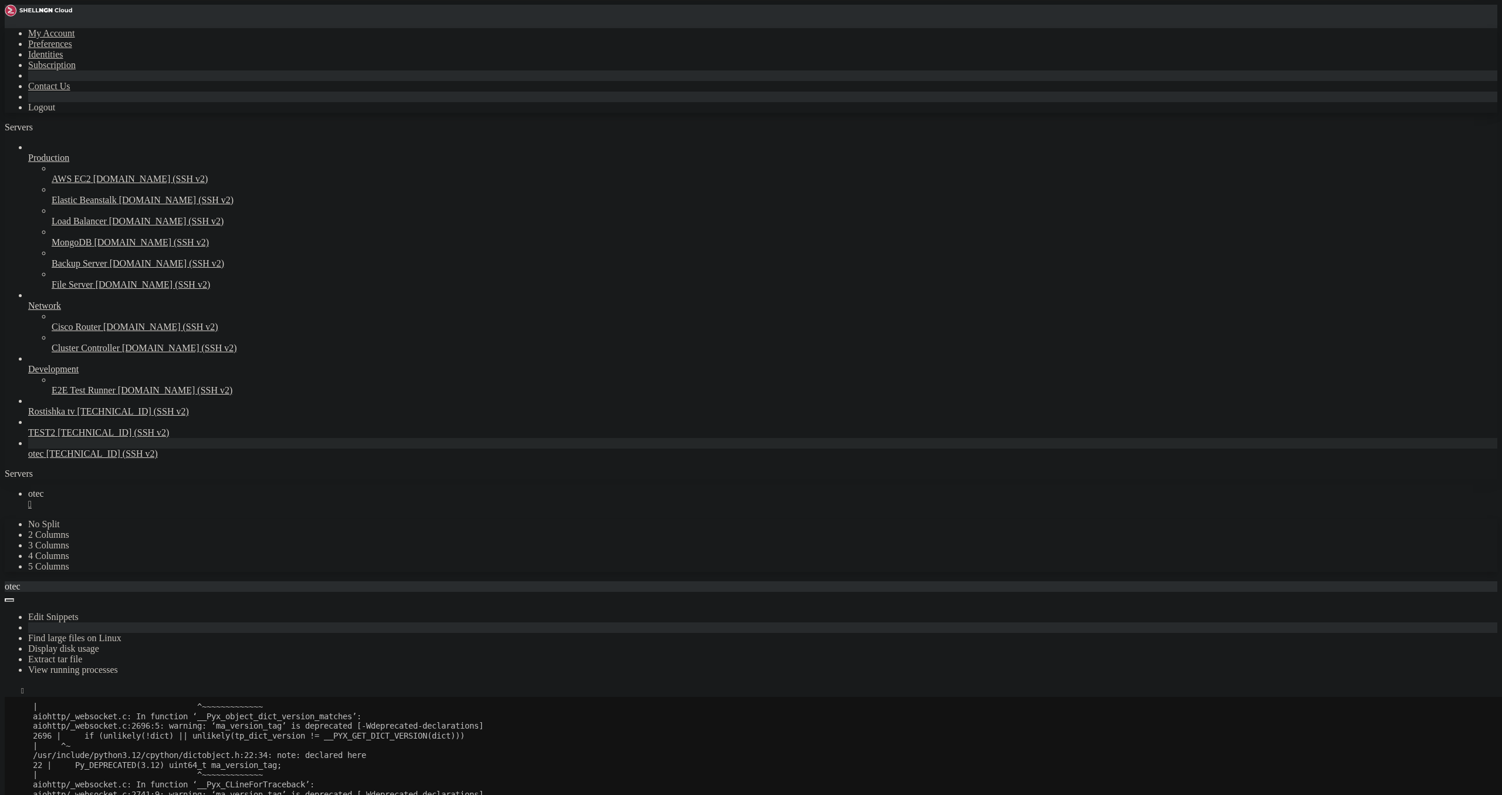
drag, startPoint x: 252, startPoint y: 1350, endPoint x: 628, endPoint y: 1356, distance: 376.2
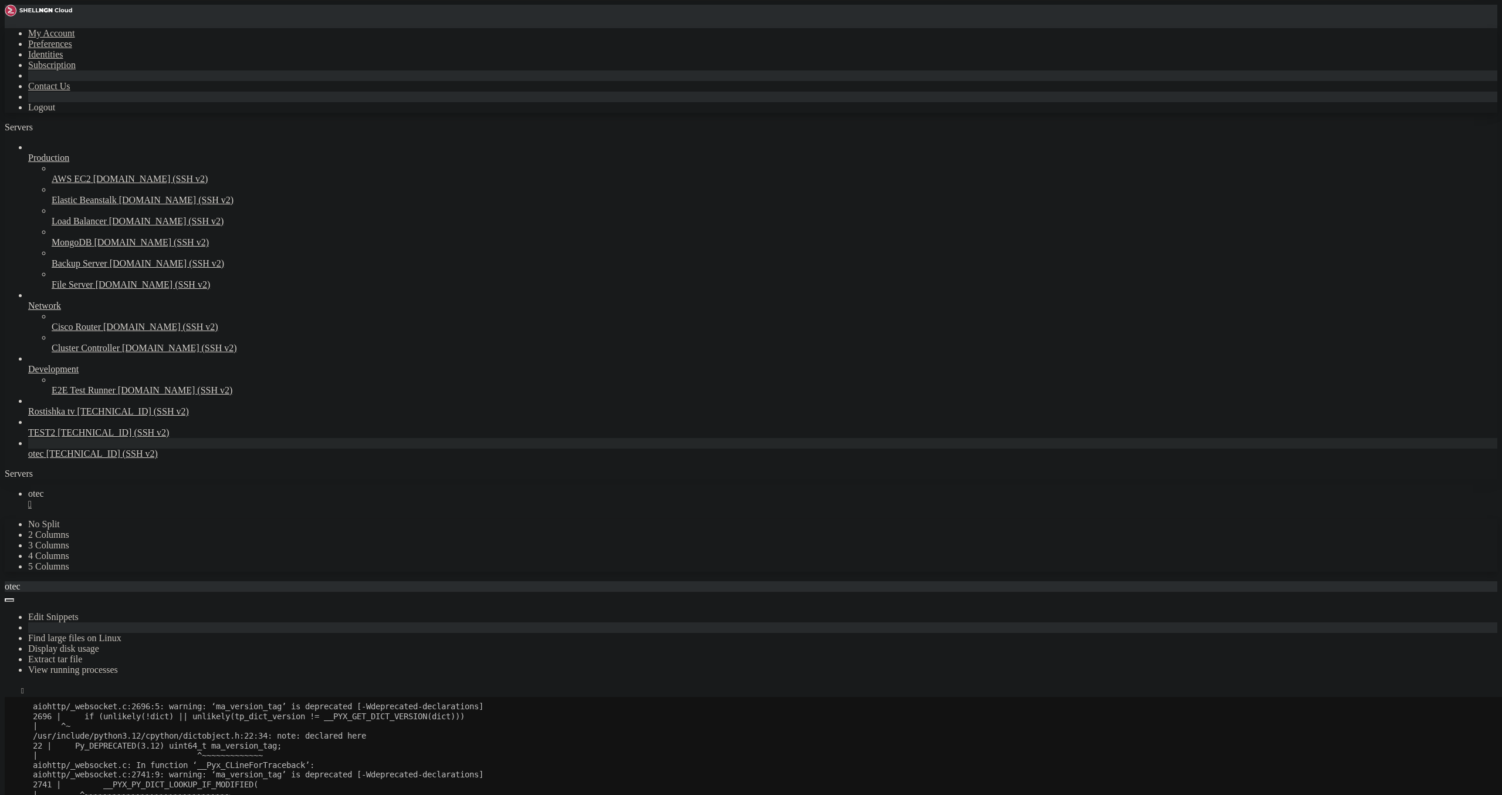
scroll to position [9604, 0]
drag, startPoint x: 72, startPoint y: 1310, endPoint x: 130, endPoint y: 1312, distance: 57.5
drag, startPoint x: 252, startPoint y: 1307, endPoint x: 582, endPoint y: 1307, distance: 329.2
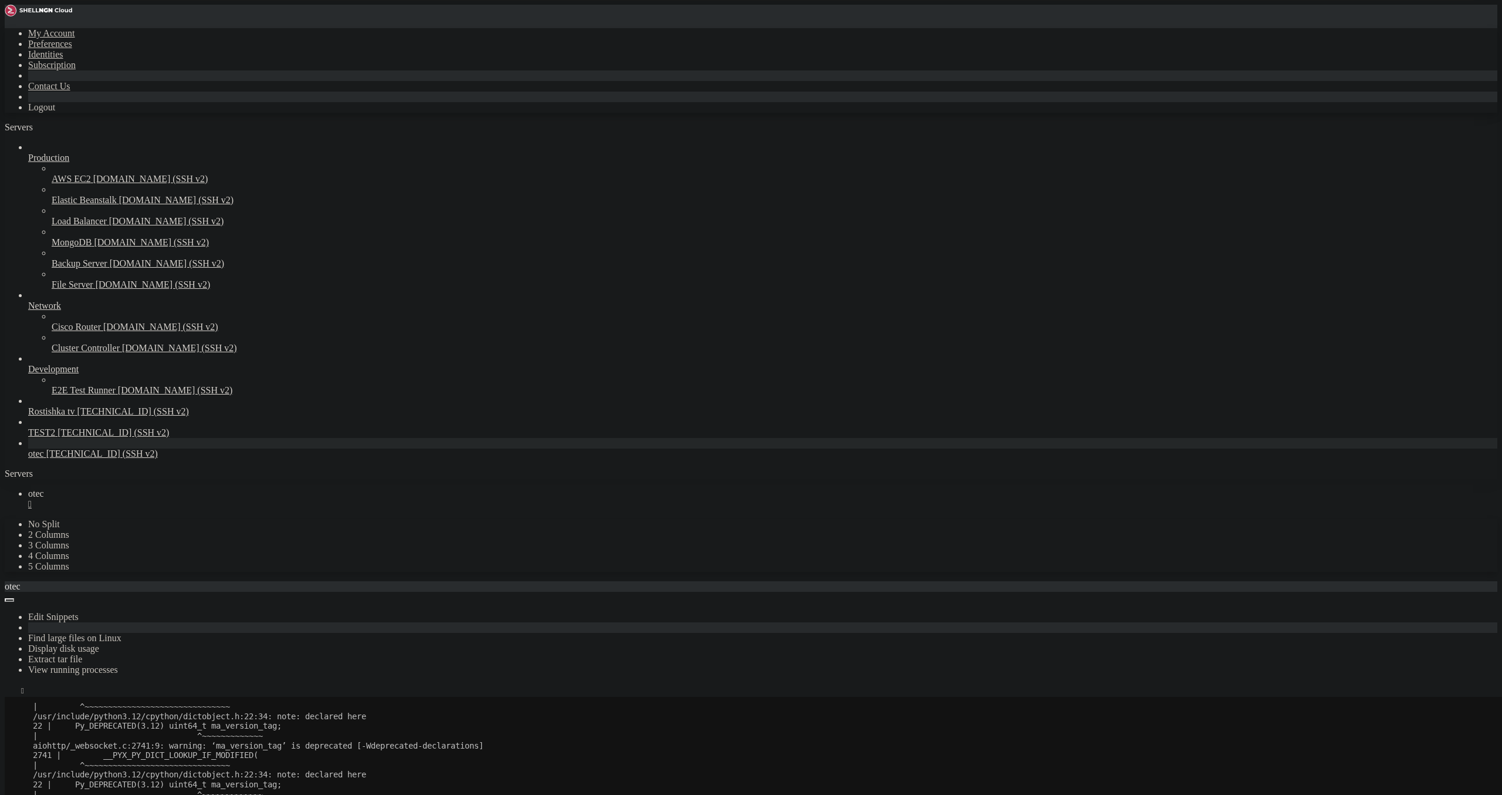
copy x-row "aiogram==2.25.2 --only-binary=all --force-reinstall --no-cache-dir"
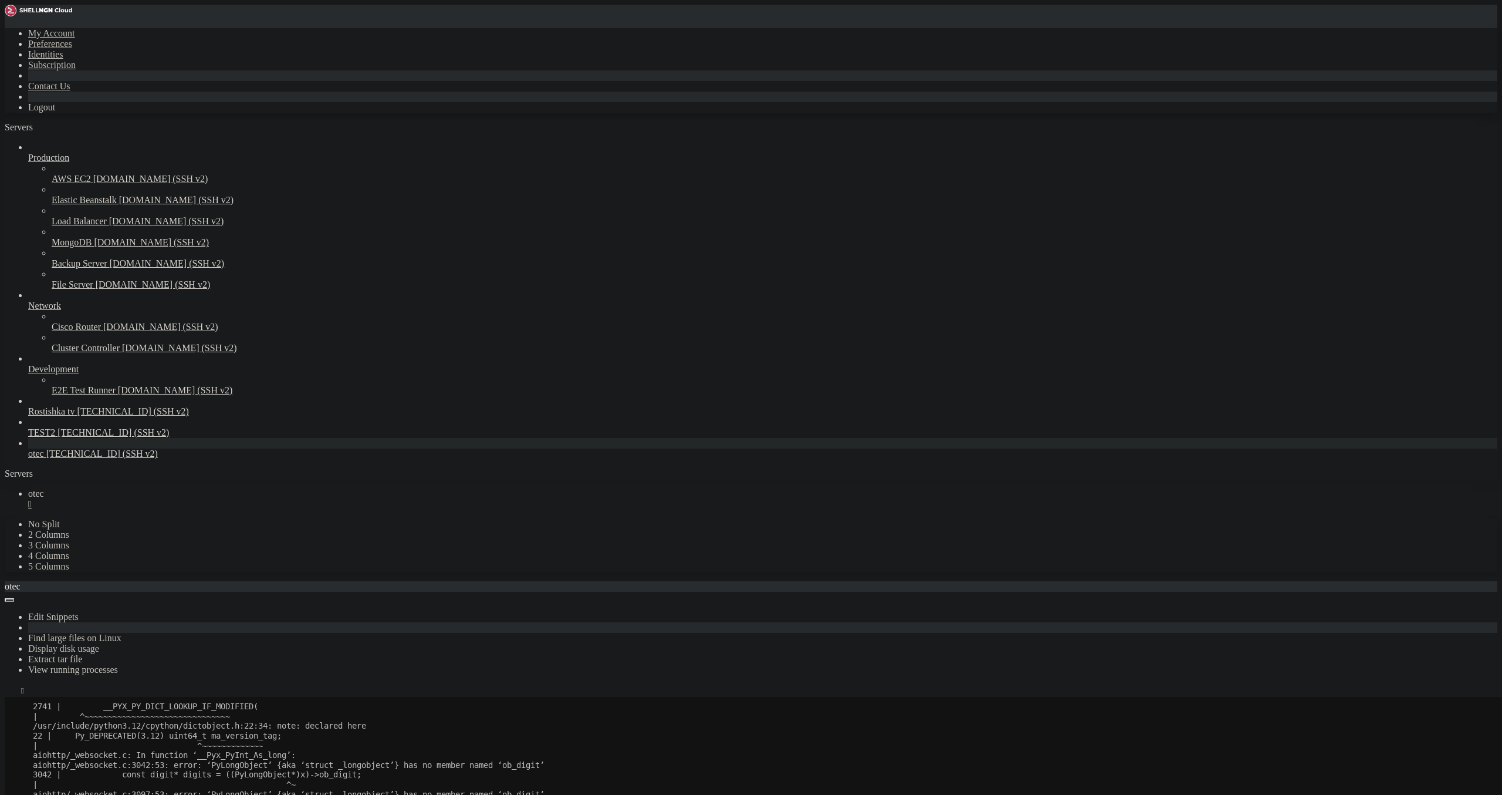
drag, startPoint x: 75, startPoint y: 1358, endPoint x: 246, endPoint y: 1361, distance: 171.4
drag, startPoint x: 303, startPoint y: 1351, endPoint x: 633, endPoint y: 1347, distance: 329.2
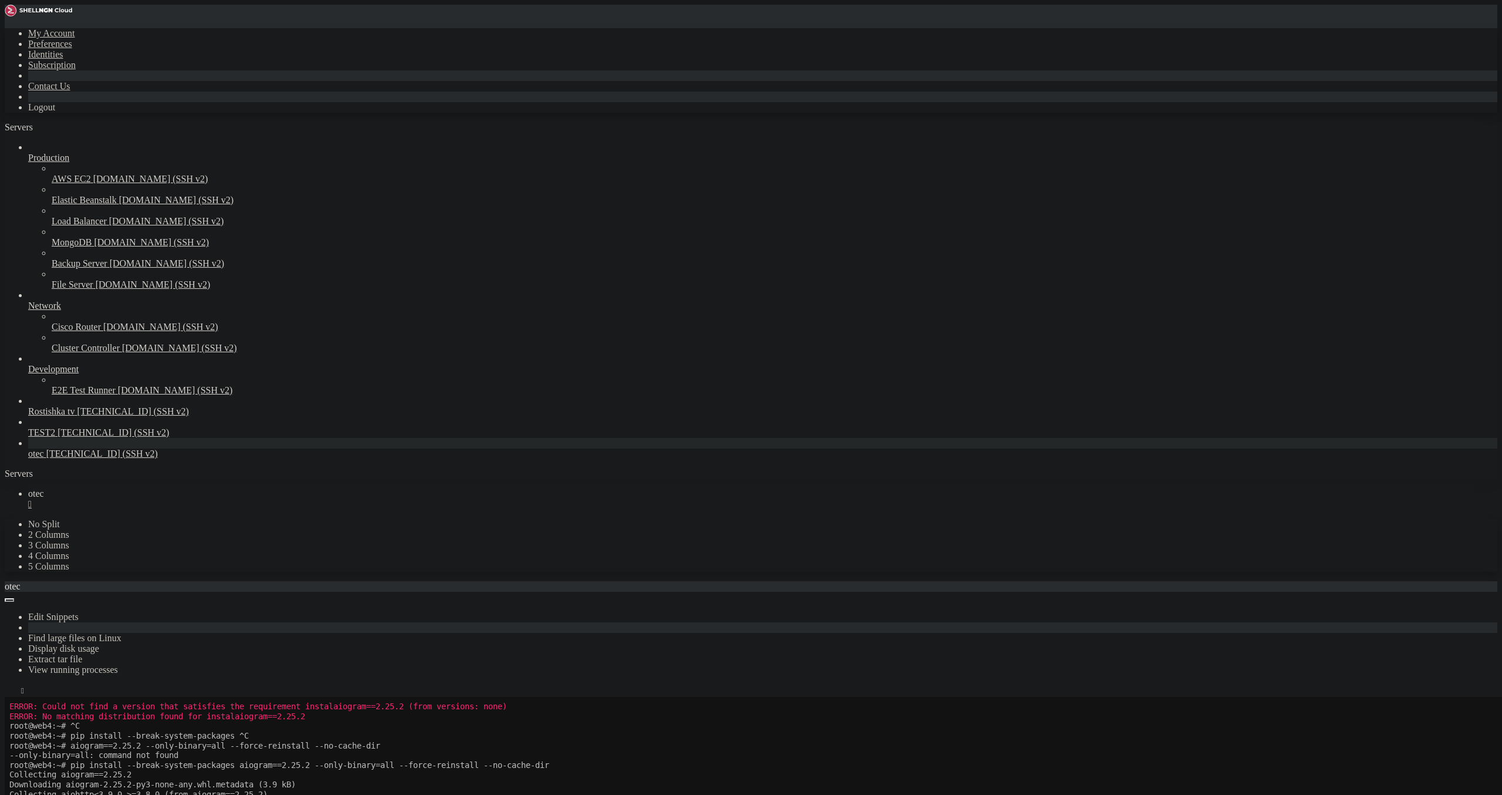
scroll to position [12112, 0]
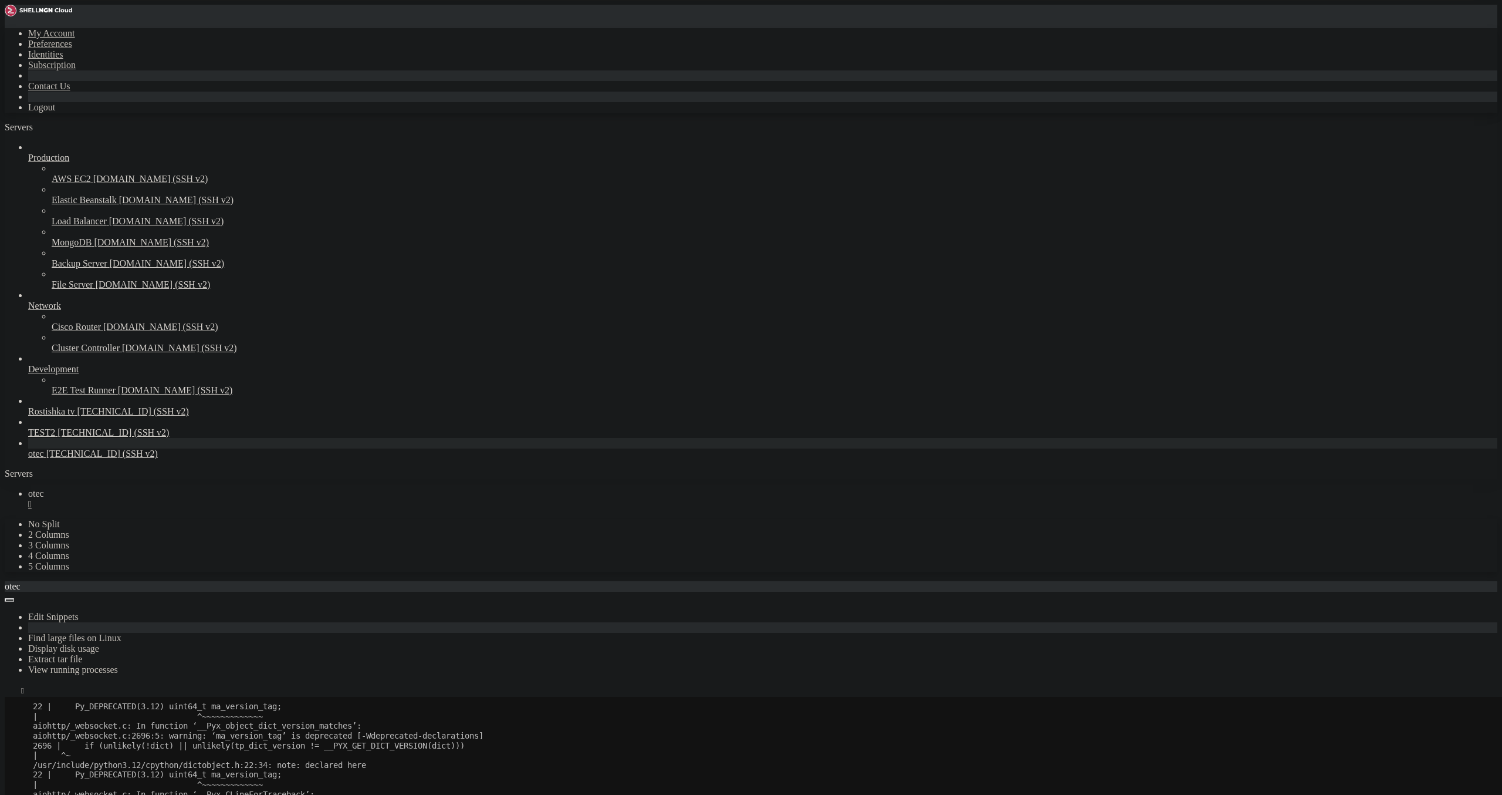
click at [9, 693] on icon "button" at bounding box center [9, 693] width 0 height 0
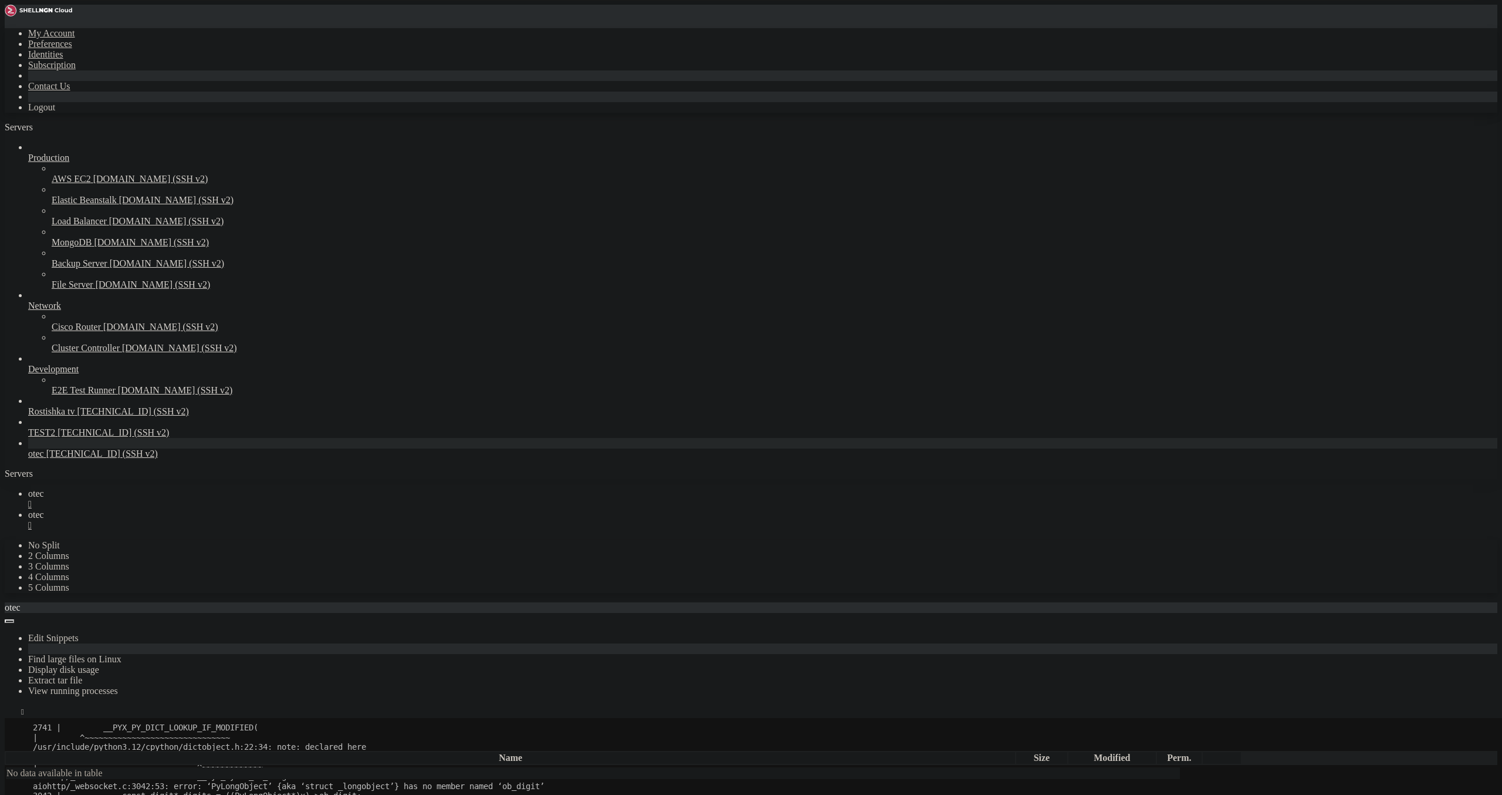
type input "/root"
click at [28, 488] on icon at bounding box center [28, 493] width 0 height 10
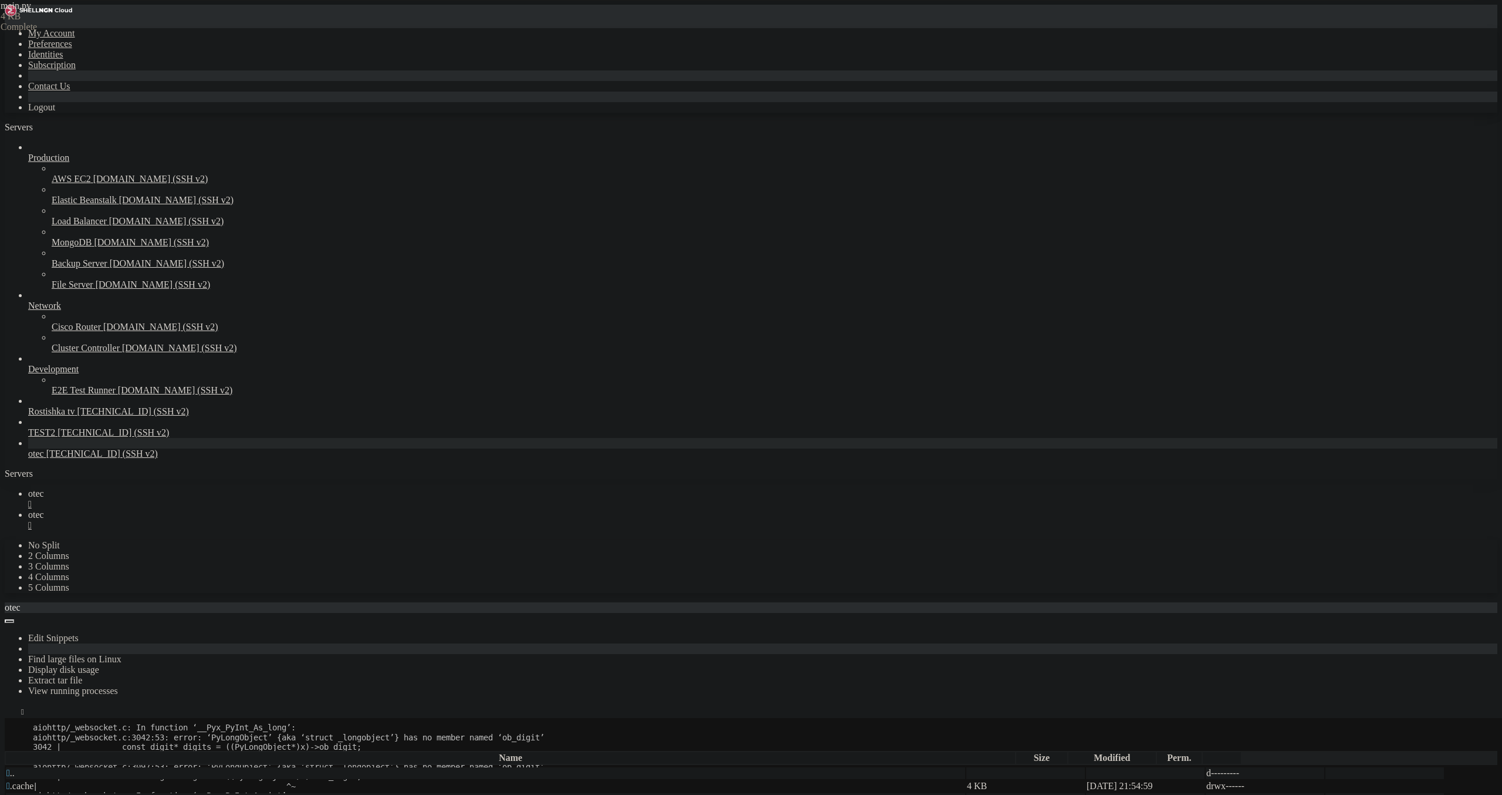
drag, startPoint x: 624, startPoint y: 1424, endPoint x: 15, endPoint y: 1412, distance: 609.3
click at [245, 509] on link "otec " at bounding box center [762, 519] width 1469 height 21
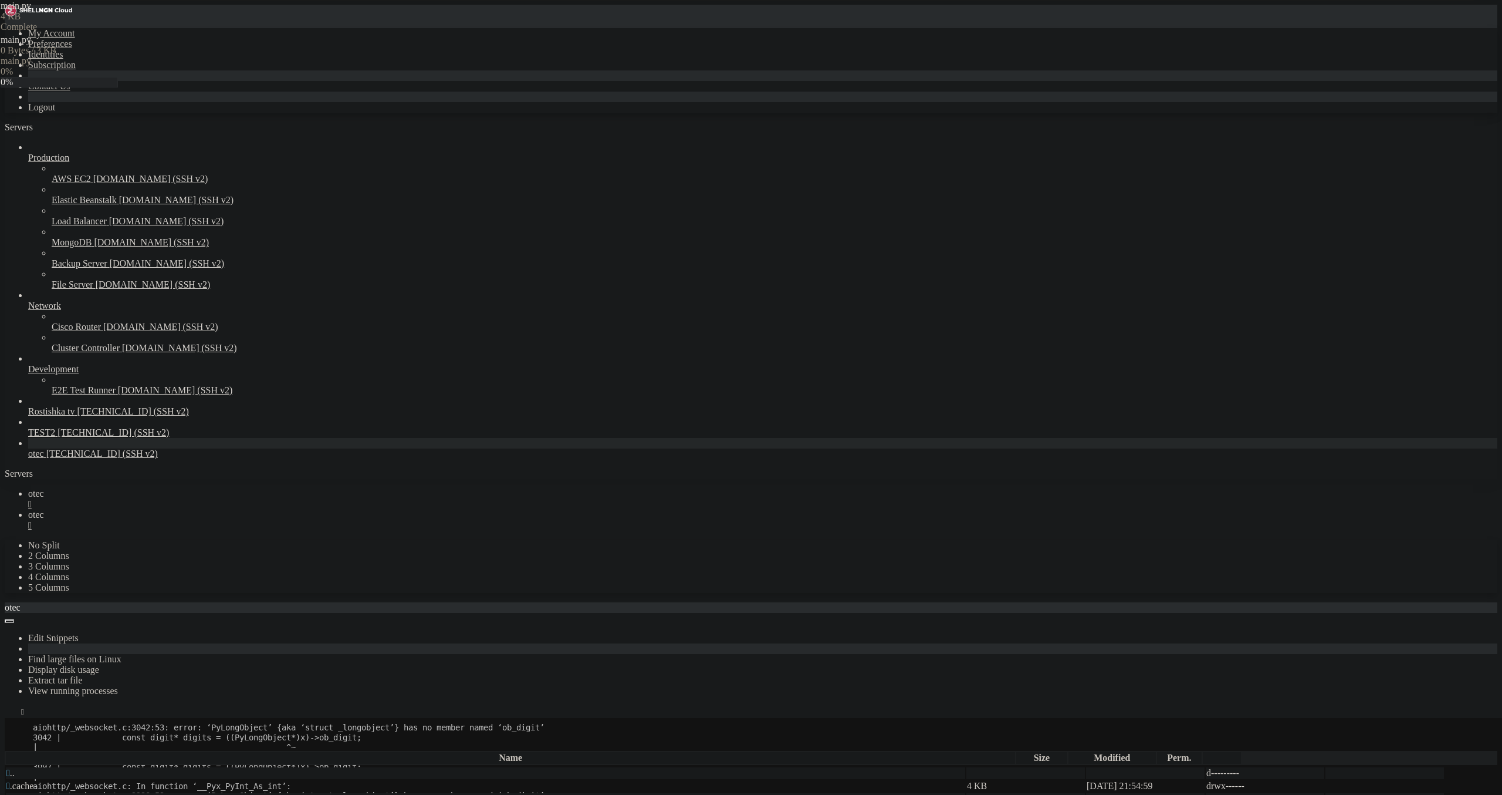
drag, startPoint x: 171, startPoint y: 19, endPoint x: 174, endPoint y: 29, distance: 11.0
click at [171, 488] on link "otec " at bounding box center [762, 498] width 1469 height 21
click at [221, 509] on link "otec " at bounding box center [762, 519] width 1469 height 21
click at [189, 738] on div "/root" at bounding box center [751, 744] width 1493 height 12
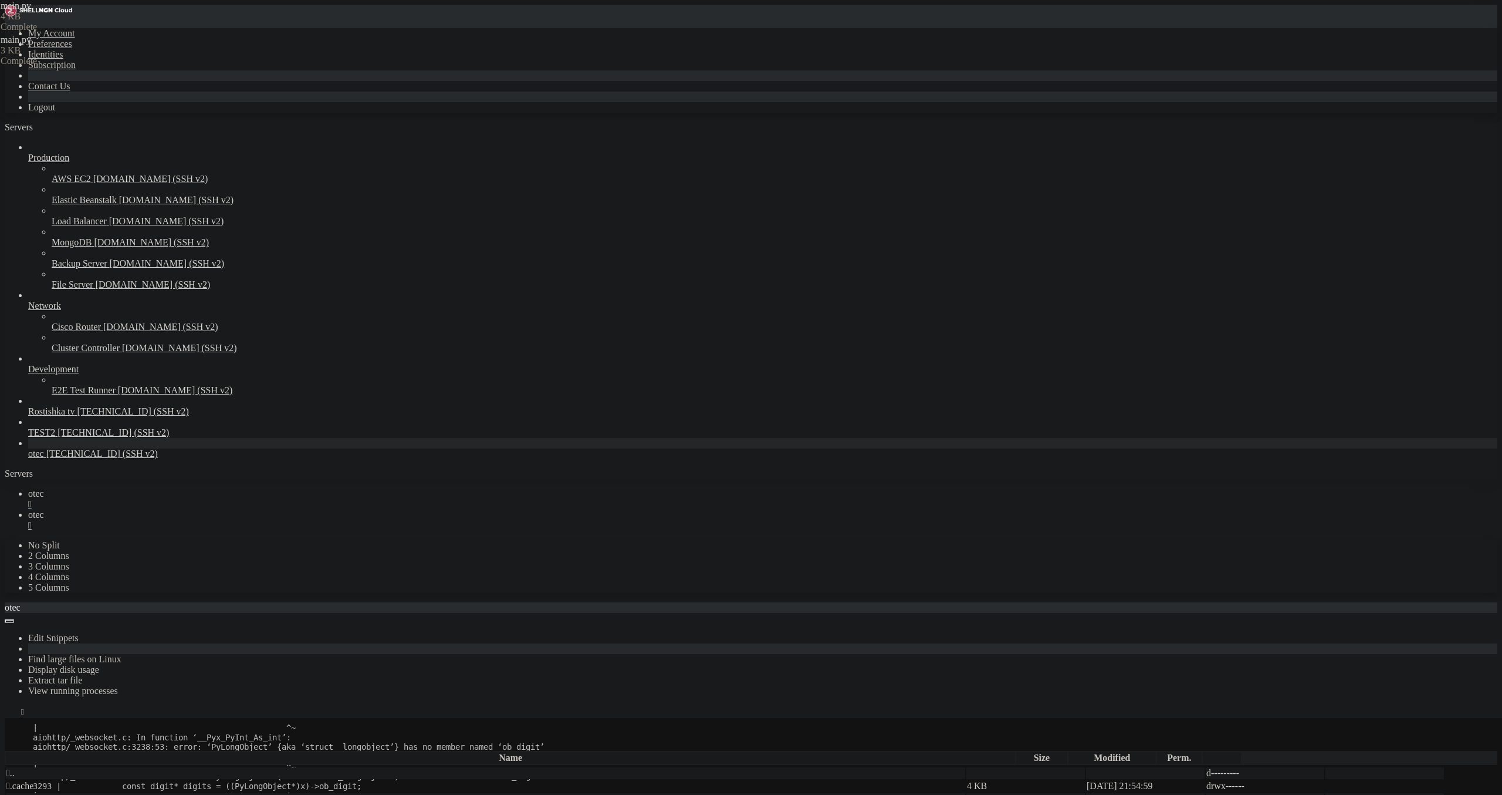
drag, startPoint x: 165, startPoint y: 5, endPoint x: 165, endPoint y: 12, distance: 7.1
click at [165, 488] on link "otec " at bounding box center [762, 498] width 1469 height 21
drag, startPoint x: 11, startPoint y: 1358, endPoint x: 1360, endPoint y: 1411, distance: 1349.6
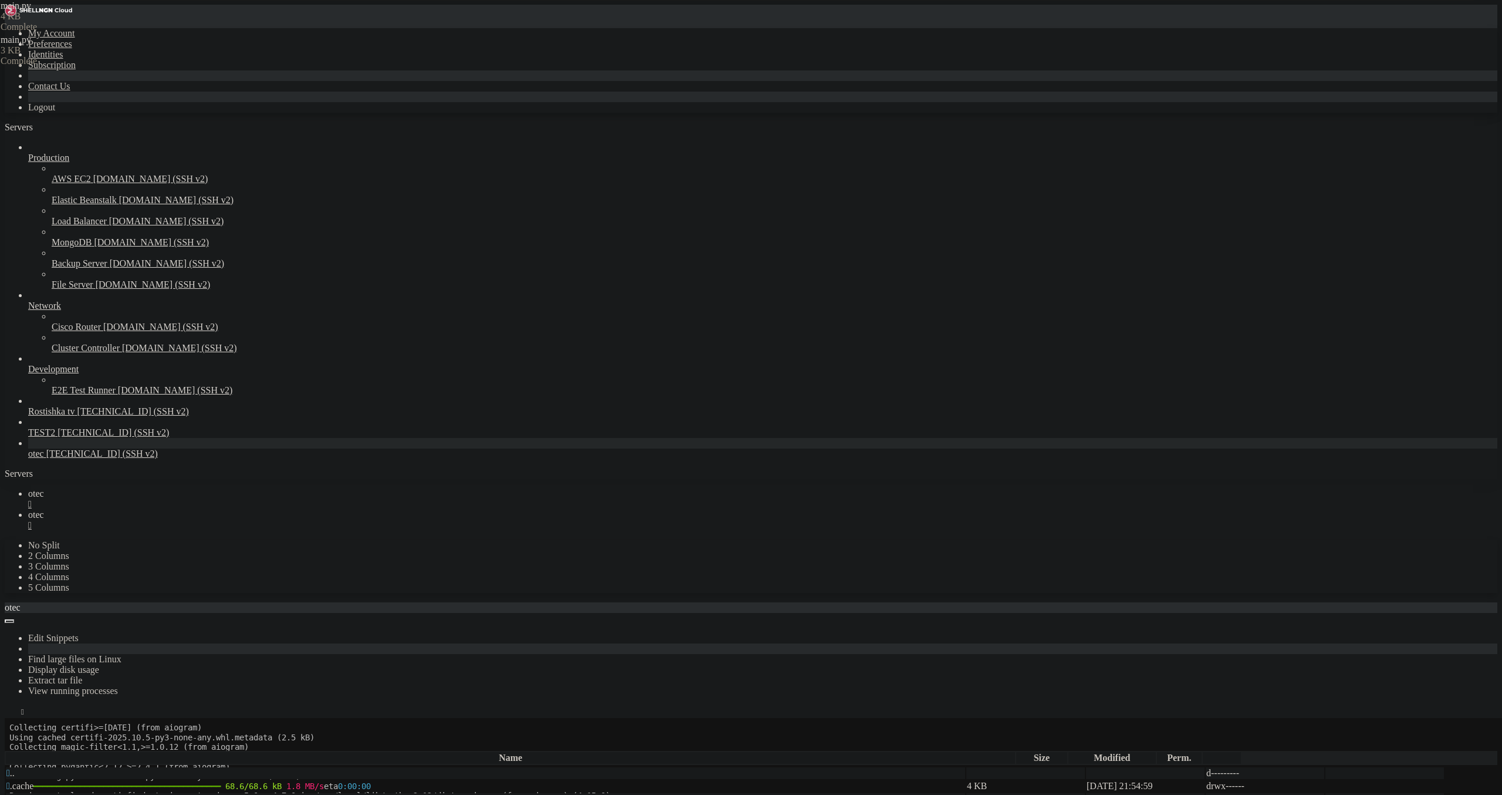
click at [225, 509] on link "otec " at bounding box center [762, 519] width 1469 height 21
drag, startPoint x: 379, startPoint y: 148, endPoint x: 153, endPoint y: 152, distance: 226.0
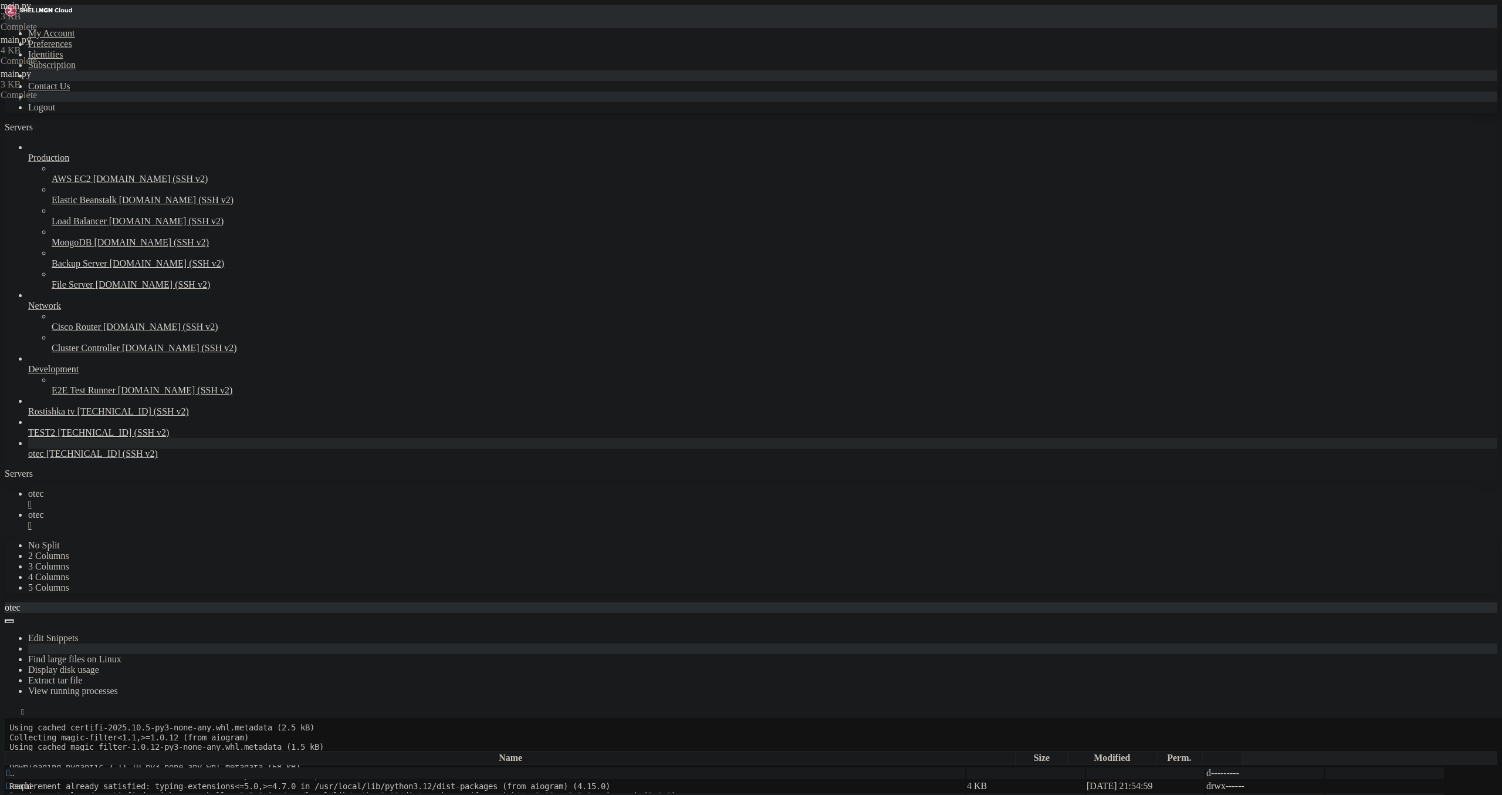
type textarea "bot = Bot(token=TOKEN, default=DefaultBotProperties(parse_mode=ParseMode.HTML))"
click at [44, 488] on span "otec" at bounding box center [36, 493] width 16 height 10
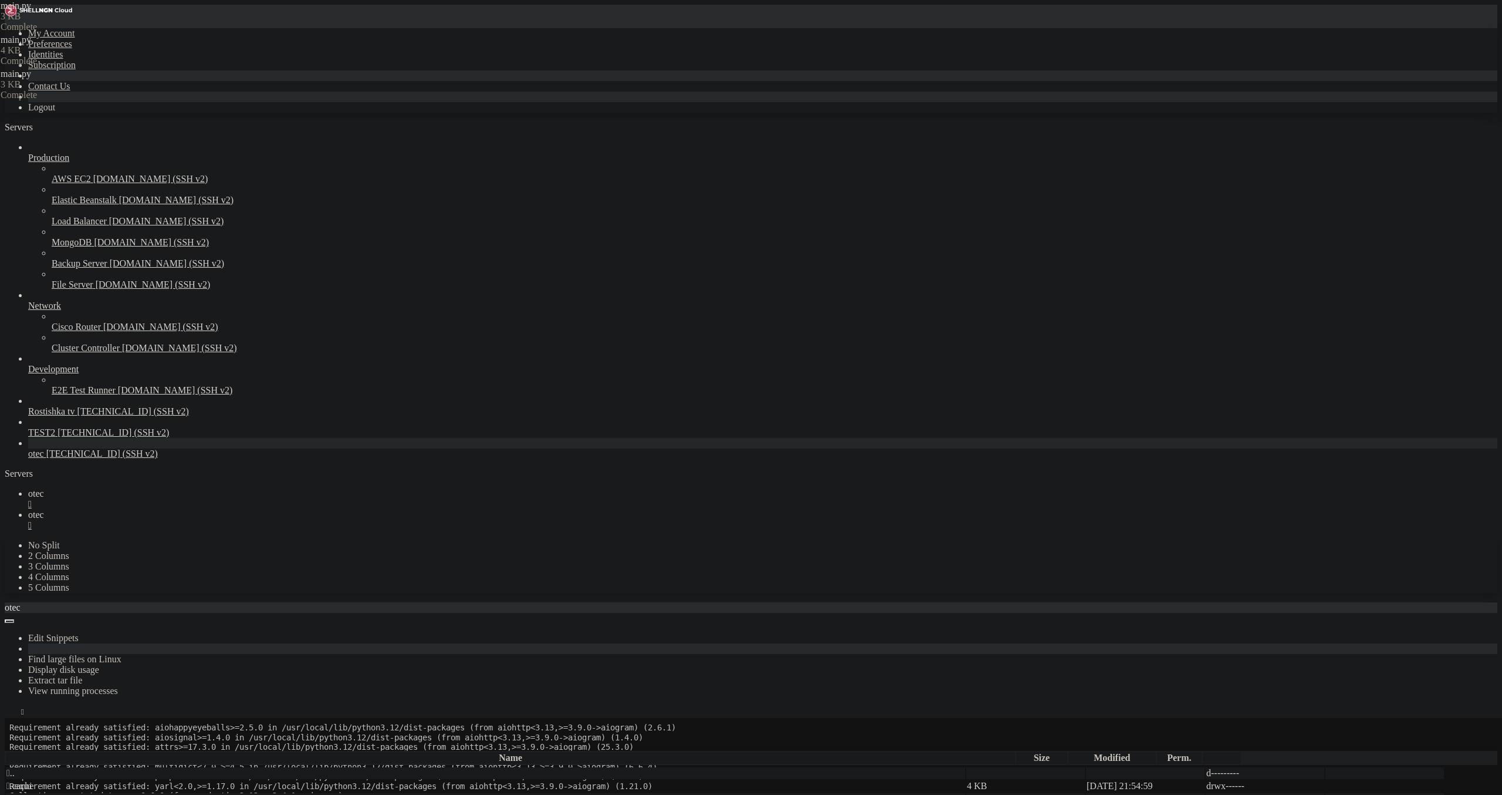
click at [210, 509] on link "otec " at bounding box center [762, 519] width 1469 height 21
drag, startPoint x: 339, startPoint y: 107, endPoint x: 148, endPoint y: 107, distance: 190.7
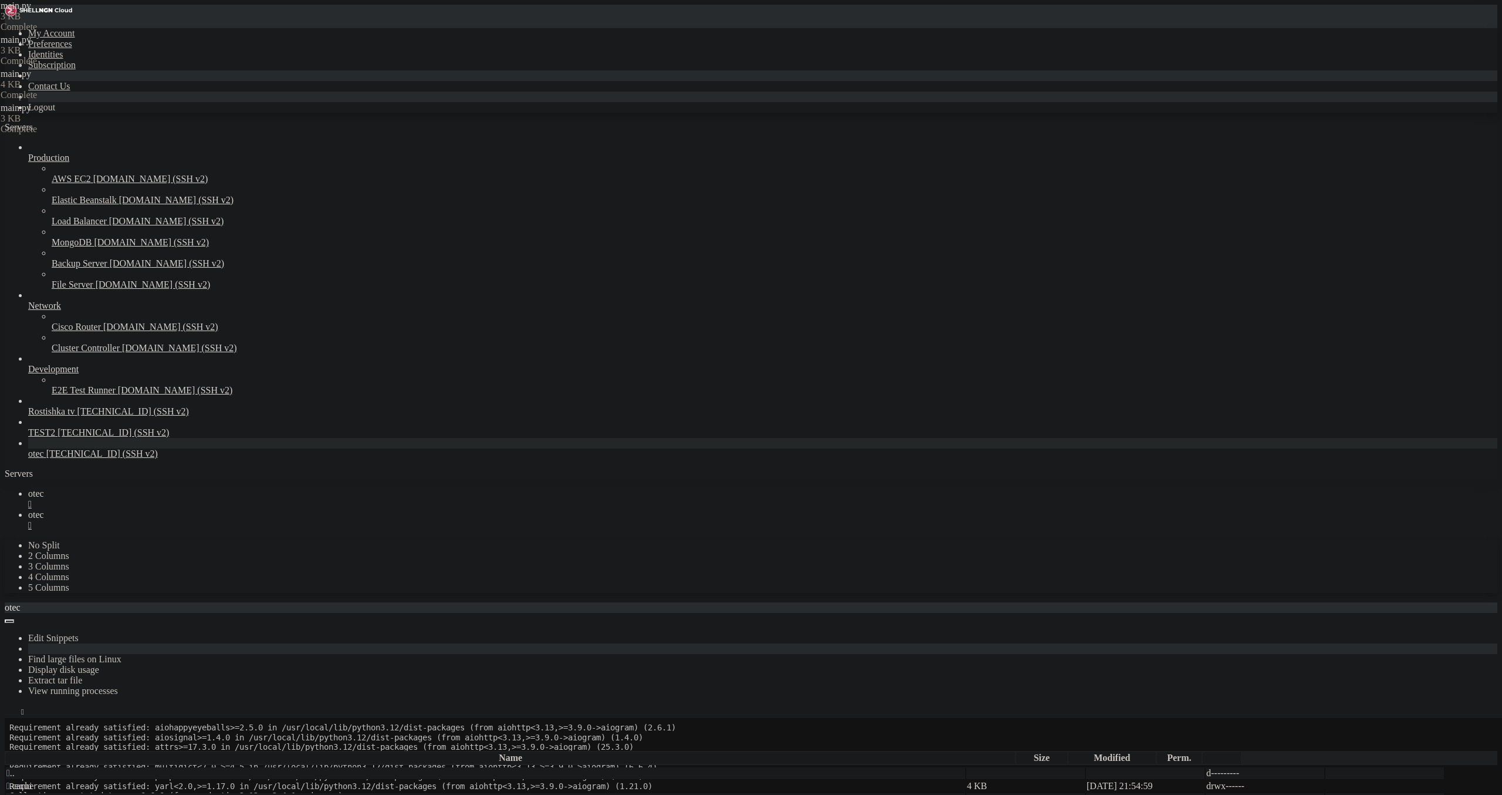
drag, startPoint x: 290, startPoint y: 535, endPoint x: 196, endPoint y: 539, distance: 94.0
type textarea "await dp.start_polling(bot)"
drag, startPoint x: 190, startPoint y: 535, endPoint x: 294, endPoint y: 538, distance: 104.5
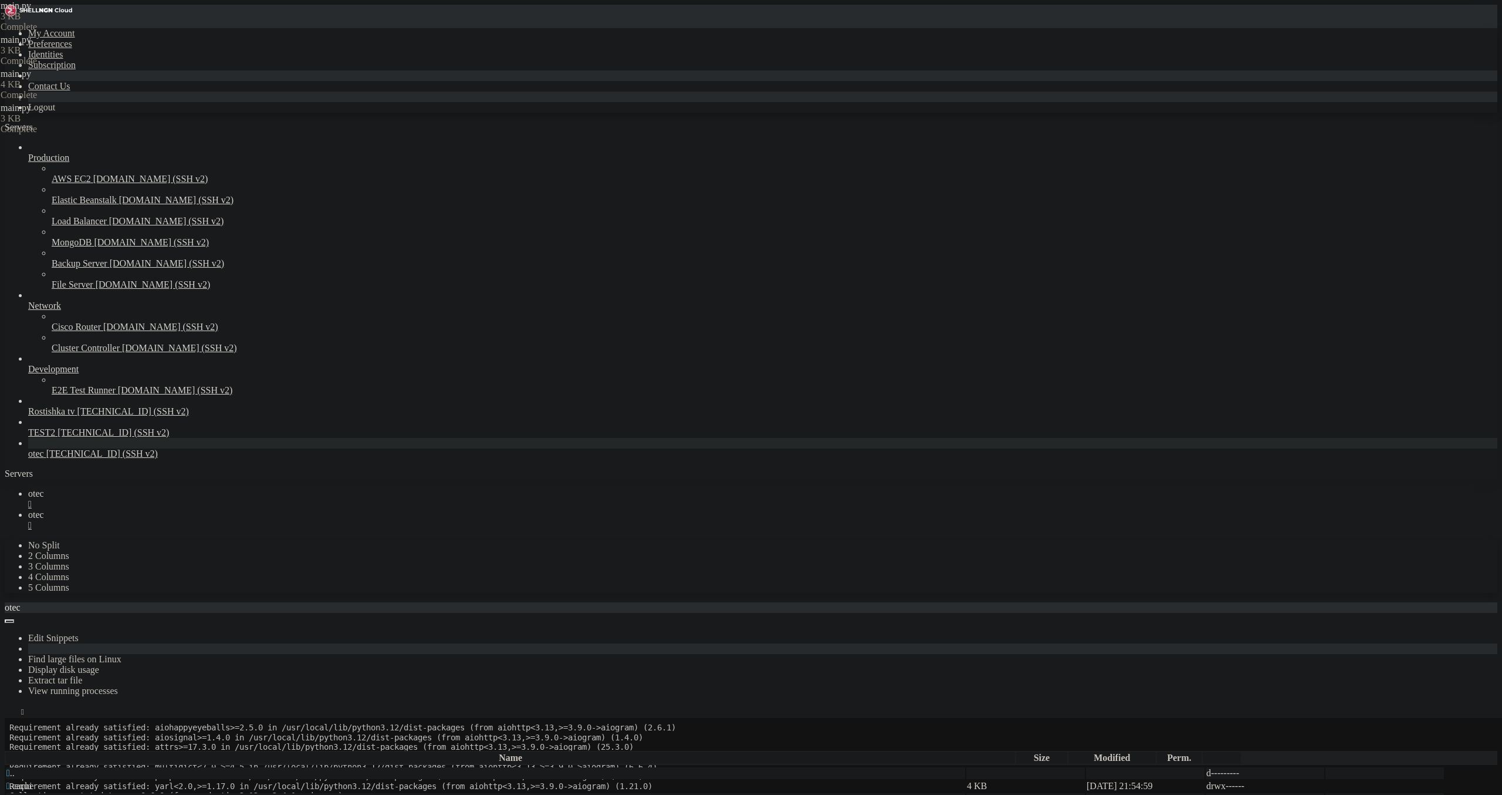
type textarea "await dp.start_polling(bot)"
drag, startPoint x: 176, startPoint y: 18, endPoint x: 176, endPoint y: 39, distance: 21.1
click at [44, 488] on span "otec" at bounding box center [36, 493] width 16 height 10
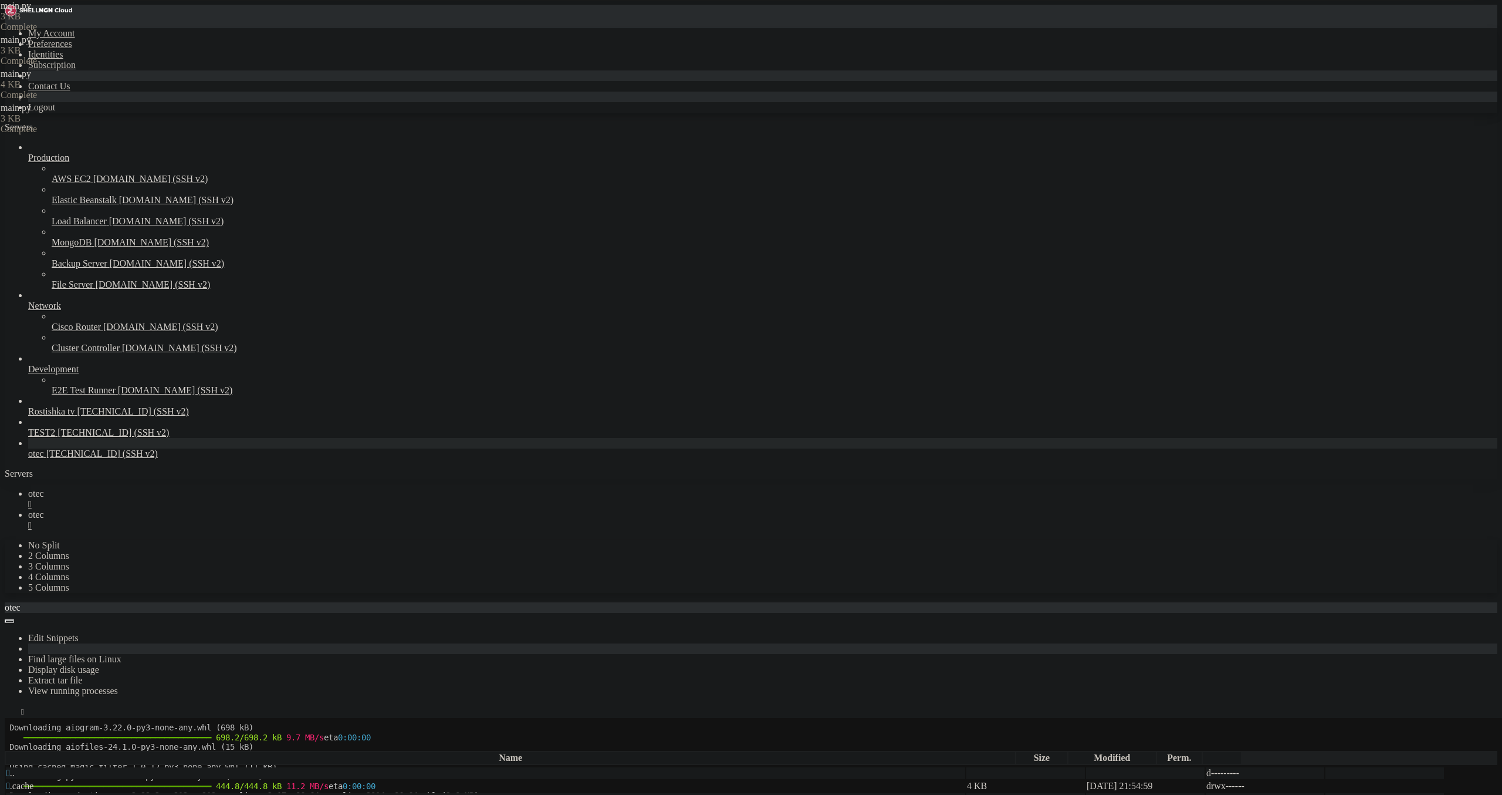
scroll to position [13088, 0]
drag, startPoint x: 539, startPoint y: 1424, endPoint x: 63, endPoint y: 1302, distance: 491.3
click at [28, 509] on icon at bounding box center [28, 514] width 0 height 10
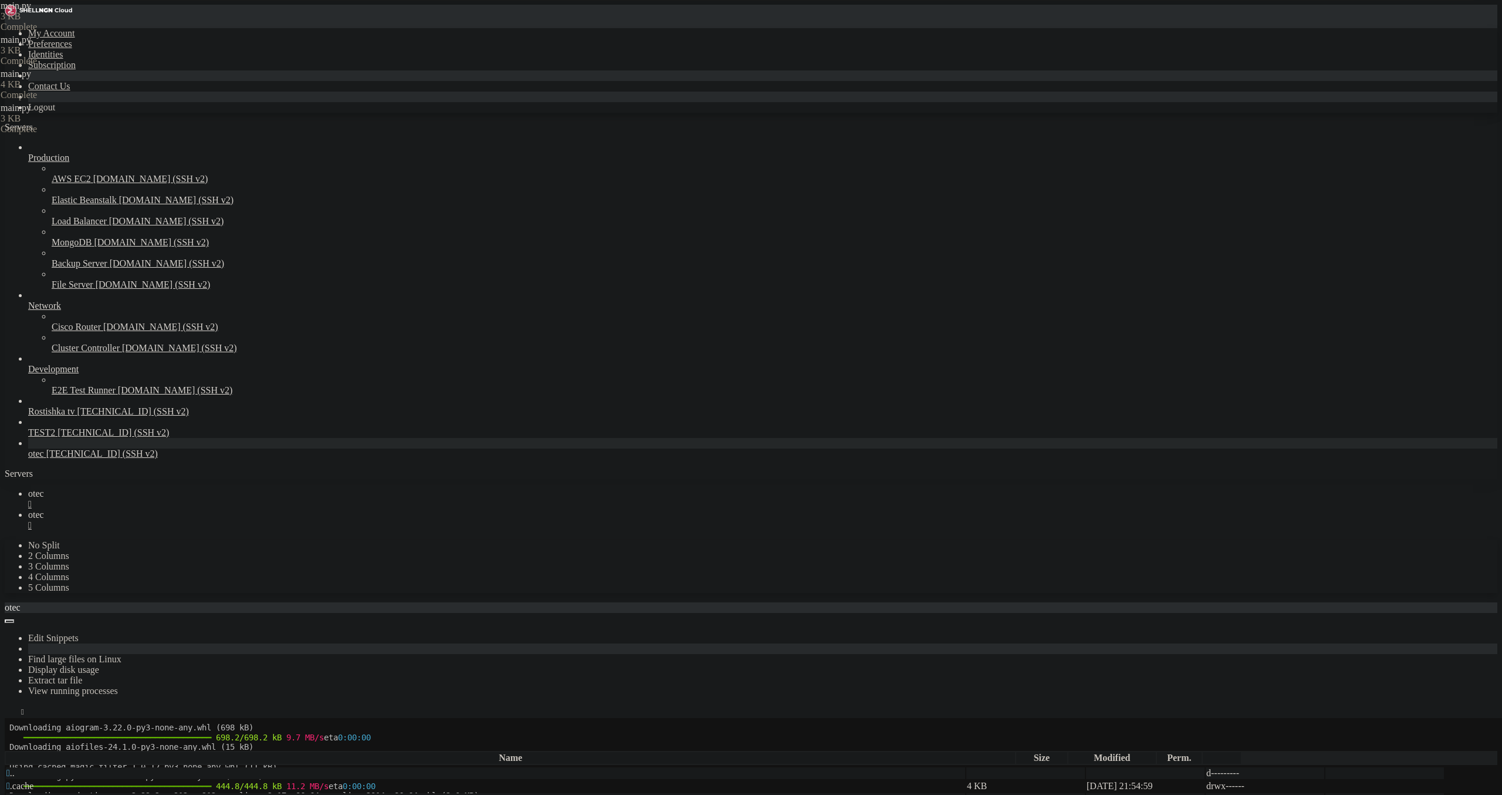
type textarea "keyboard.add(*buttons)"
click at [164, 488] on link "otec " at bounding box center [762, 498] width 1469 height 21
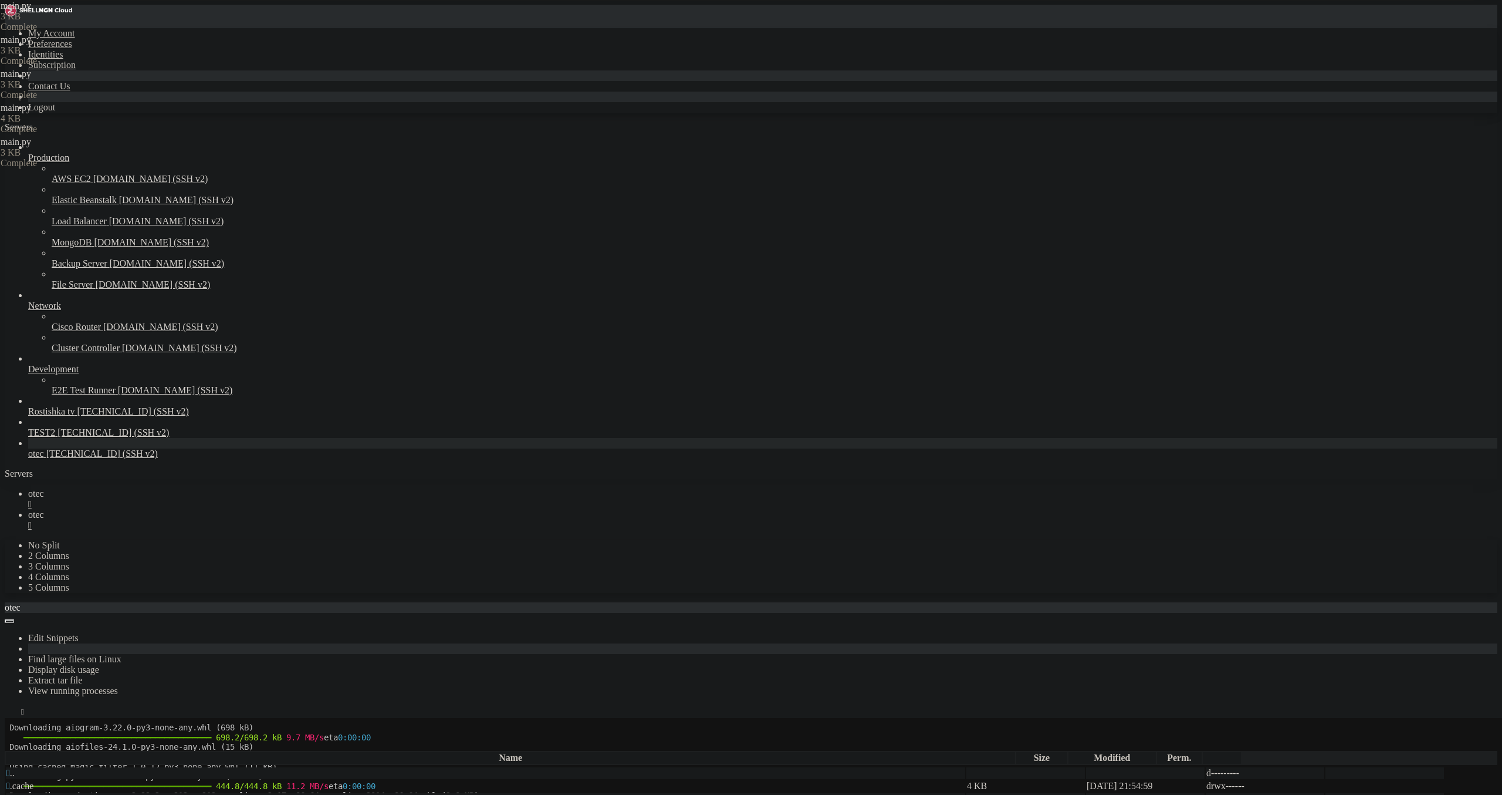
drag, startPoint x: 295, startPoint y: 1401, endPoint x: 18, endPoint y: 1206, distance: 339.1
drag, startPoint x: 208, startPoint y: 12, endPoint x: 215, endPoint y: 12, distance: 7.1
click at [210, 509] on link "otec " at bounding box center [762, 519] width 1469 height 21
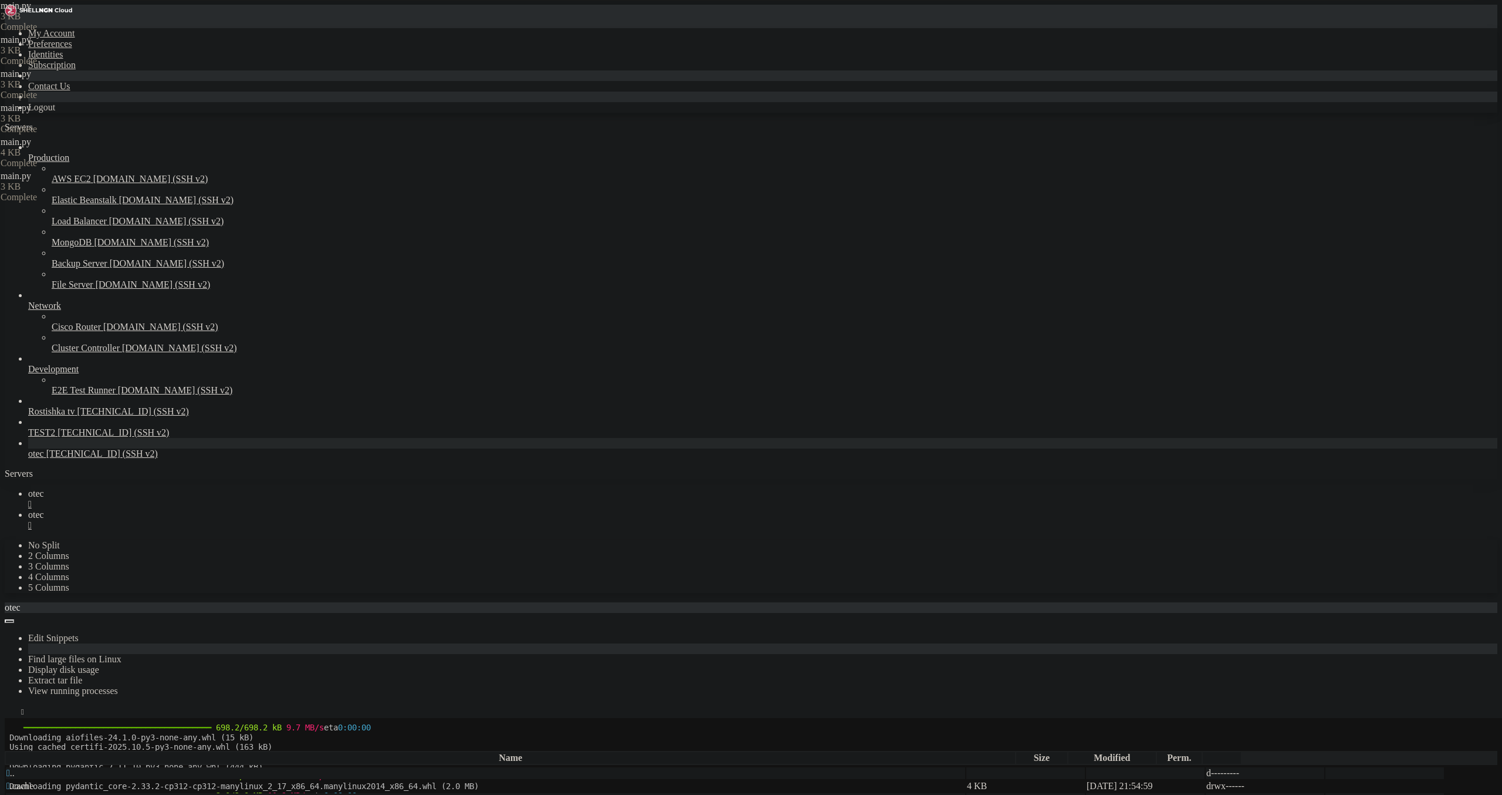
type textarea "from aiogram.enums import ParseMode"
drag, startPoint x: 300, startPoint y: 210, endPoint x: 143, endPoint y: 207, distance: 157.3
click at [143, 207] on div "My Account Preferences Identities Subscription Contact Us Logout Servers Produc…" at bounding box center [751, 776] width 1493 height 1543
paste textarea "Command("start")"
type textarea "@dp.message(Command("start"))"
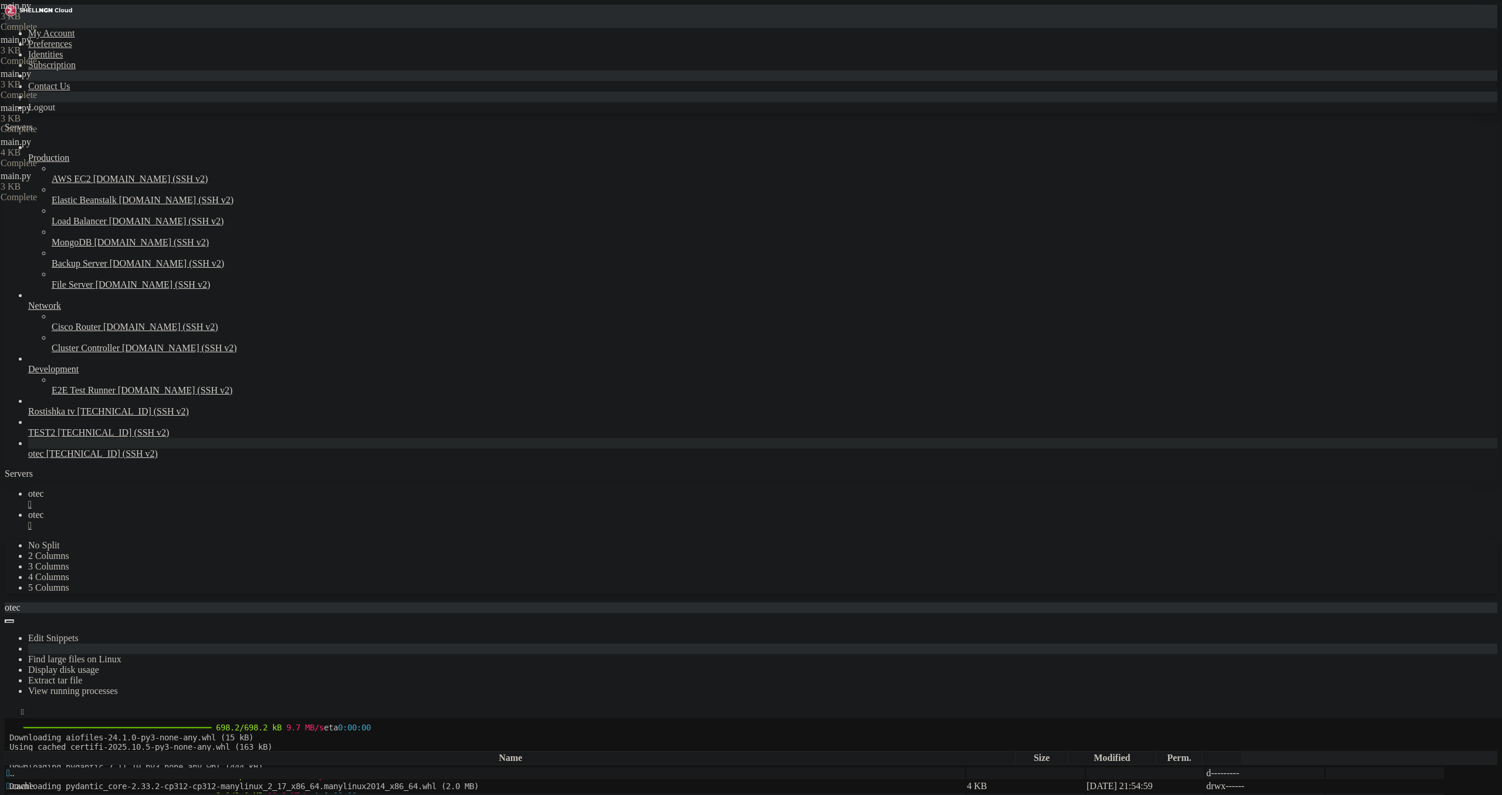
click at [165, 488] on link "otec " at bounding box center [762, 498] width 1469 height 21
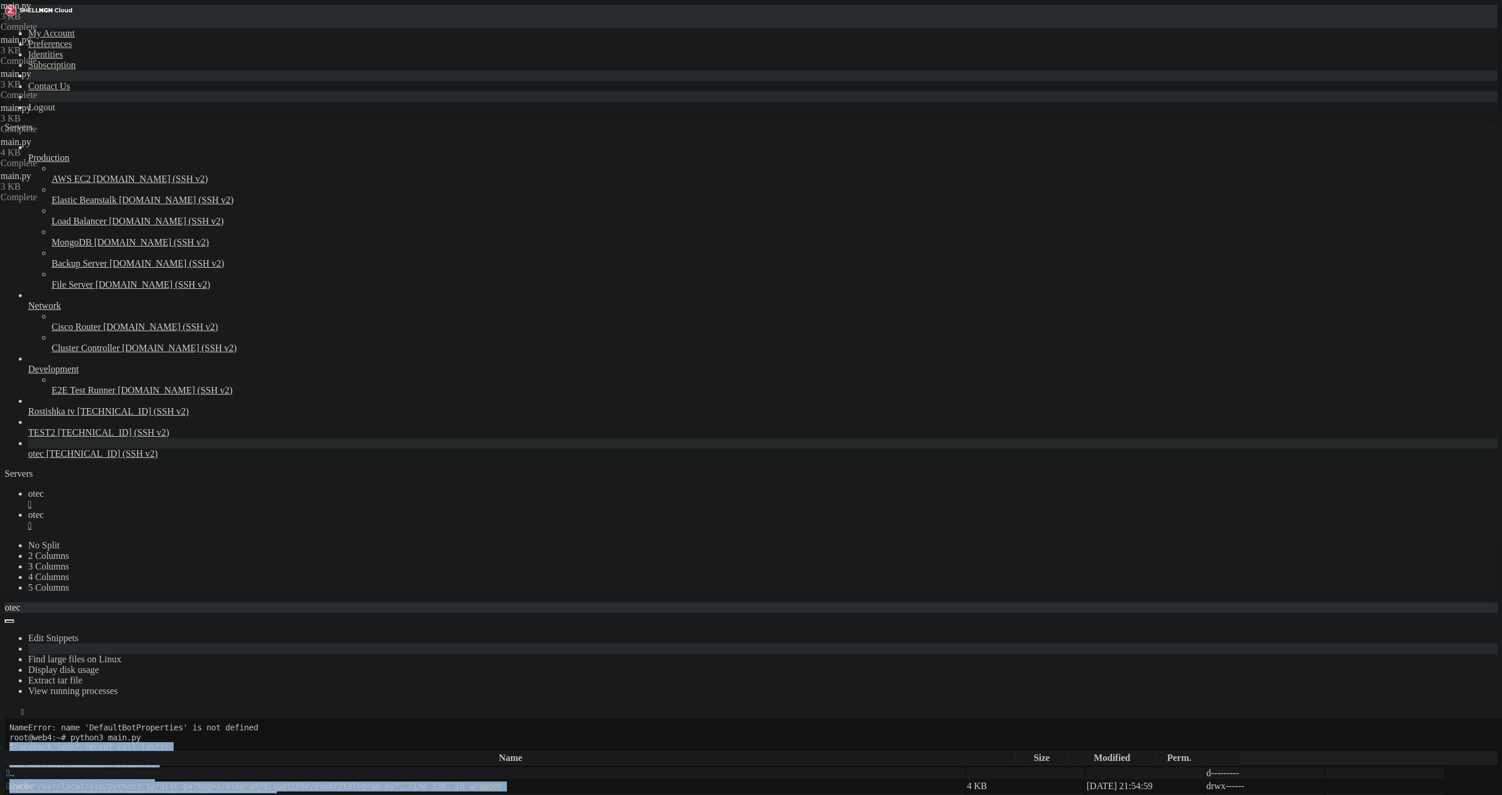
drag, startPoint x: 399, startPoint y: 1421, endPoint x: 12, endPoint y: 891, distance: 656.0
click at [44, 509] on span "otec" at bounding box center [36, 514] width 16 height 10
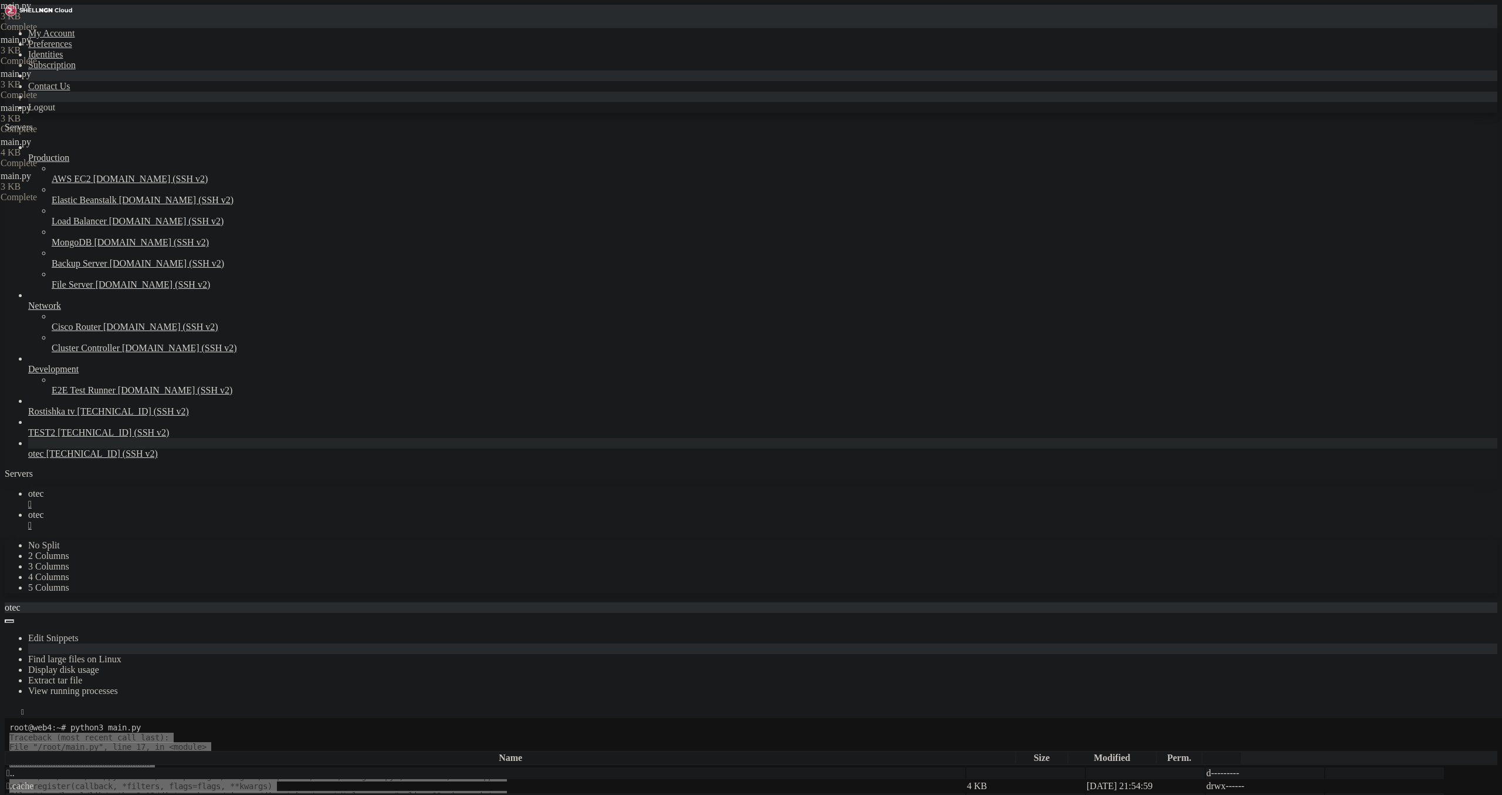
drag, startPoint x: 275, startPoint y: 437, endPoint x: 87, endPoint y: 430, distance: 187.9
click at [87, 430] on div "My Account Preferences Identities Subscription Contact Us Logout Servers Produc…" at bounding box center [751, 776] width 1493 height 1543
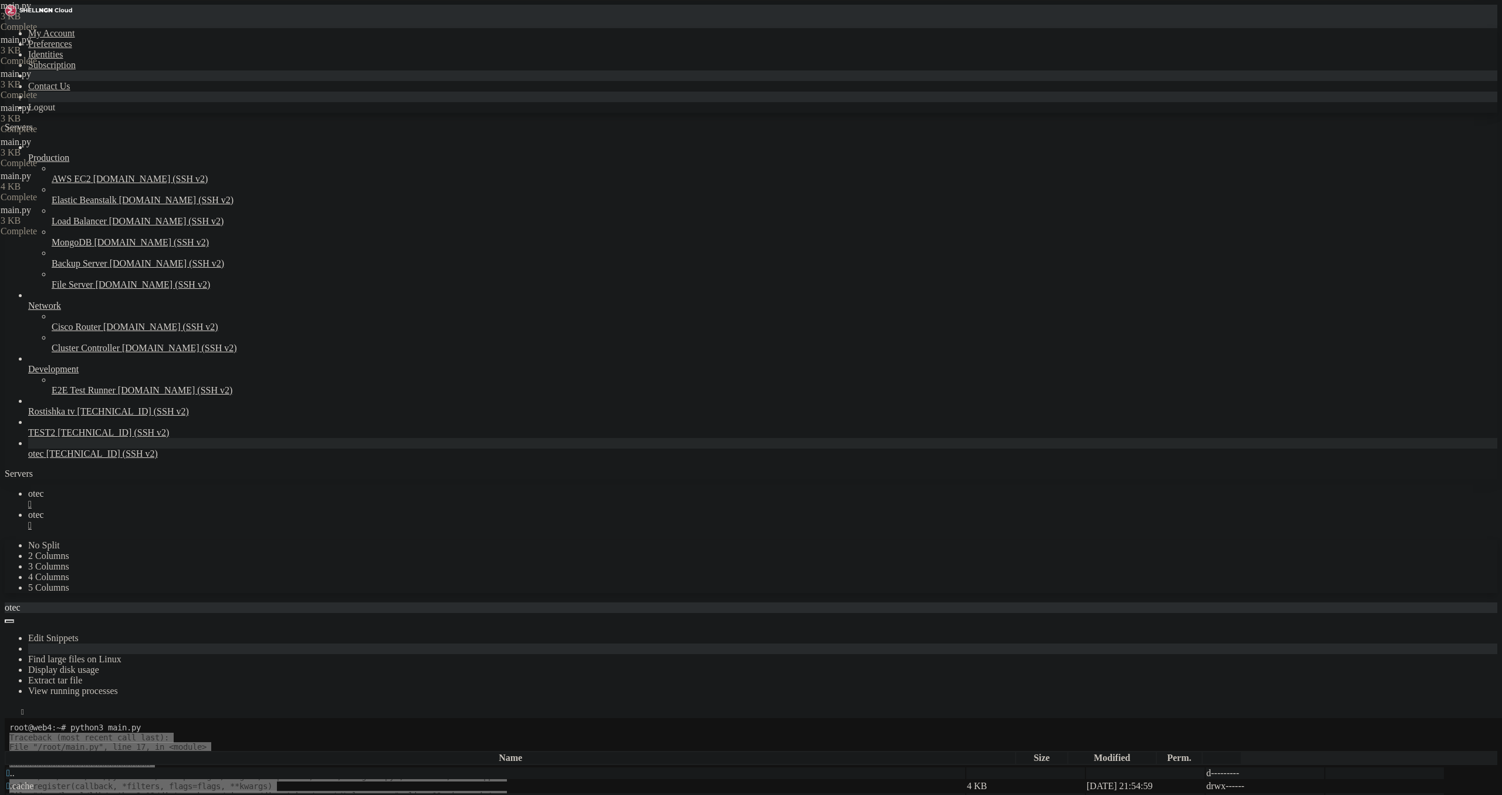
drag, startPoint x: 254, startPoint y: 238, endPoint x: 89, endPoint y: 229, distance: 165.7
click at [89, 229] on div "My Account Preferences Identities Subscription Contact Us Logout Servers Produc…" at bounding box center [751, 776] width 1493 height 1543
type textarea "keyboard = types.InlineKeyboardMarkup(inline_keyboard=[buttons]) # ← Правильное…"
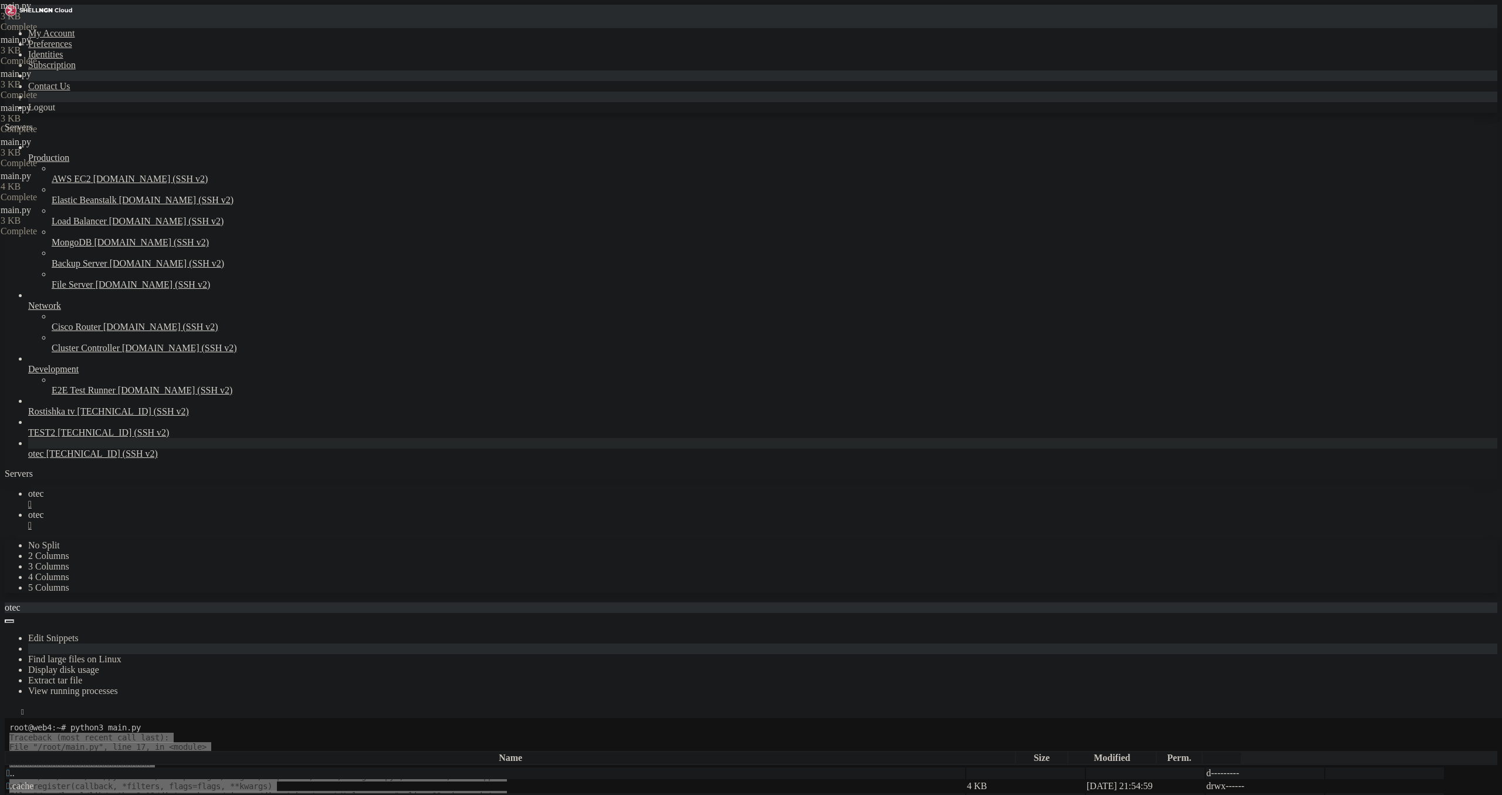
click at [44, 488] on span "otec" at bounding box center [36, 493] width 16 height 10
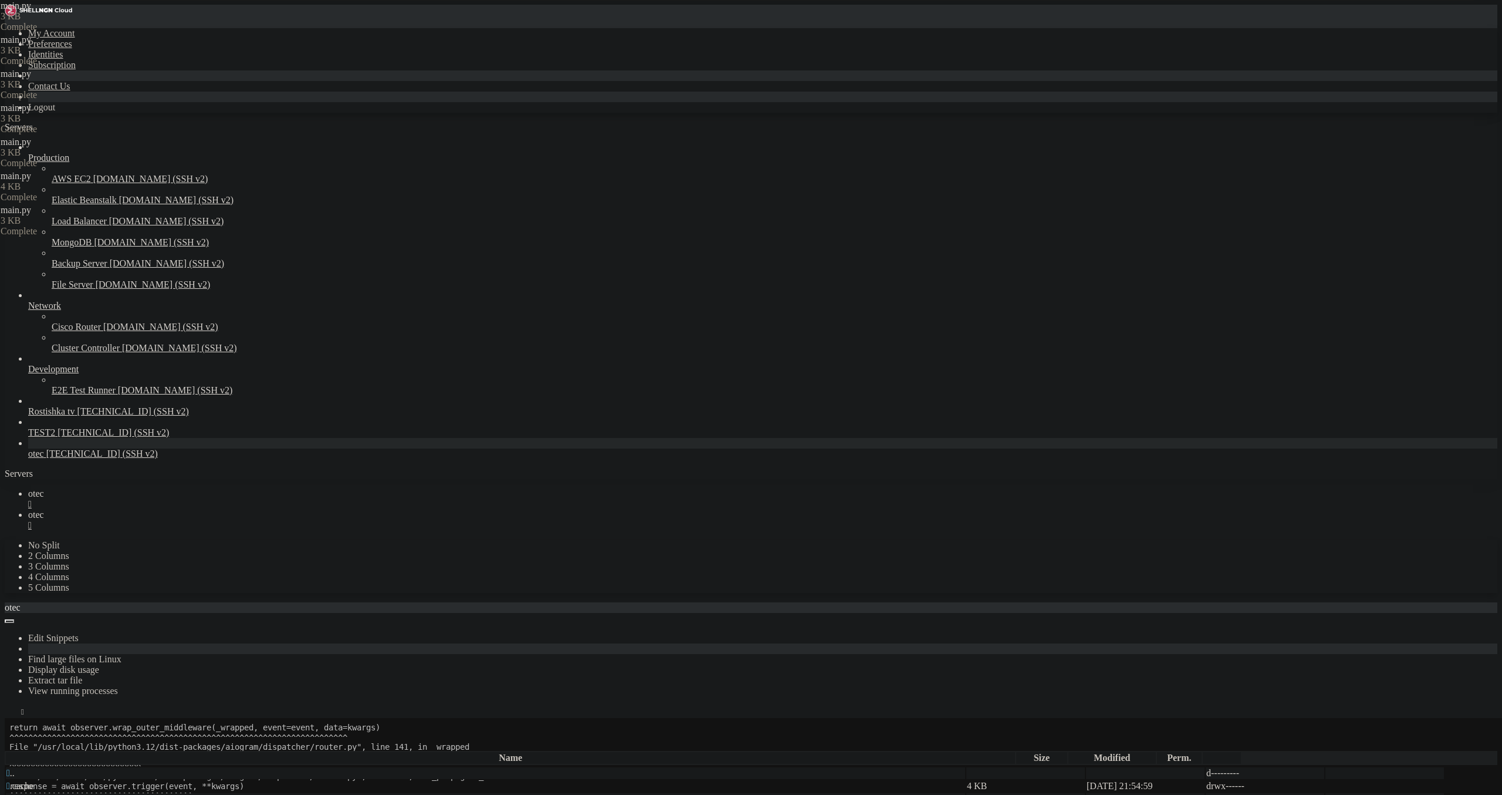
scroll to position [14113, 0]
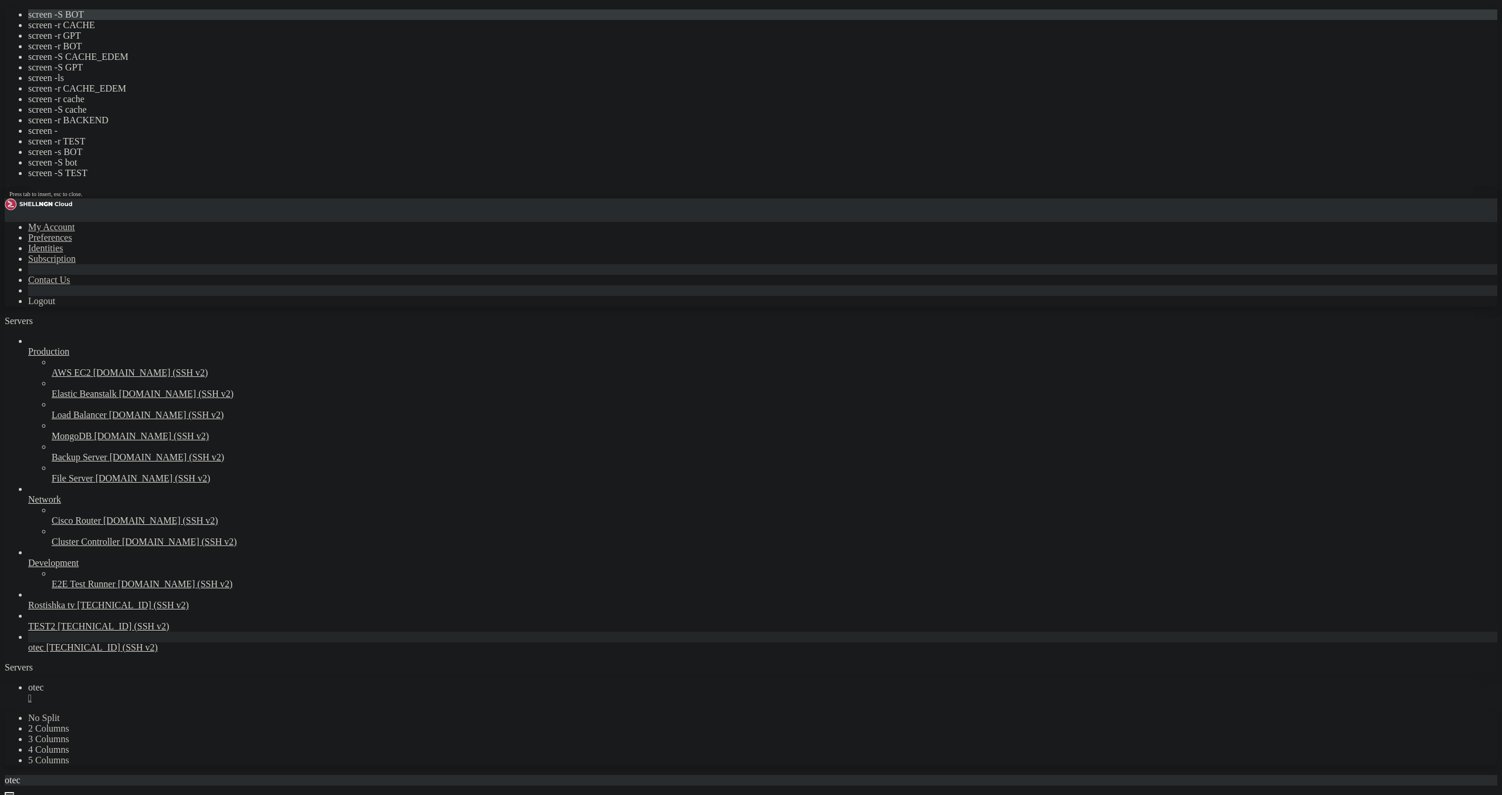
scroll to position [131, 0]
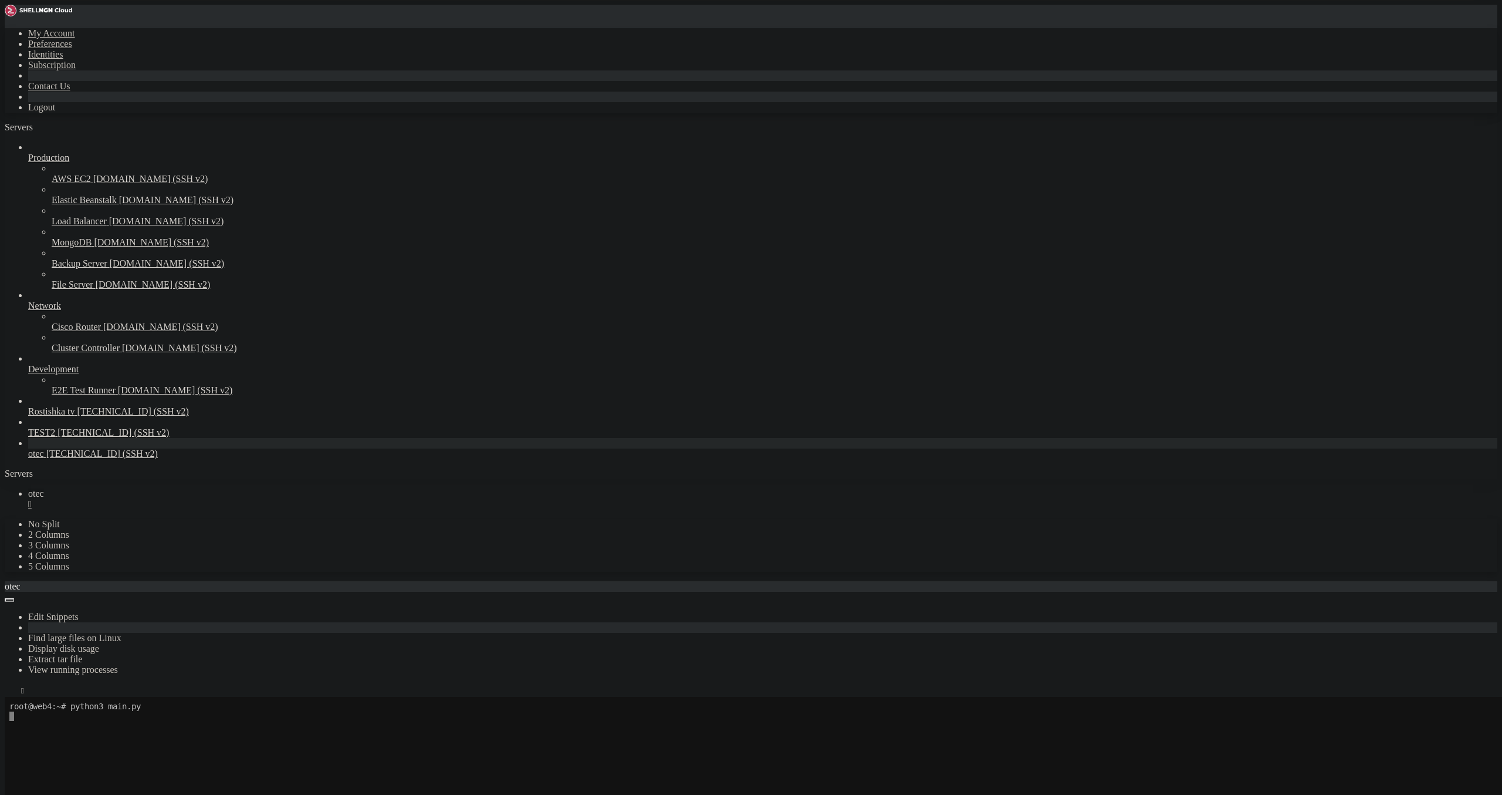
click at [191, 499] on div "" at bounding box center [762, 504] width 1469 height 11
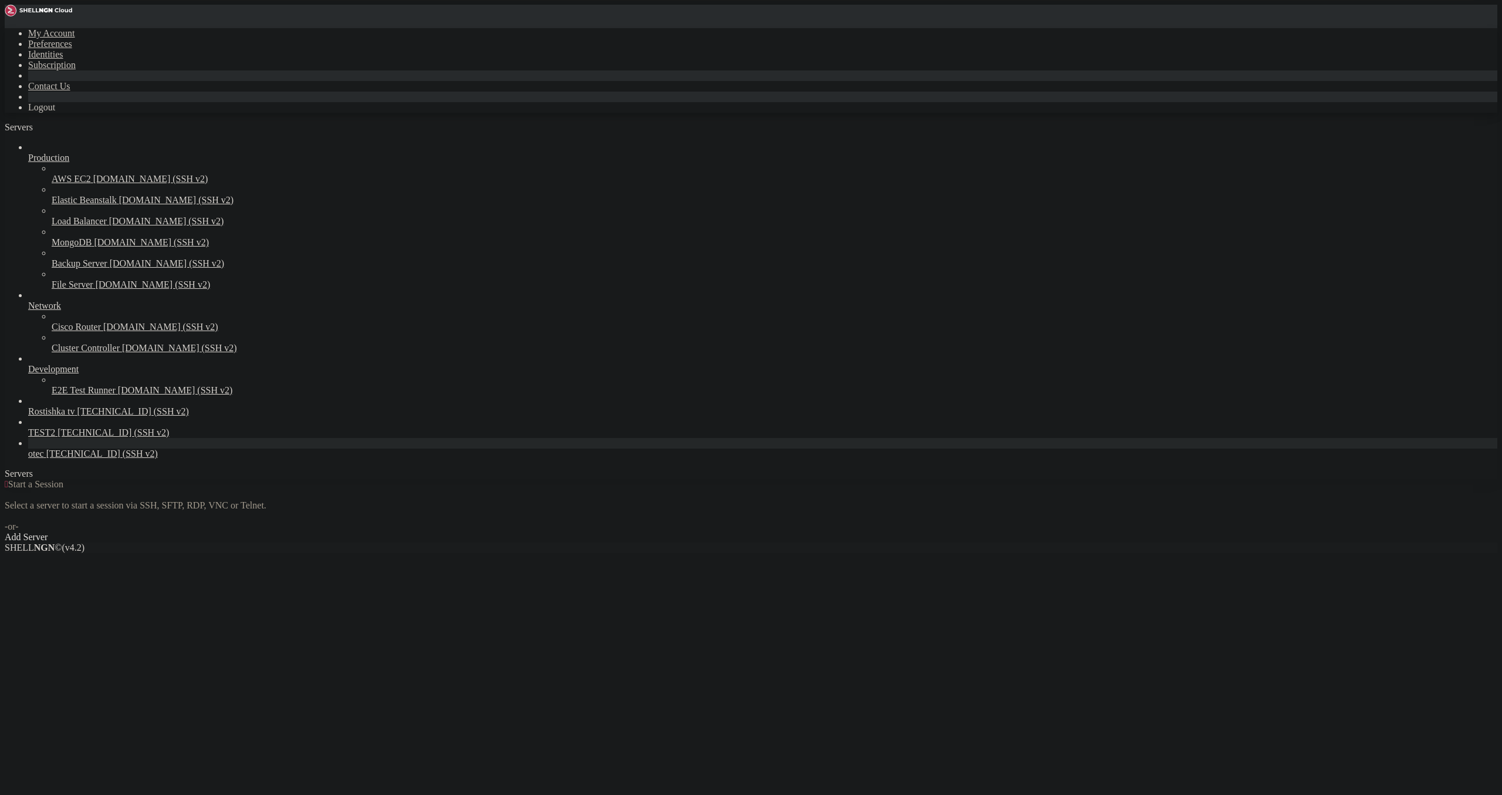
click at [92, 458] on span "[TECHNICAL_ID] (SSH v2)" at bounding box center [101, 453] width 111 height 10
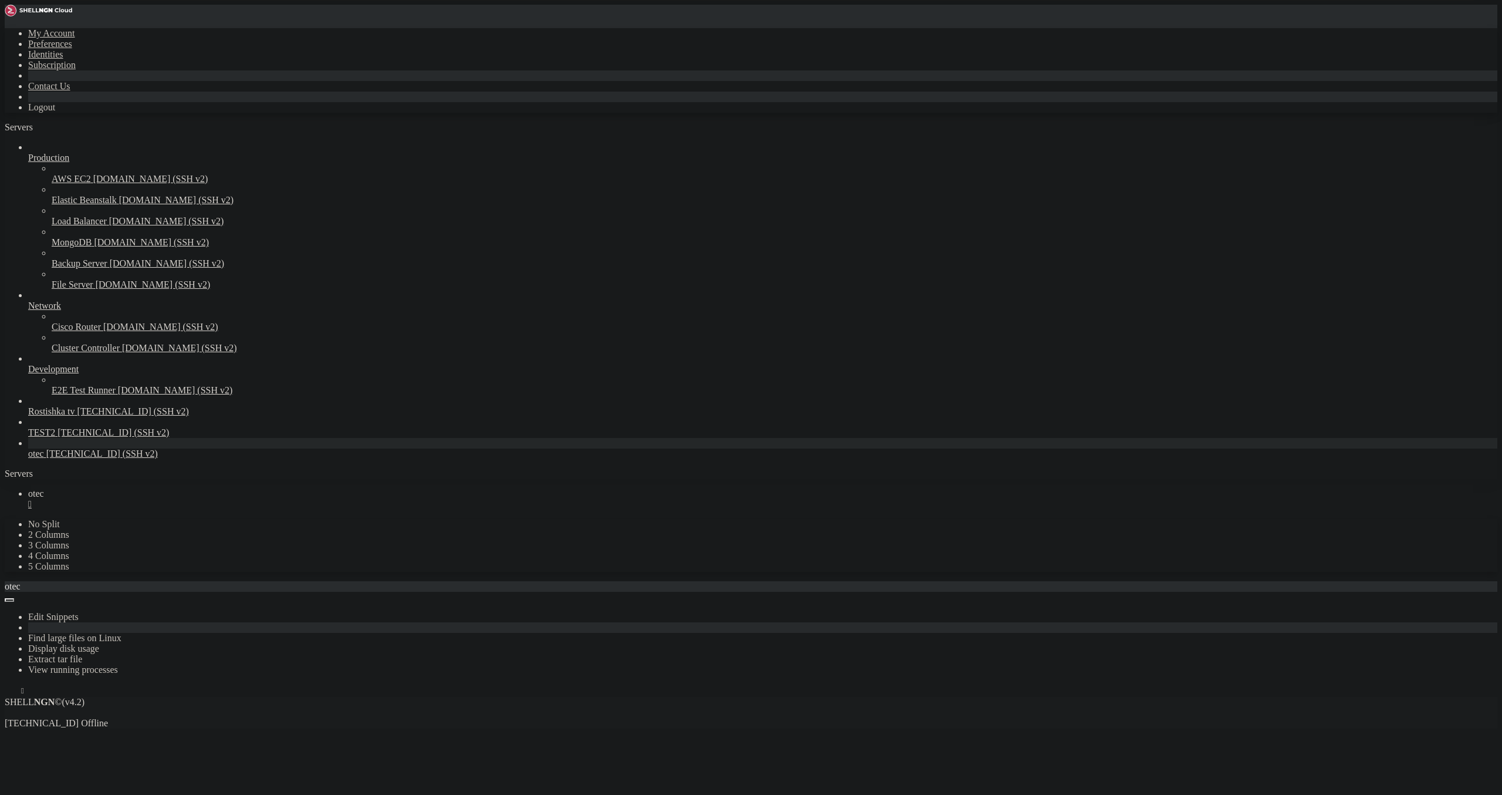
scroll to position [0, 0]
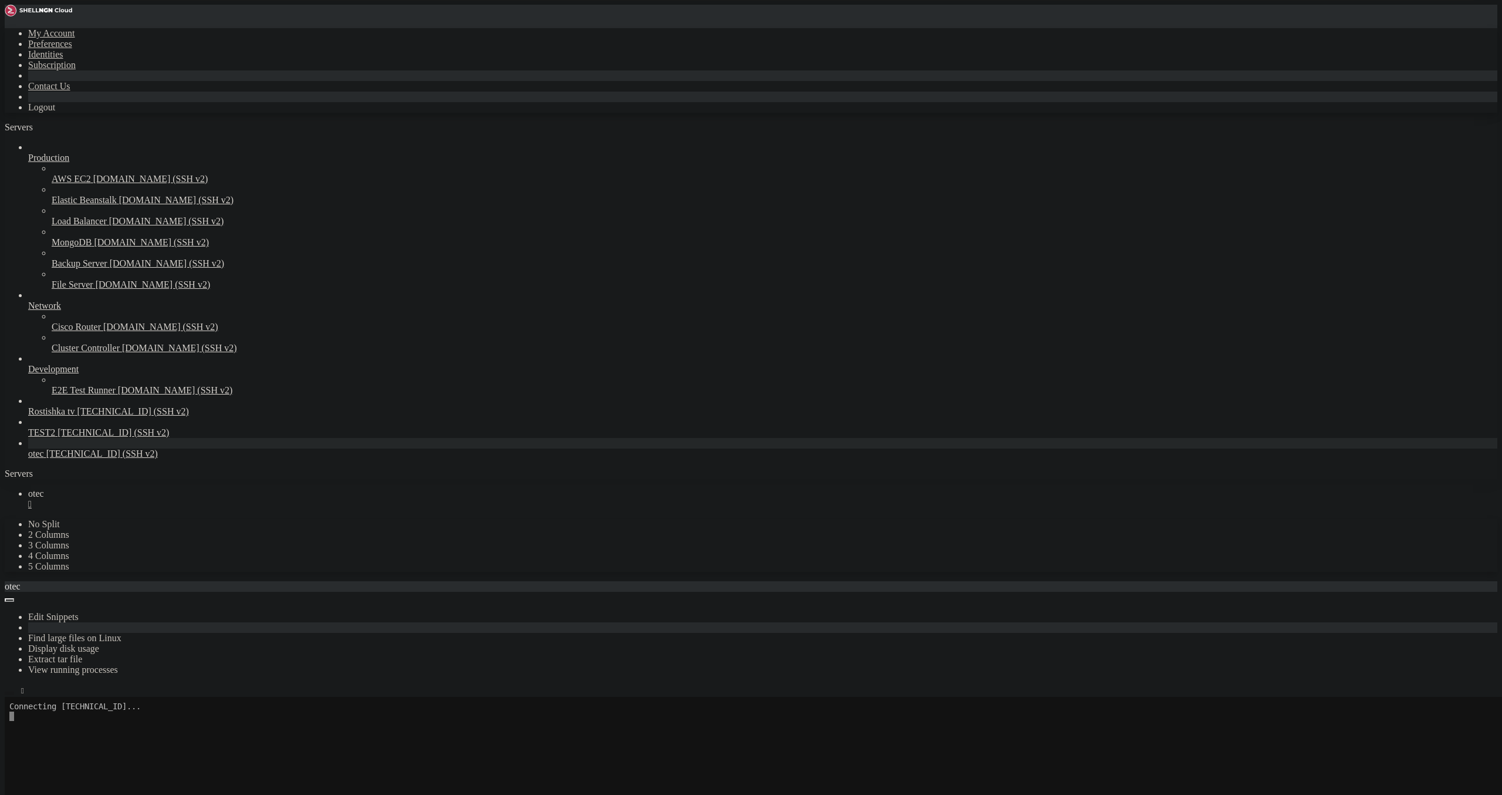
click at [9, 693] on icon "button" at bounding box center [9, 693] width 0 height 0
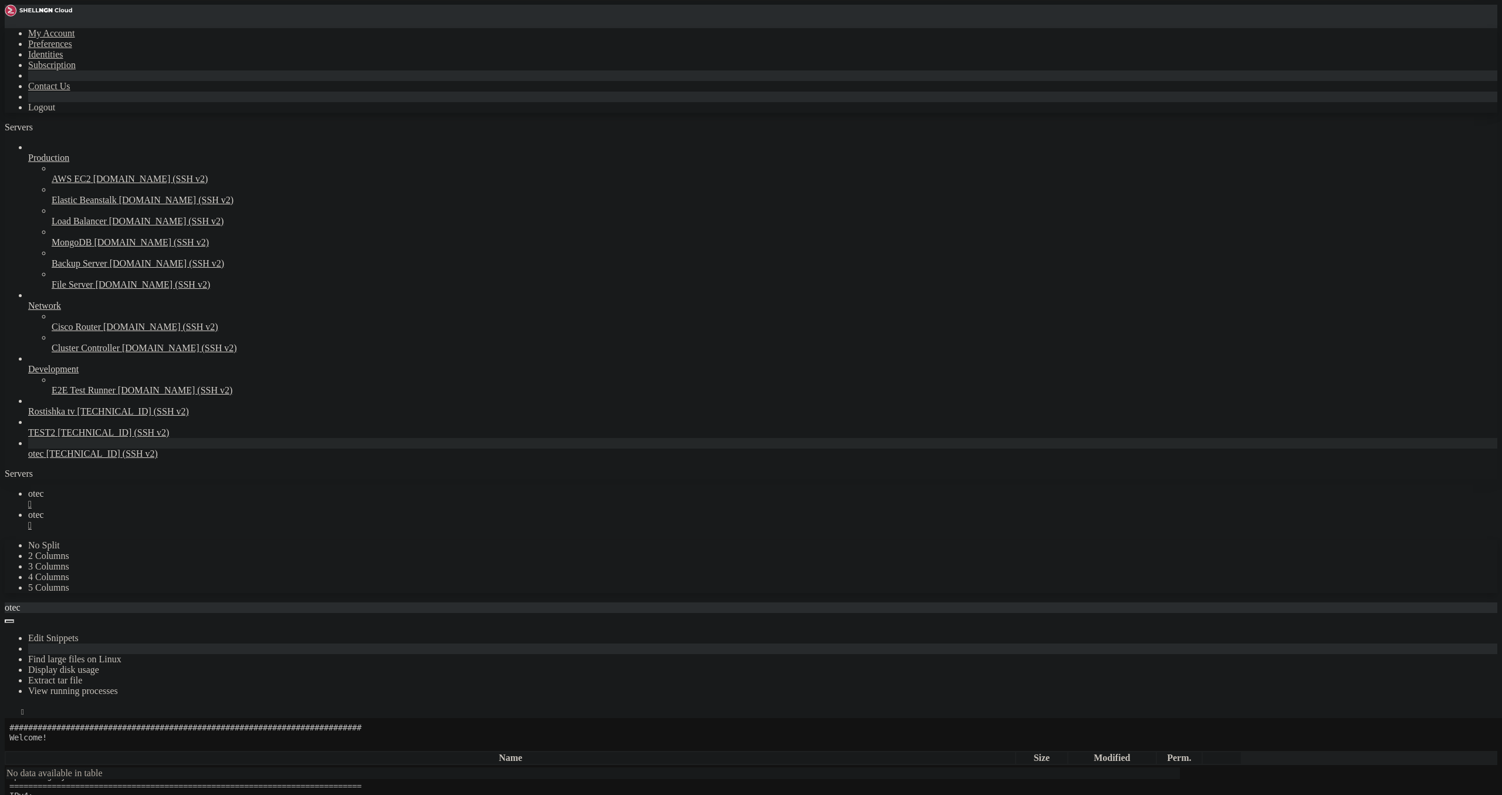
scroll to position [68, 0]
type input "/root"
click at [28, 488] on icon at bounding box center [28, 493] width 0 height 10
click at [238, 509] on link "otec " at bounding box center [762, 519] width 1469 height 21
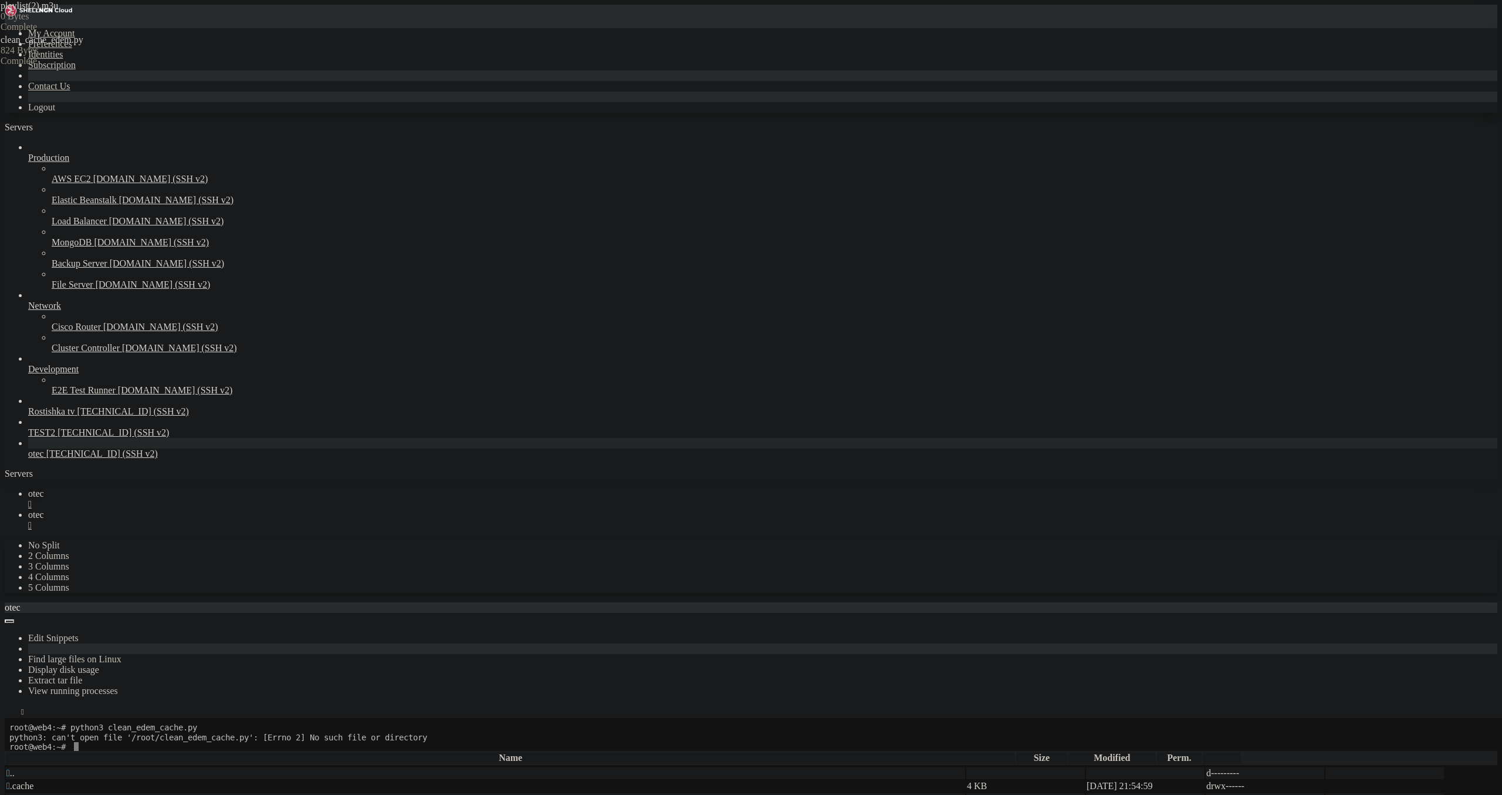
click at [44, 488] on span "otec" at bounding box center [36, 493] width 16 height 10
click at [44, 509] on span "otec" at bounding box center [36, 514] width 16 height 10
drag, startPoint x: 322, startPoint y: 107, endPoint x: 335, endPoint y: 107, distance: 13.5
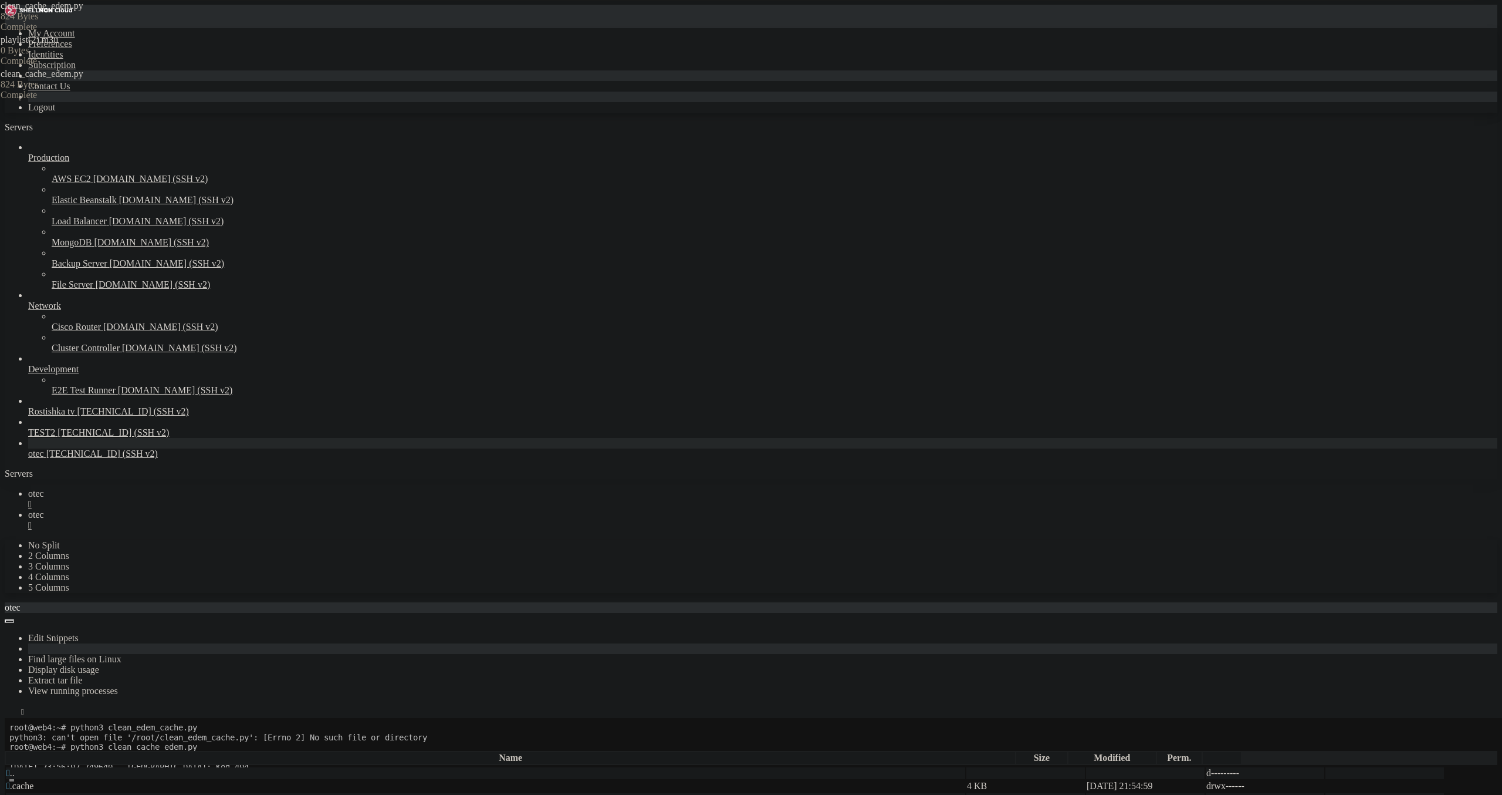
type textarea "CLEAN_URL = "https://allway.space/iptv/PL_CH5/clean_cache.php""
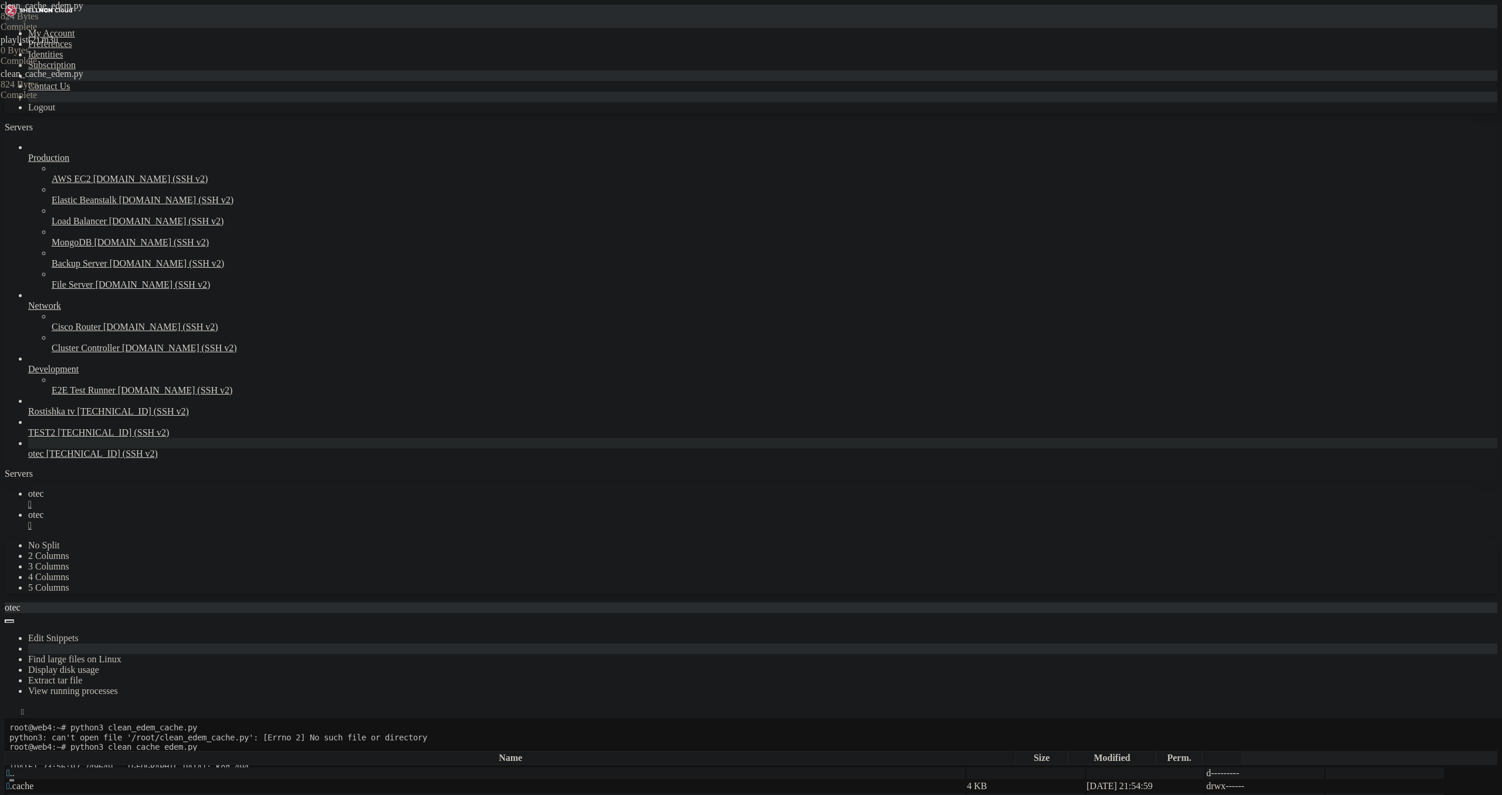
click at [156, 488] on link "otec " at bounding box center [762, 498] width 1469 height 21
drag, startPoint x: 75, startPoint y: 749, endPoint x: 278, endPoint y: 752, distance: 203.1
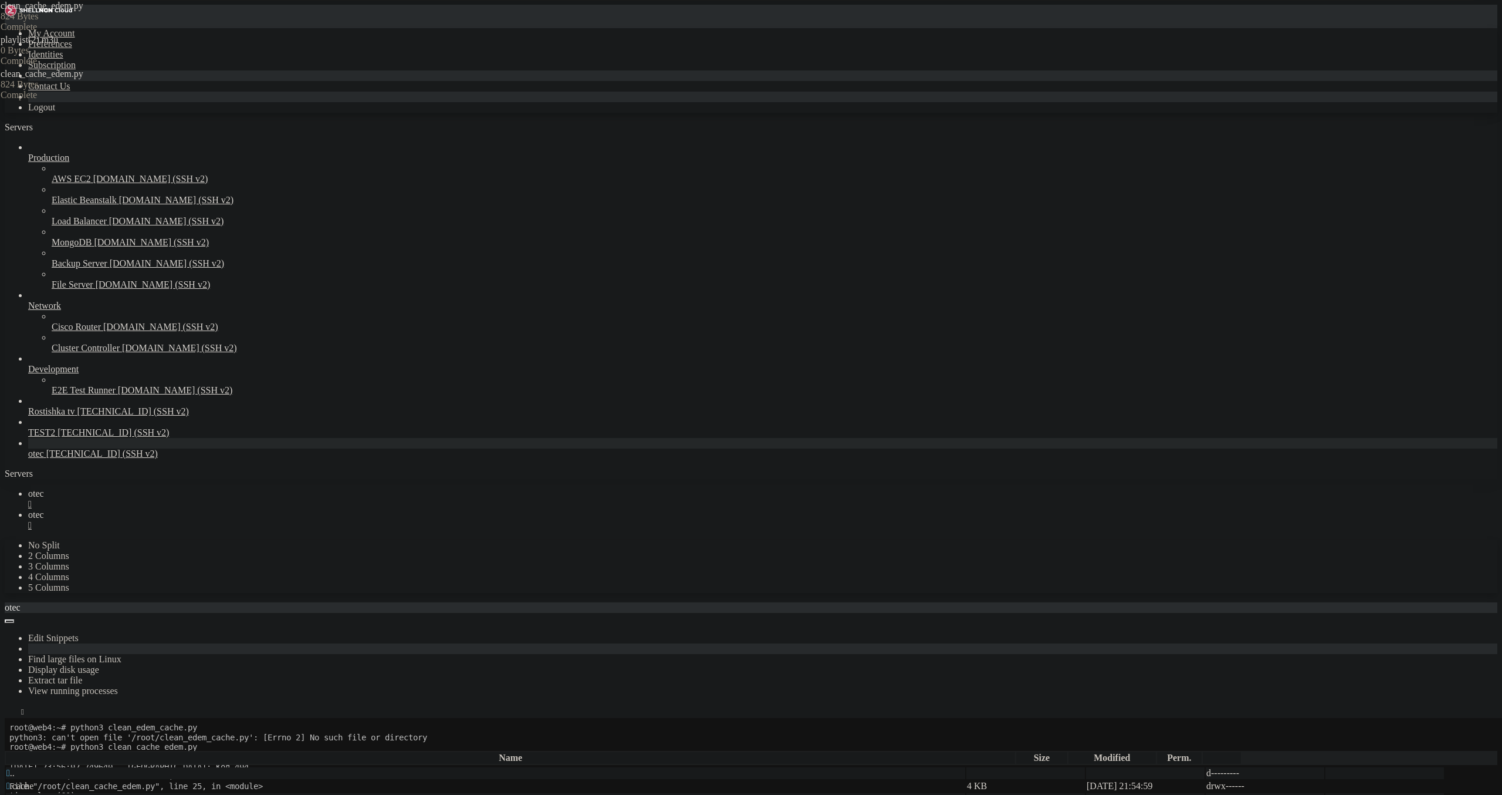
drag, startPoint x: 148, startPoint y: 765, endPoint x: 127, endPoint y: 768, distance: 21.8
click at [148, 766] on span "2025-10-05 23:56:02.749640 - Ошибка: Код 404" at bounding box center [128, 766] width 239 height 9
drag, startPoint x: 75, startPoint y: 749, endPoint x: 221, endPoint y: 746, distance: 146.2
click at [221, 746] on x-row "root@web4:~# python3 clean_cache_edem.py" at bounding box center [681, 747] width 1344 height 10
click at [197, 499] on div "" at bounding box center [762, 504] width 1469 height 11
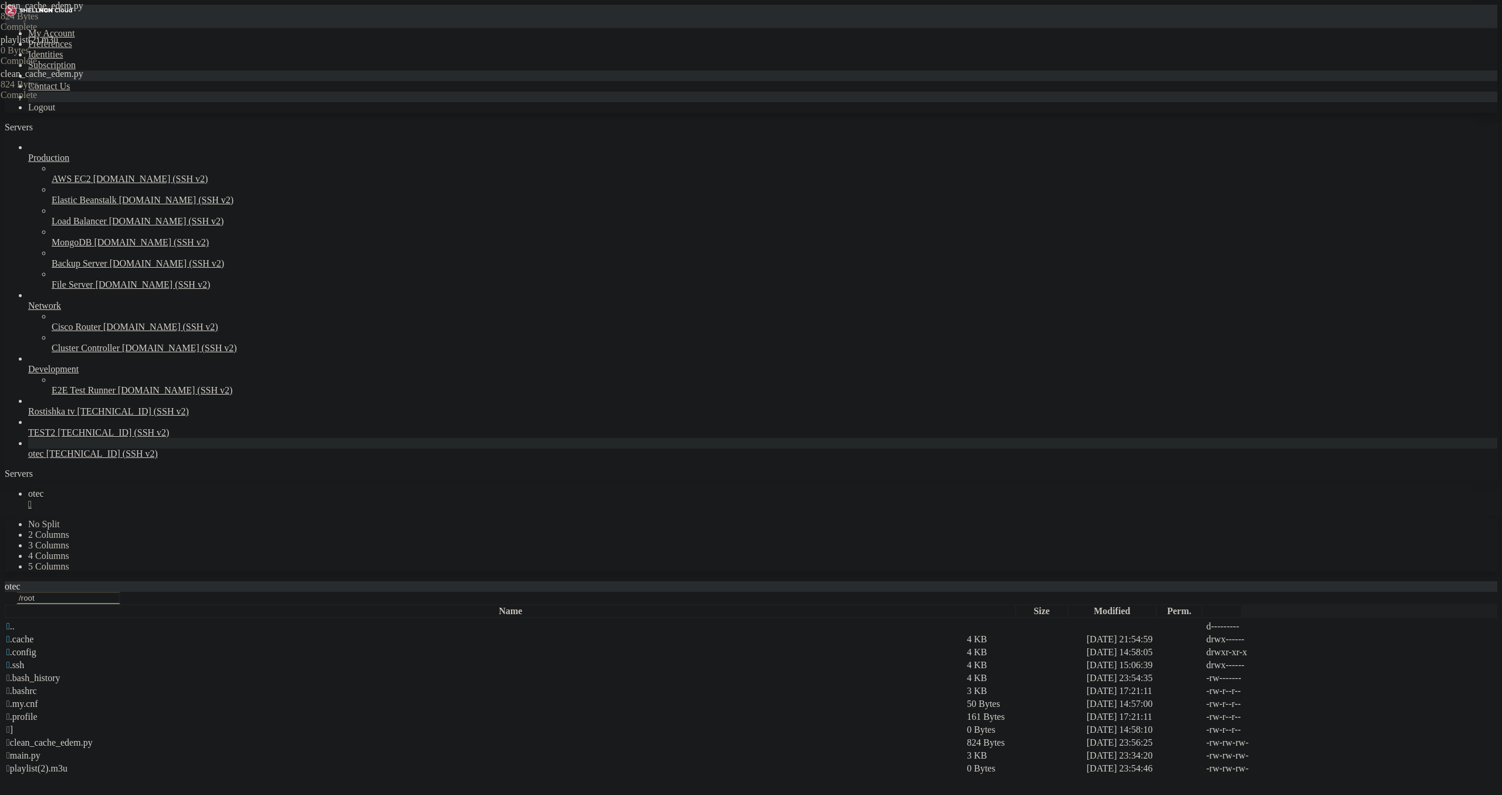
click at [197, 499] on div "" at bounding box center [762, 504] width 1469 height 11
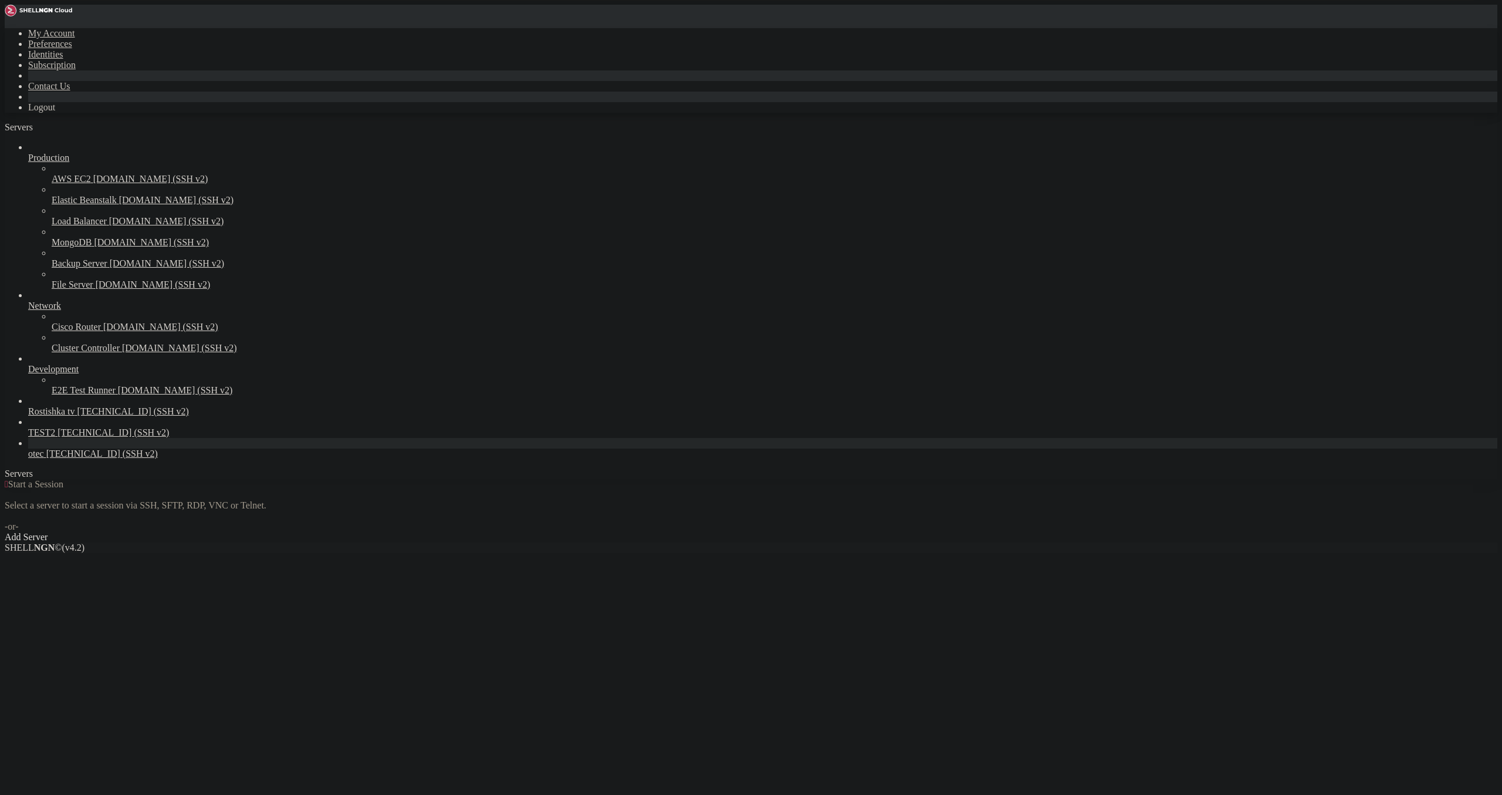
click at [44, 458] on span "otec" at bounding box center [36, 453] width 16 height 10
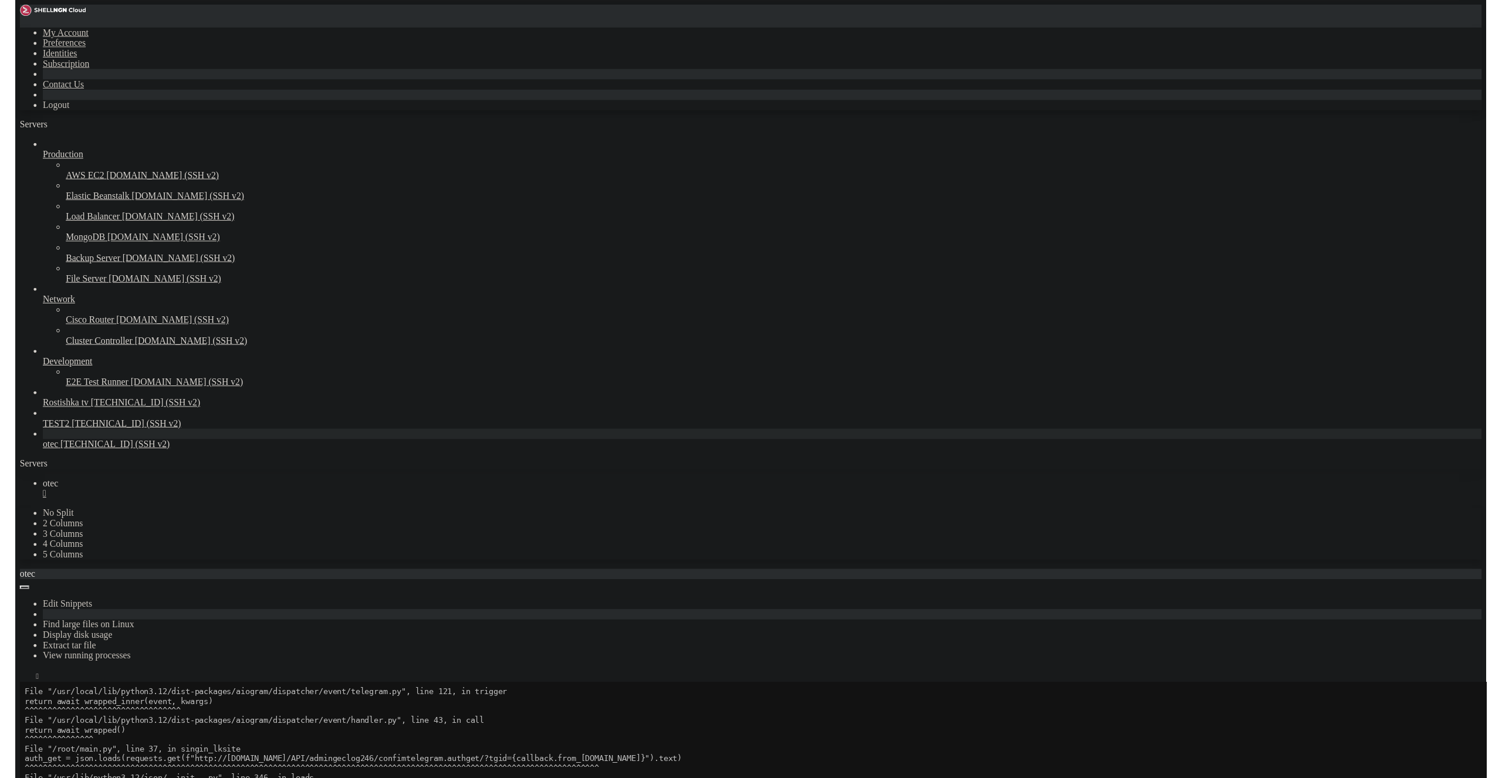
scroll to position [596, 0]
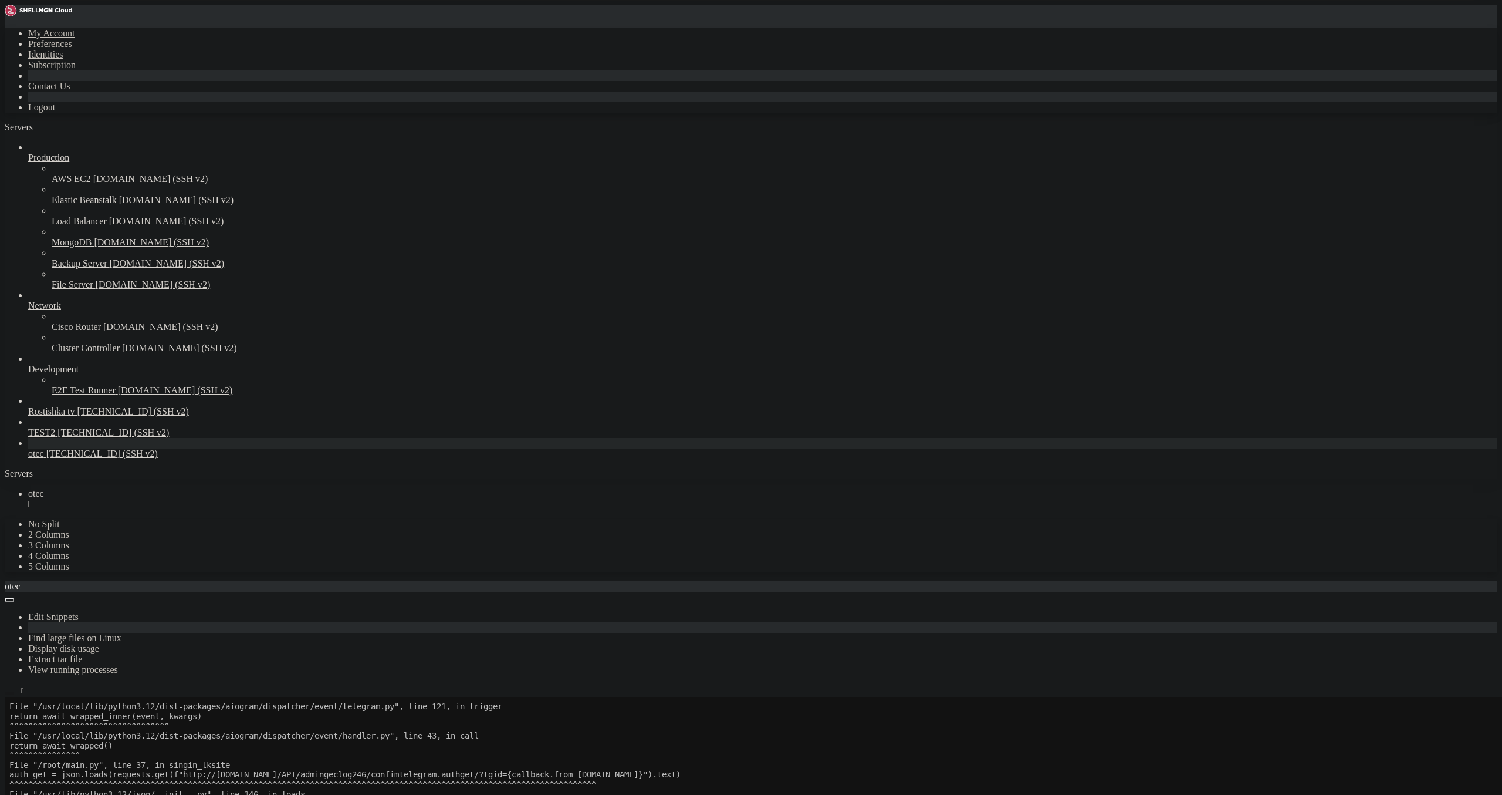
click at [14, 691] on button "button" at bounding box center [9, 693] width 9 height 4
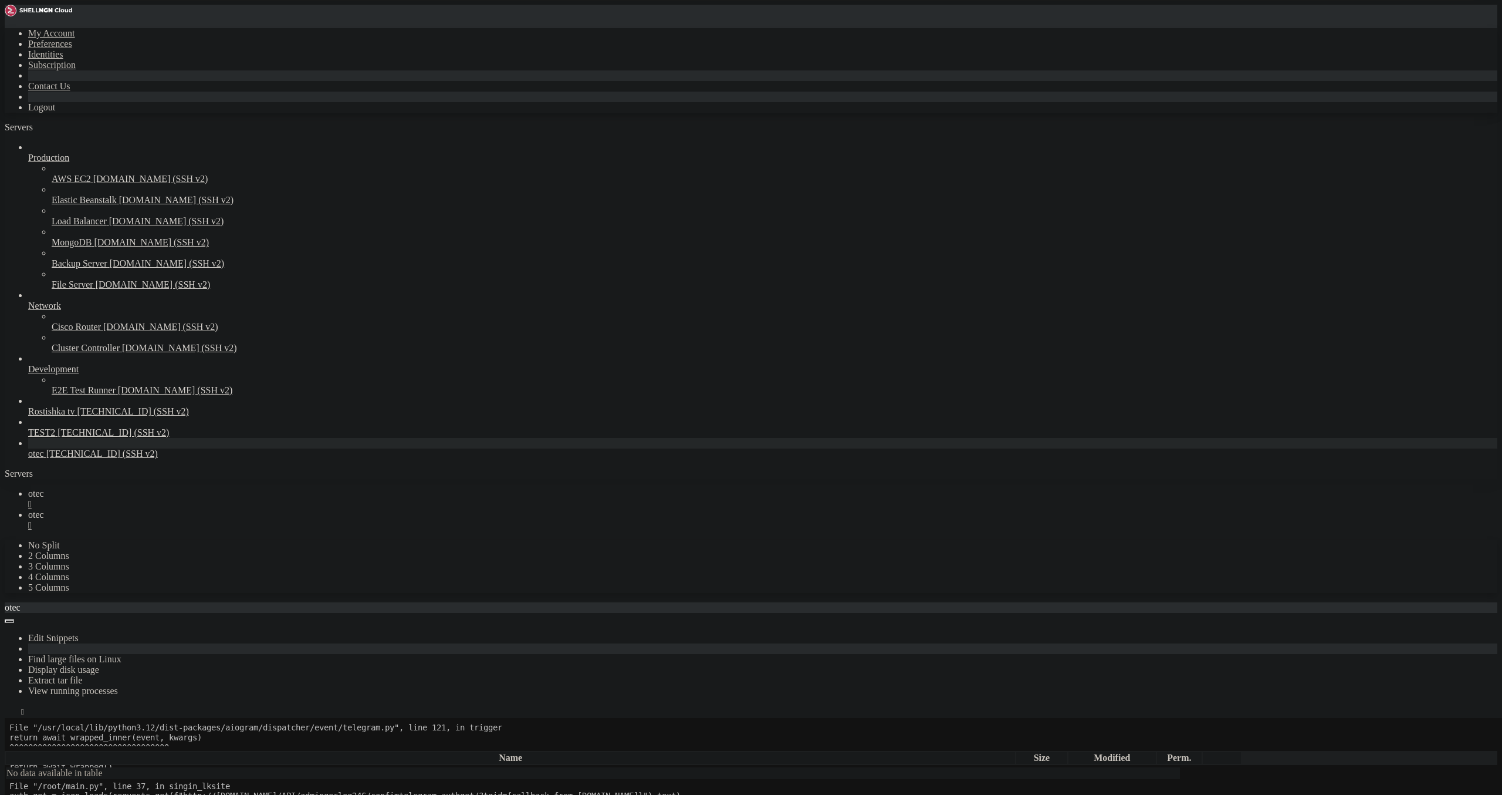
type input "/root"
click at [170, 488] on link "otec " at bounding box center [762, 498] width 1469 height 21
